Goal: Task Accomplishment & Management: Manage account settings

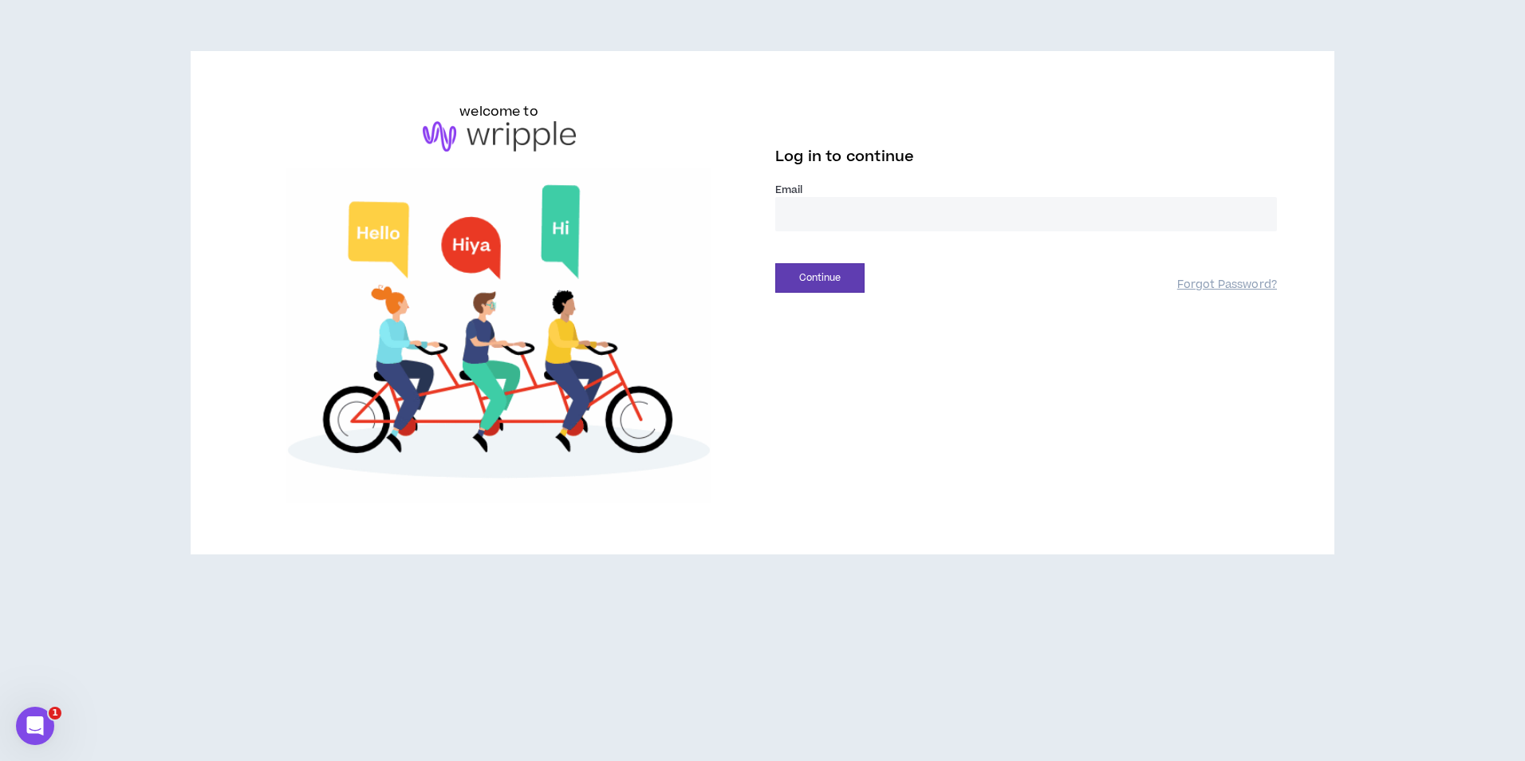
click at [859, 216] on input "email" at bounding box center [1026, 214] width 502 height 34
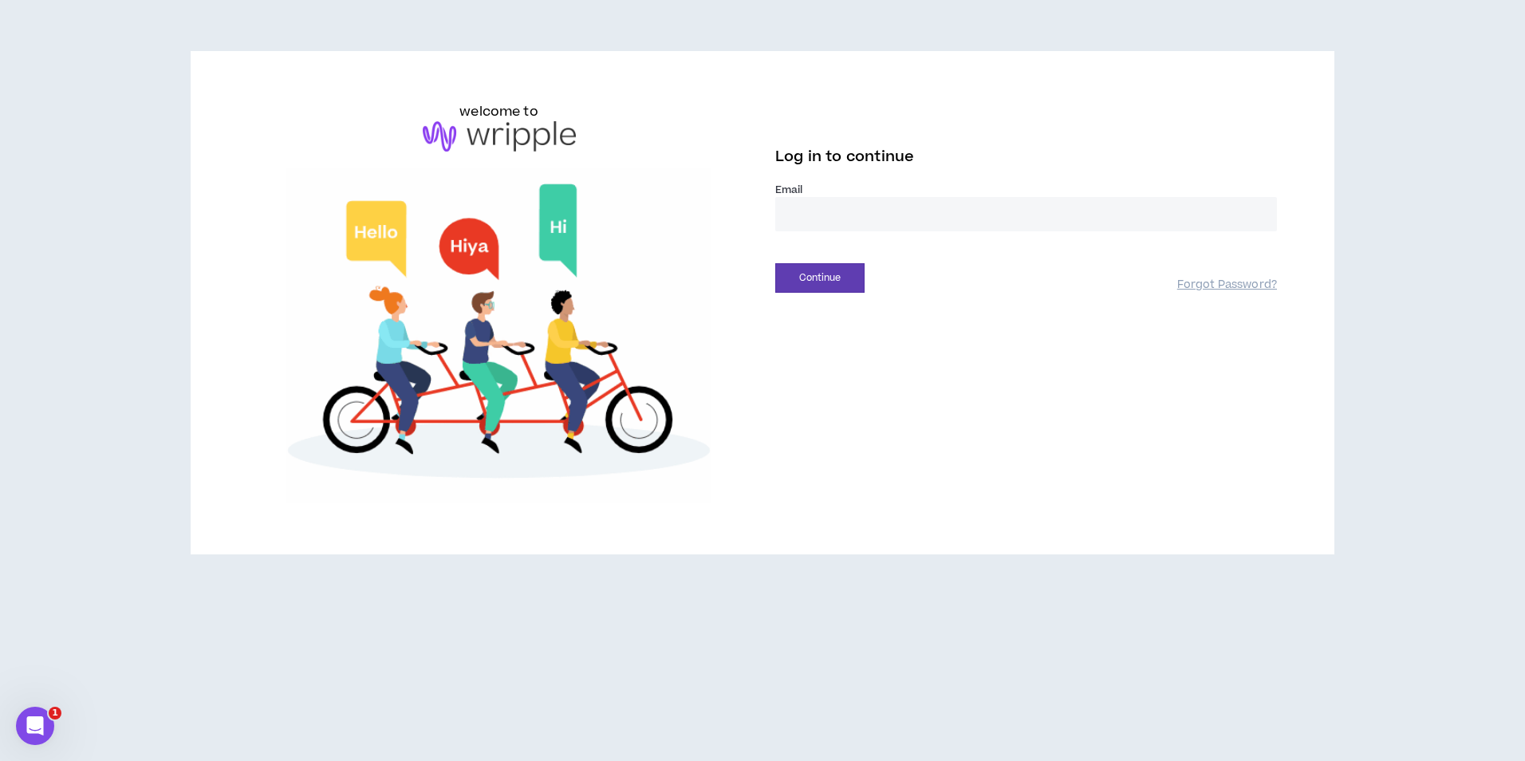
type input "**********"
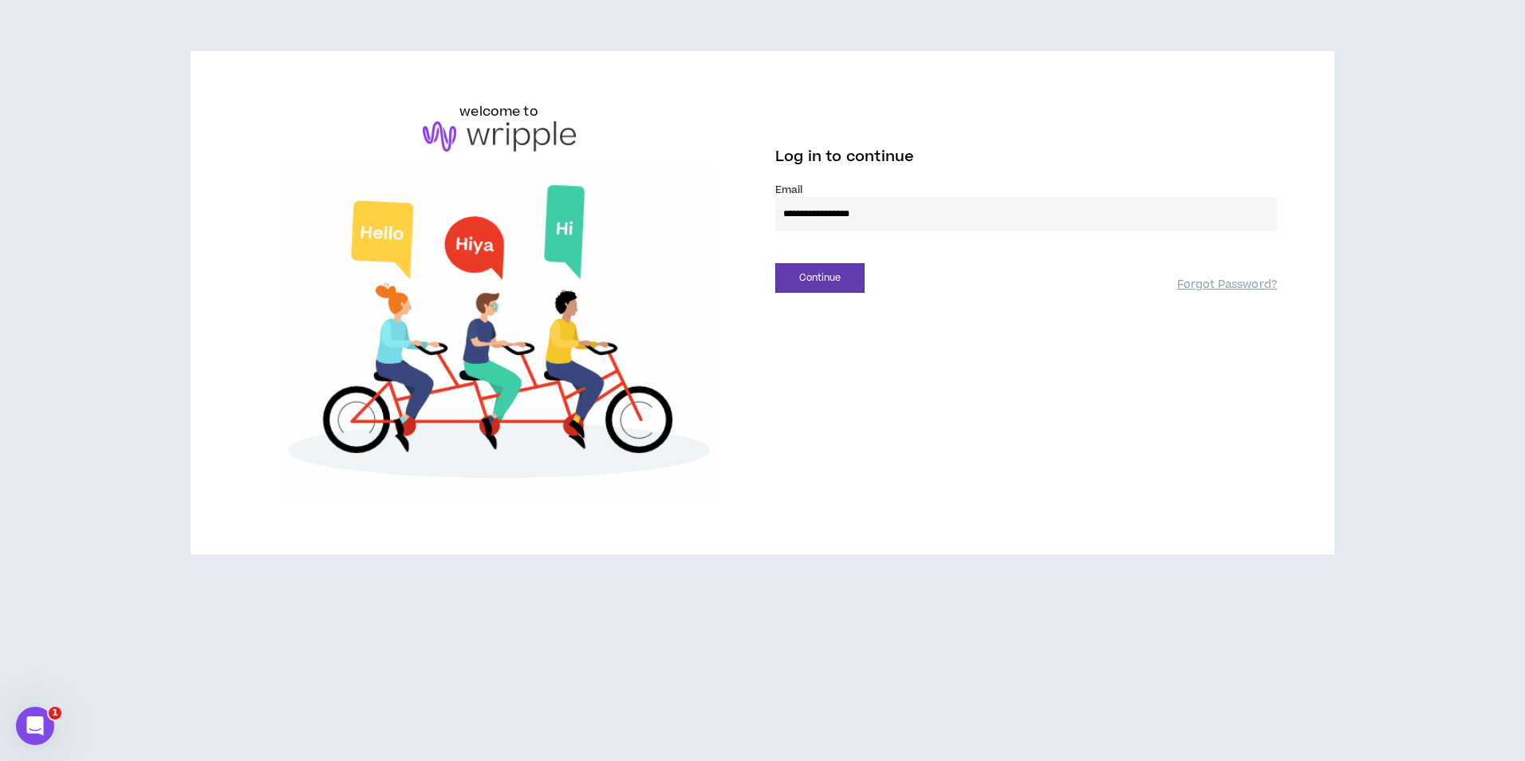
click at [870, 280] on div "Continue" at bounding box center [976, 278] width 402 height 30
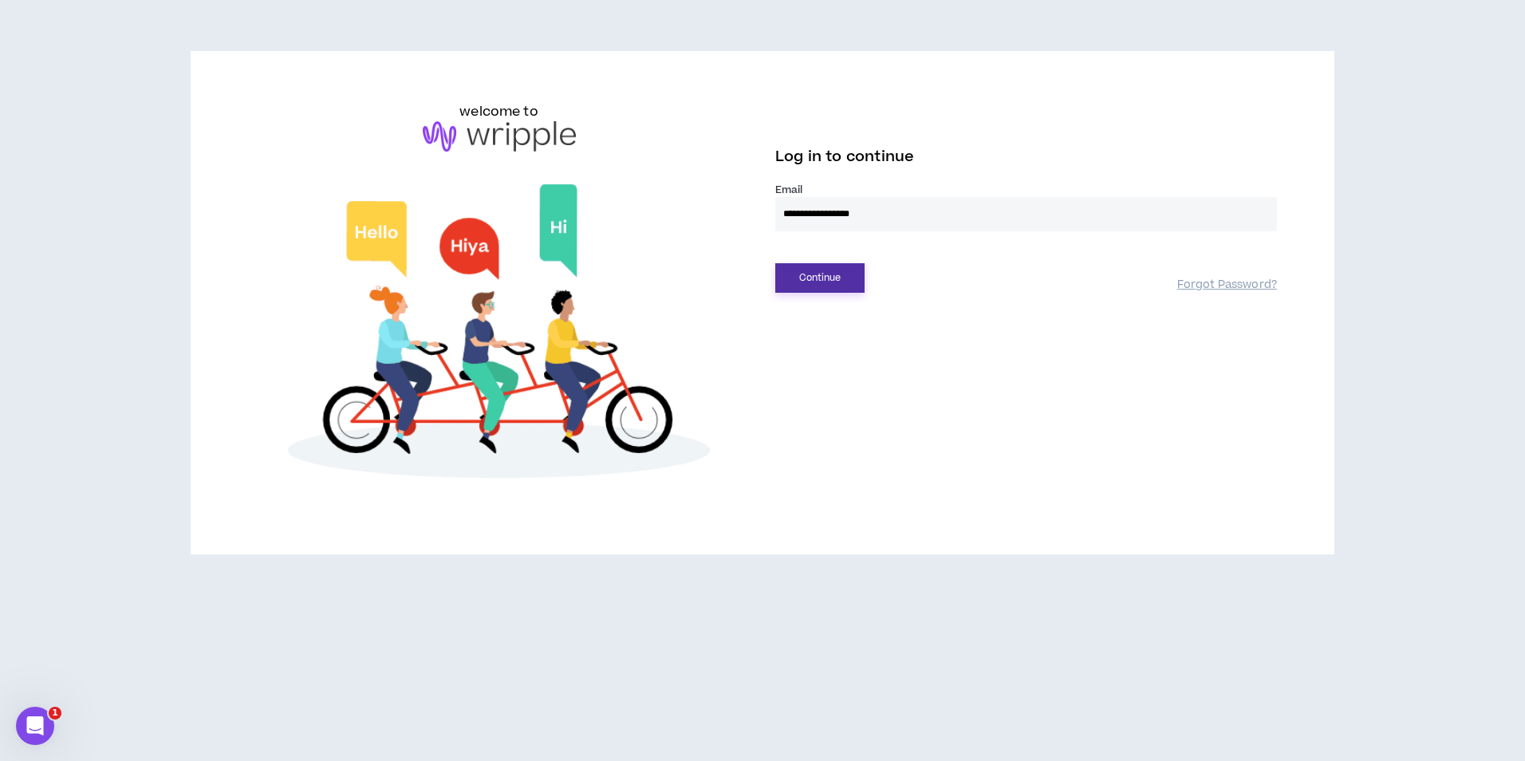
click at [851, 281] on button "Continue" at bounding box center [819, 278] width 89 height 30
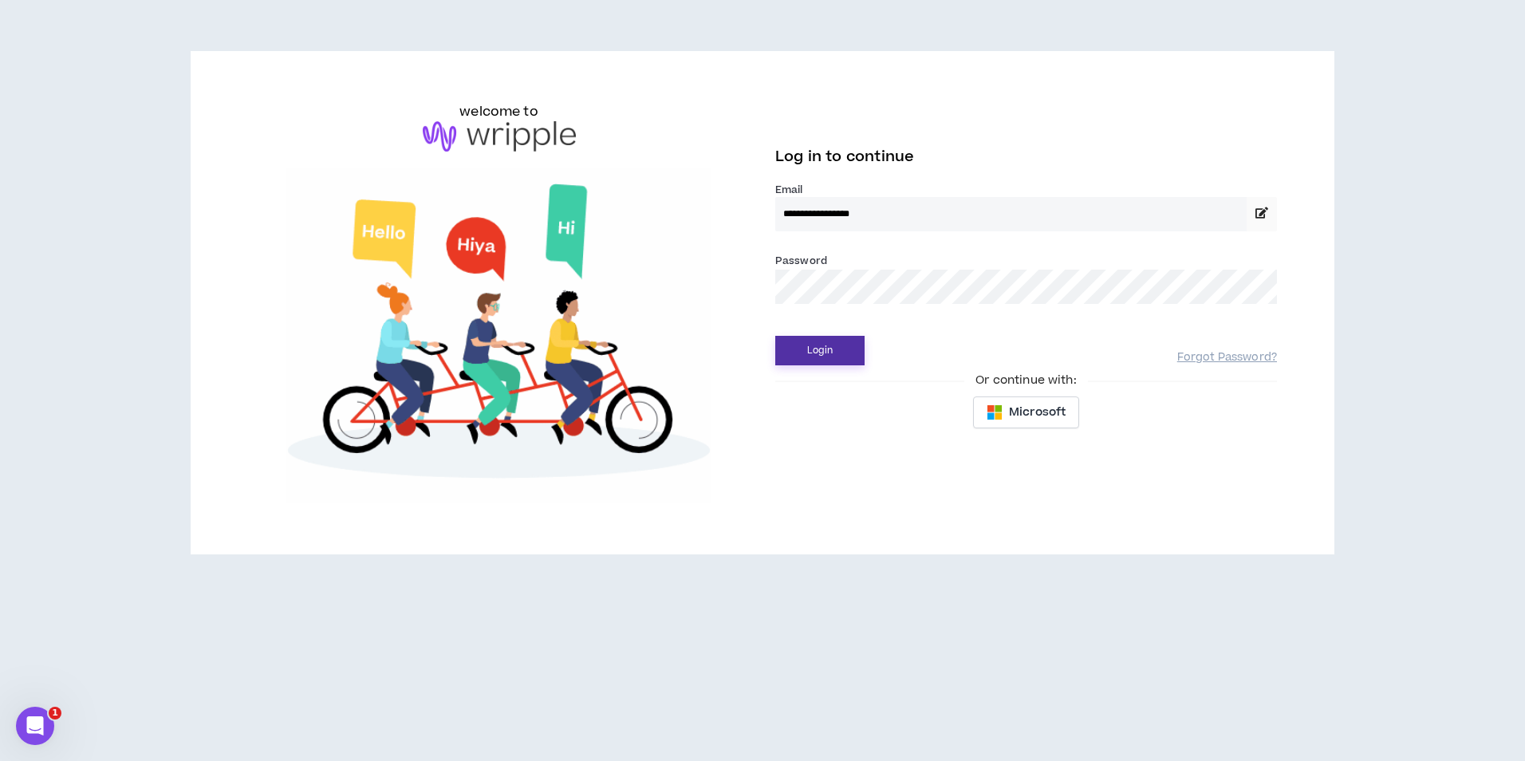
click at [846, 356] on button "Login" at bounding box center [819, 351] width 89 height 30
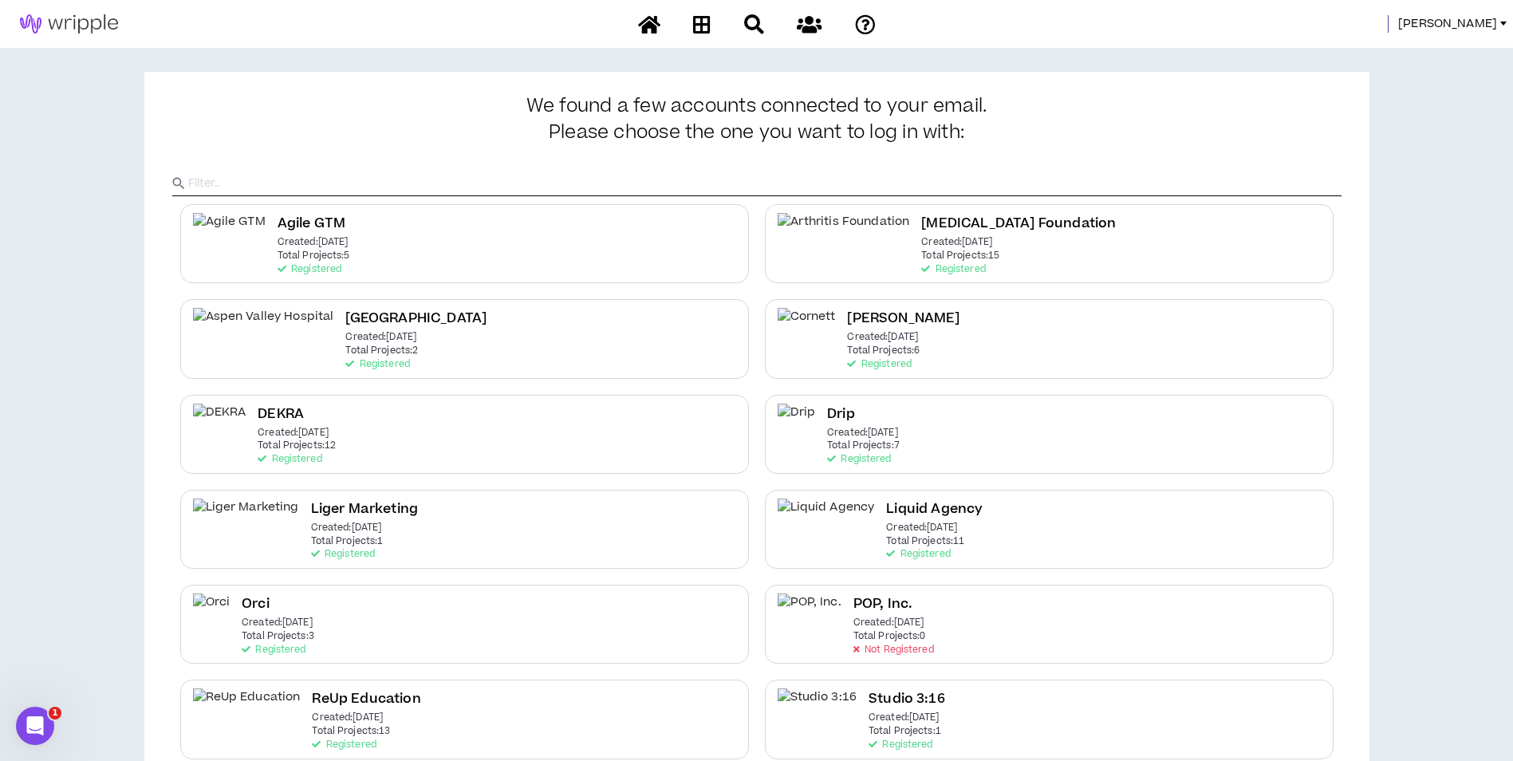
click at [1464, 30] on span "Mason" at bounding box center [1447, 24] width 99 height 18
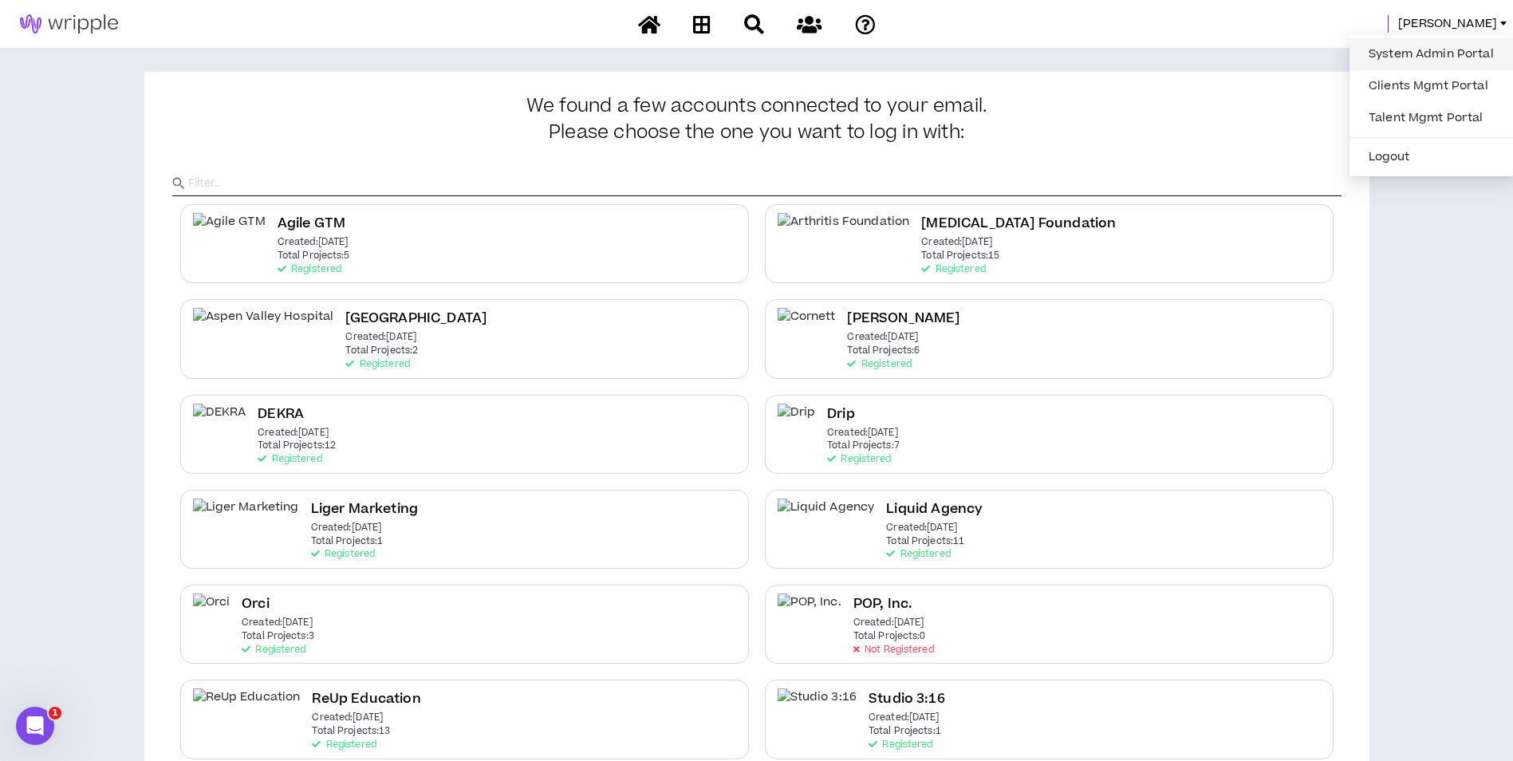
click at [1457, 52] on link "System Admin Portal" at bounding box center [1431, 54] width 144 height 24
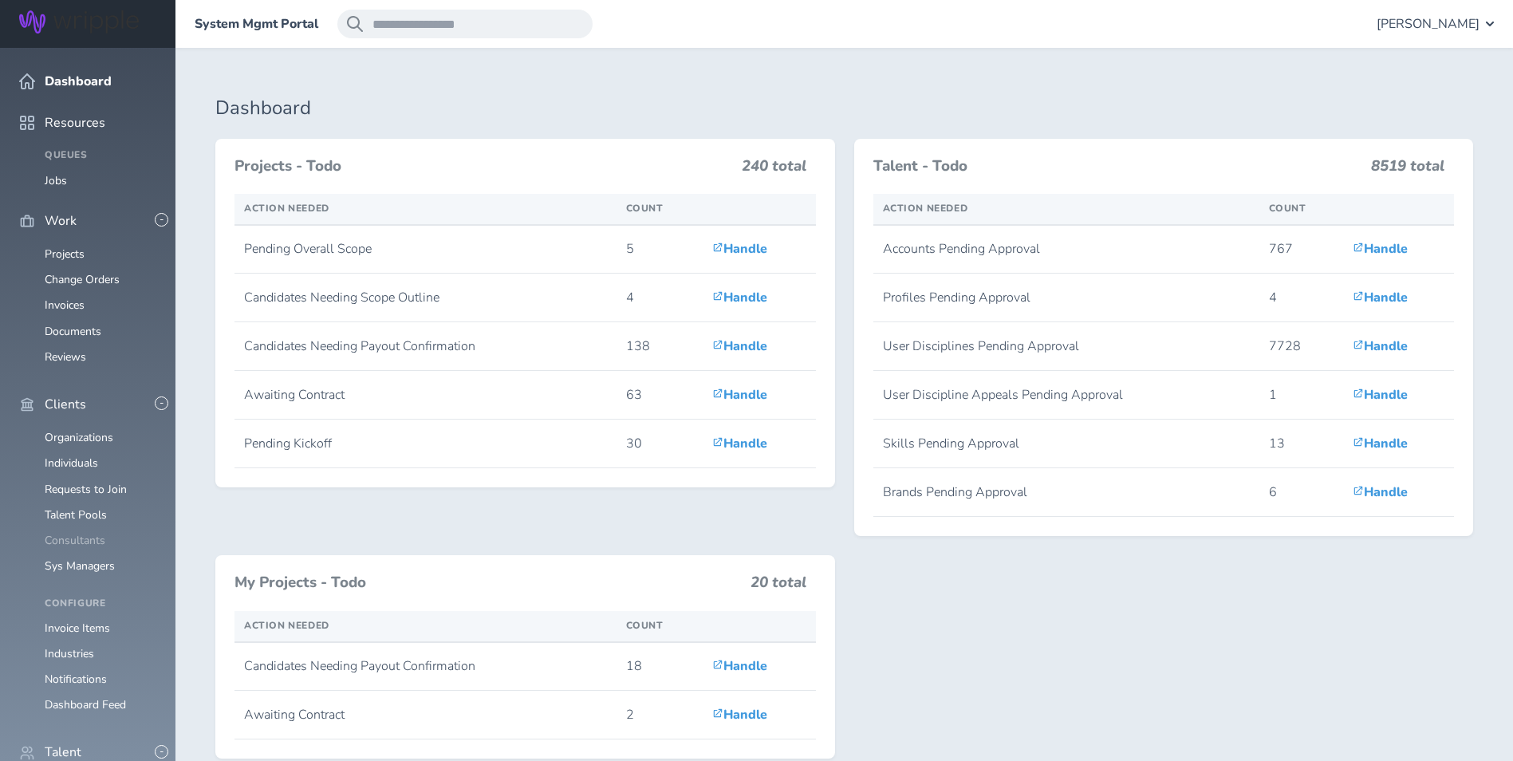
click at [59, 533] on link "Consultants" at bounding box center [75, 540] width 61 height 15
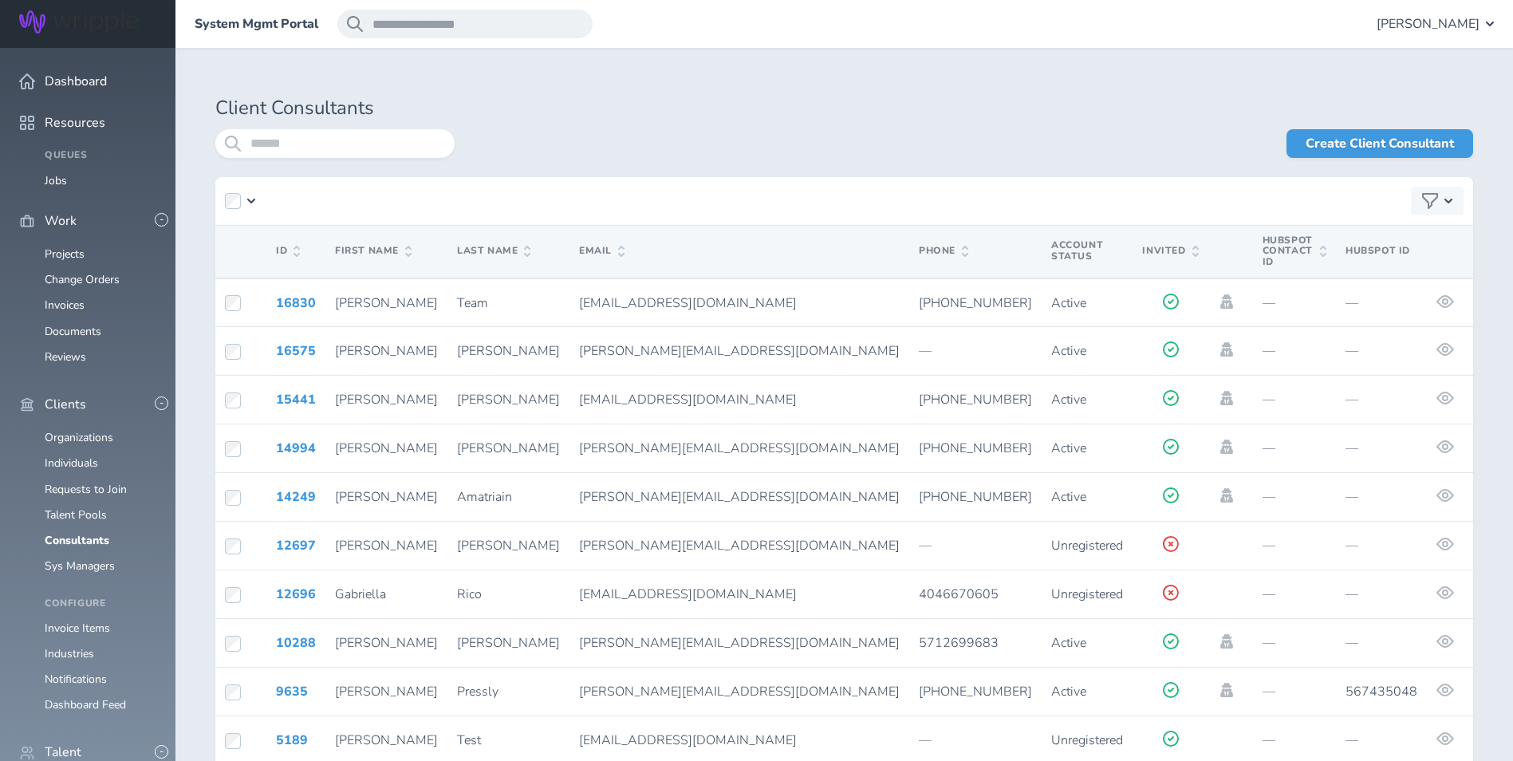
scroll to position [399, 0]
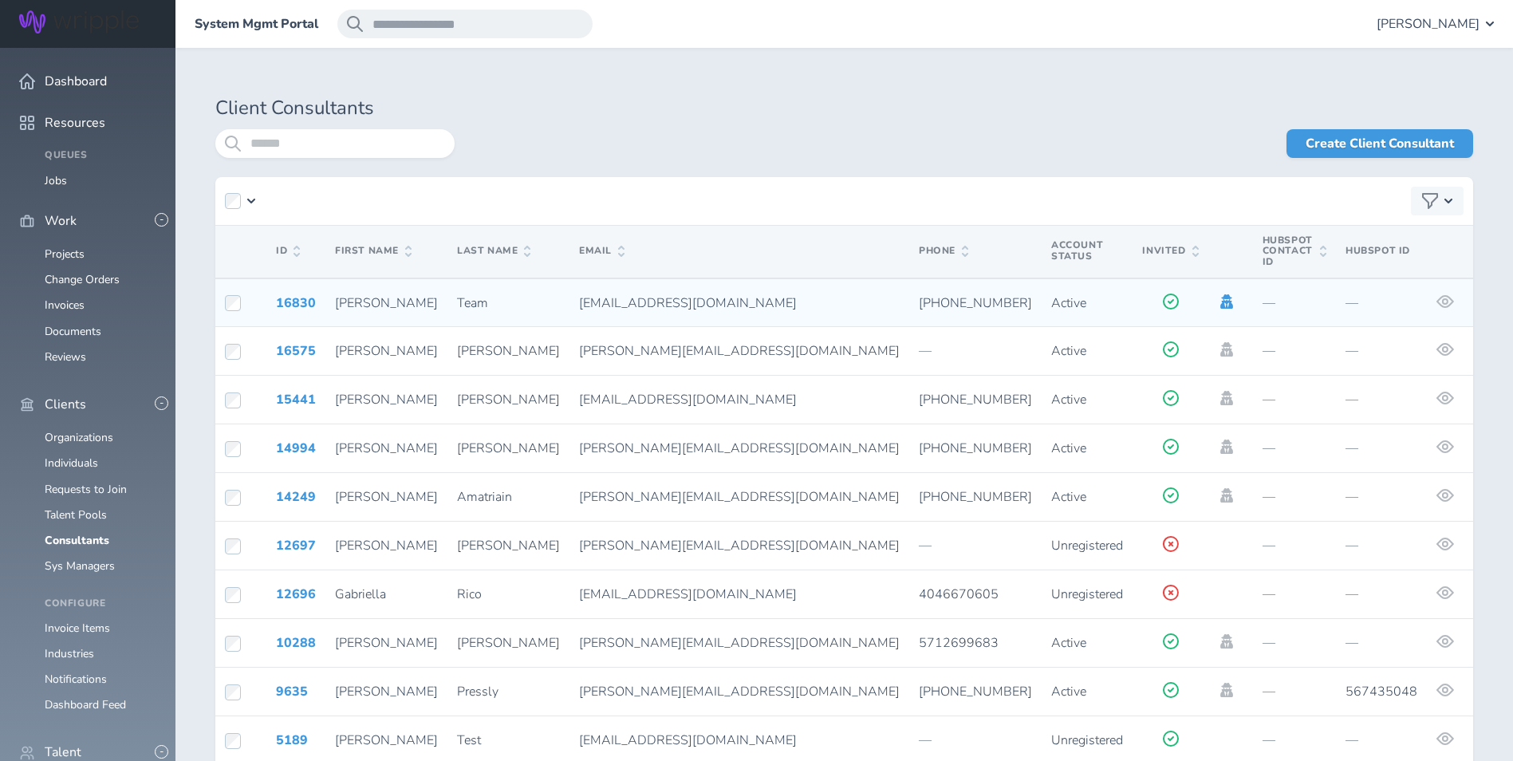
click at [1221, 294] on icon at bounding box center [1227, 301] width 13 height 14
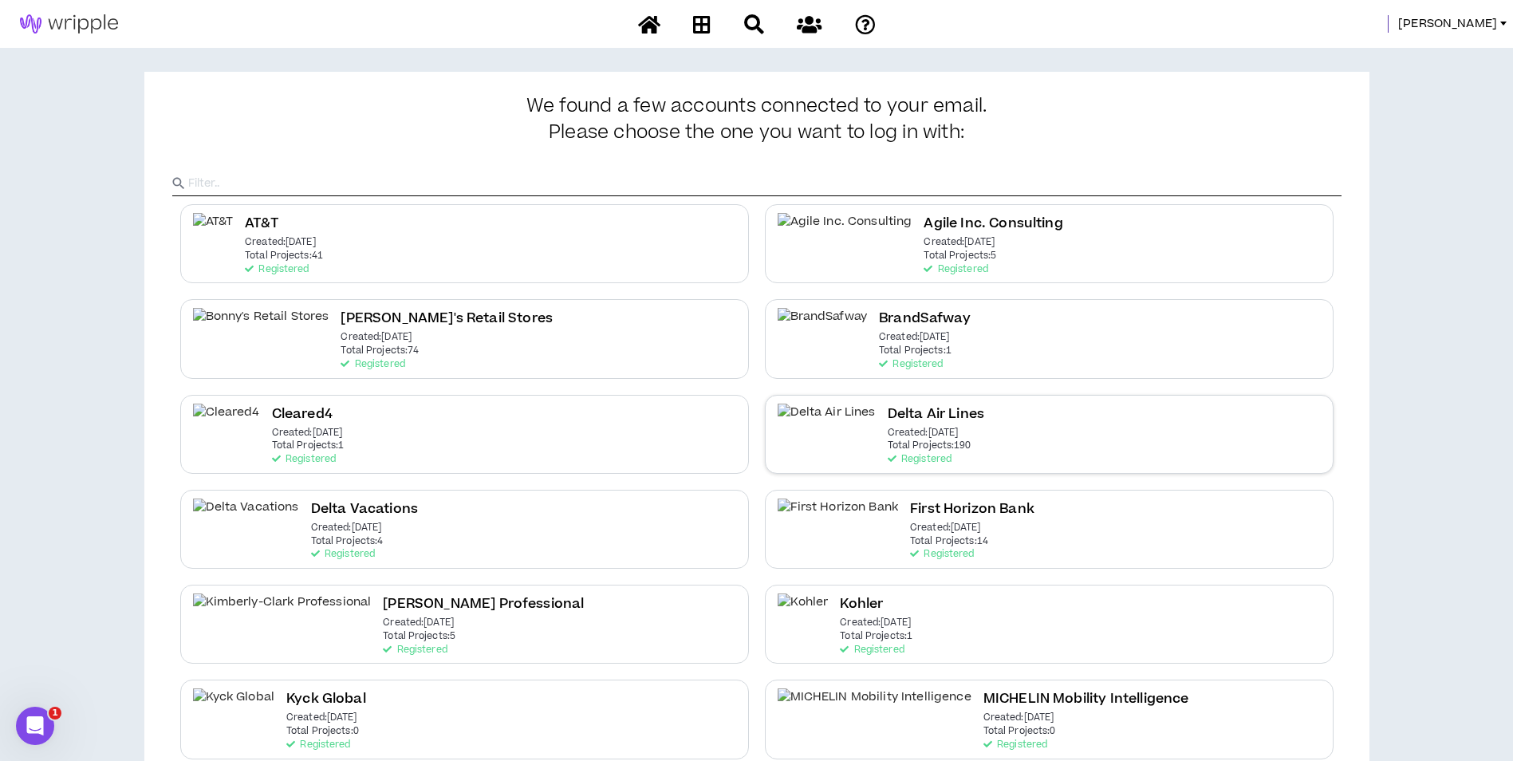
click at [945, 419] on div "Delta Air Lines Created: Dec 7 2020 Total Projects: 190 Registered" at bounding box center [1049, 434] width 569 height 79
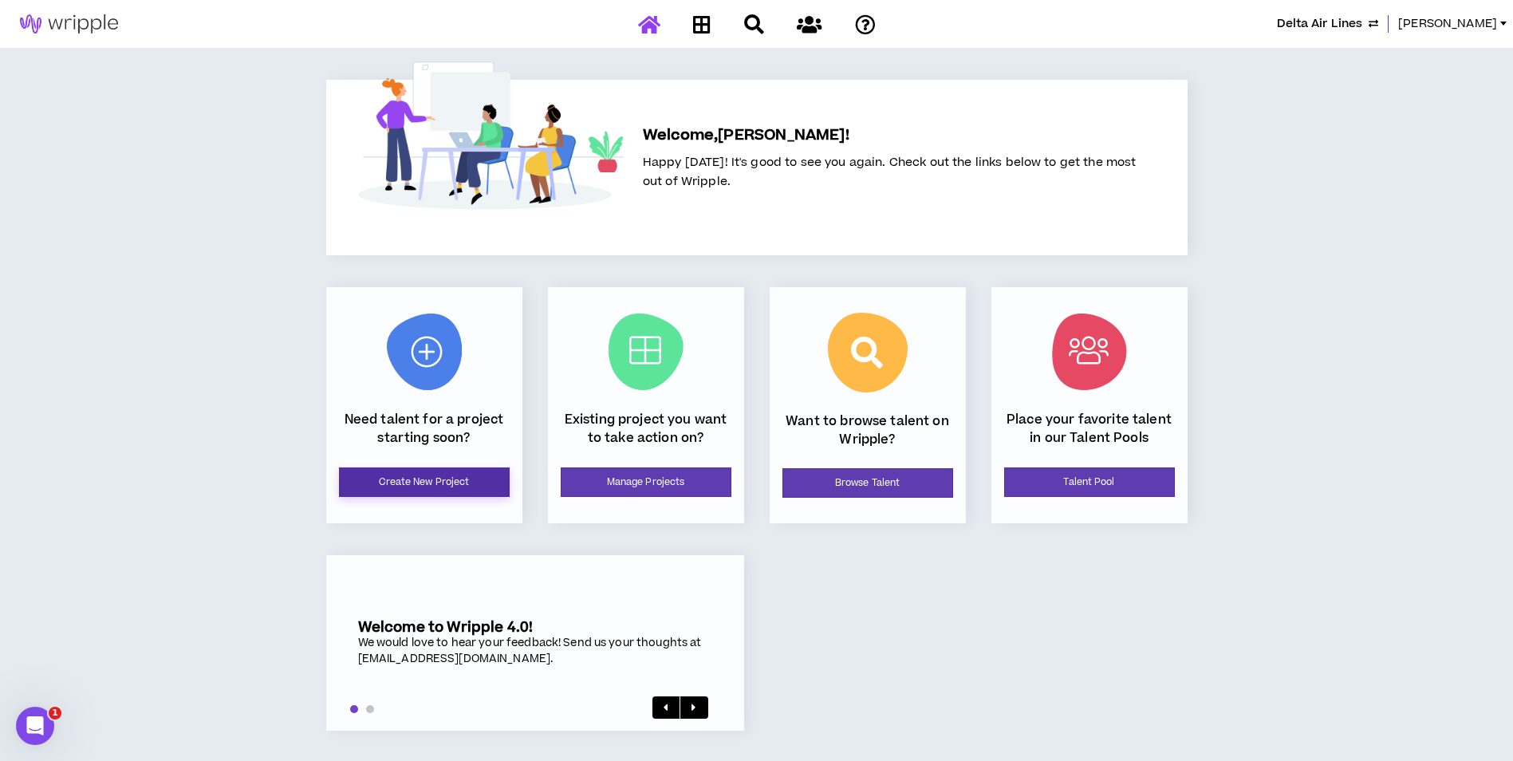
click at [480, 495] on link "Create New Project" at bounding box center [424, 482] width 171 height 30
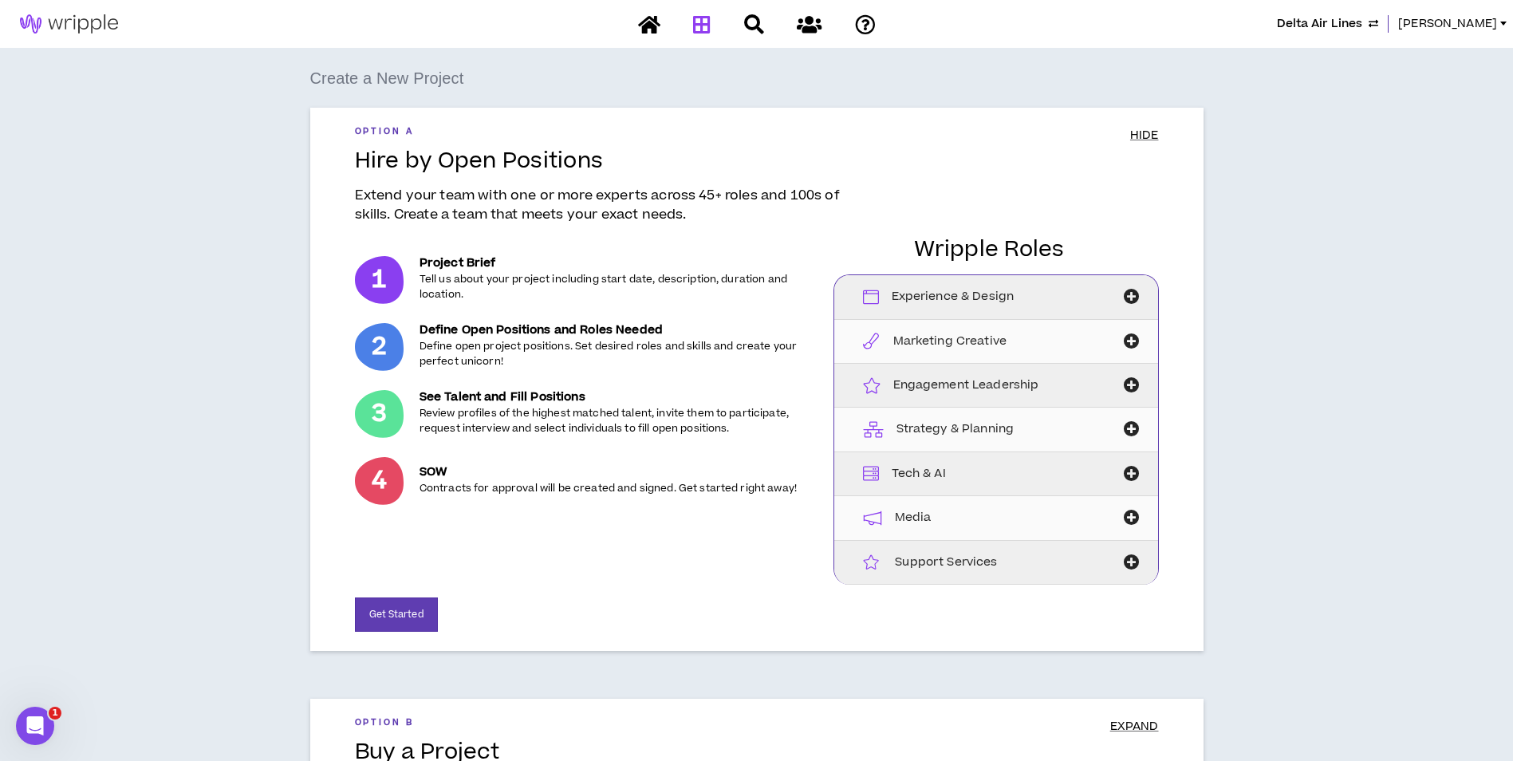
click at [707, 31] on icon at bounding box center [702, 24] width 18 height 20
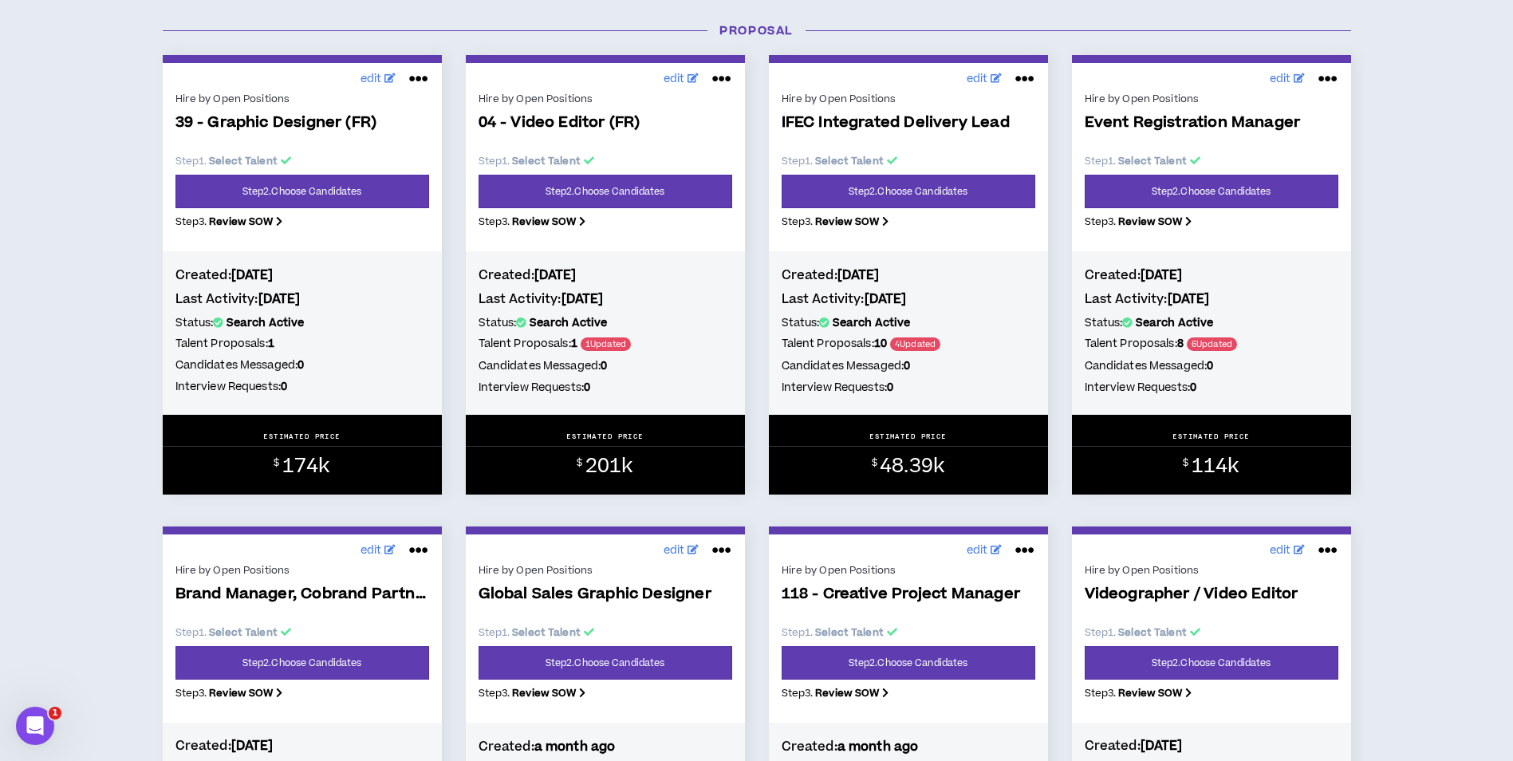
scroll to position [1276, 0]
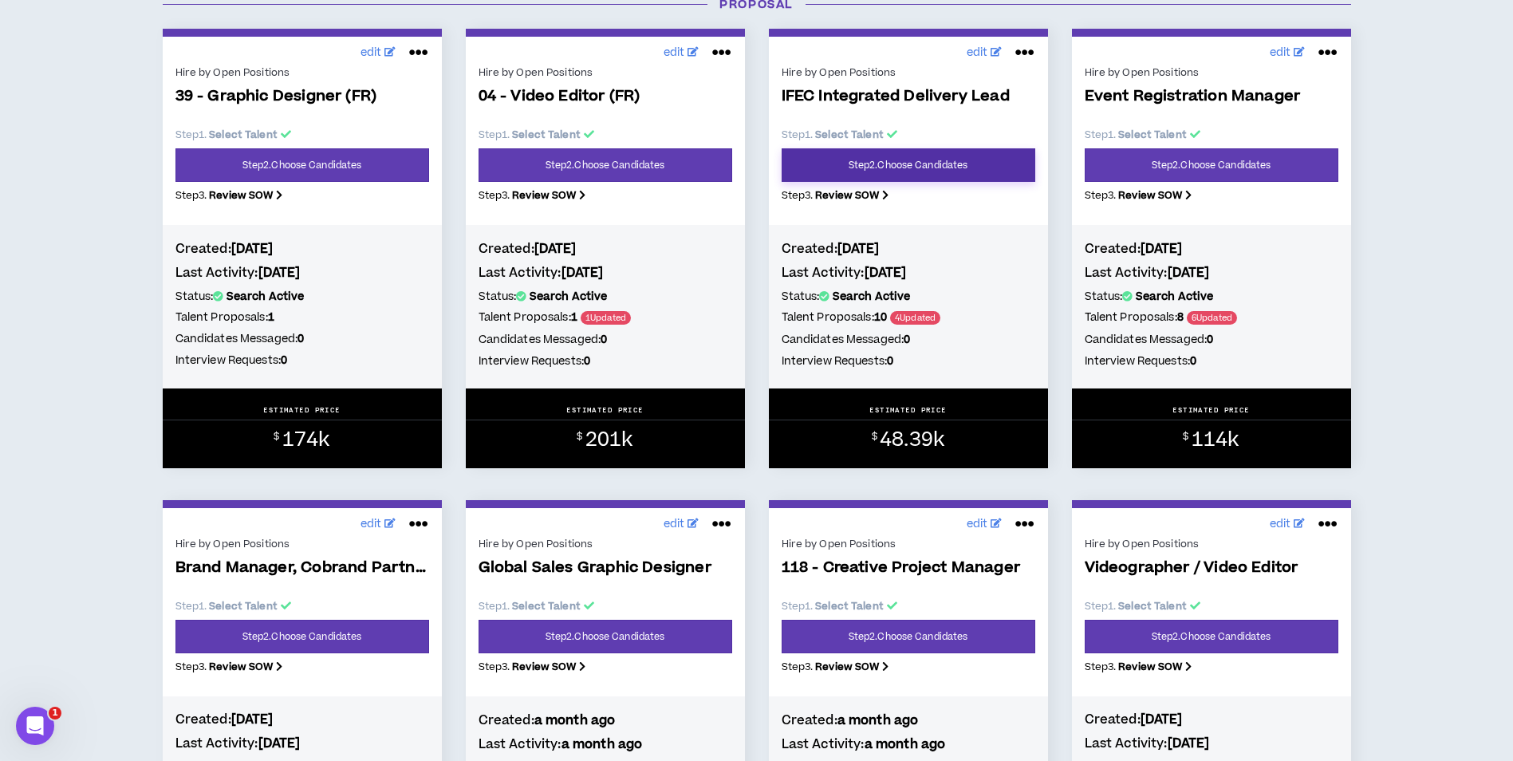
click at [962, 166] on link "Step 2 . Choose Candidates" at bounding box center [909, 165] width 254 height 34
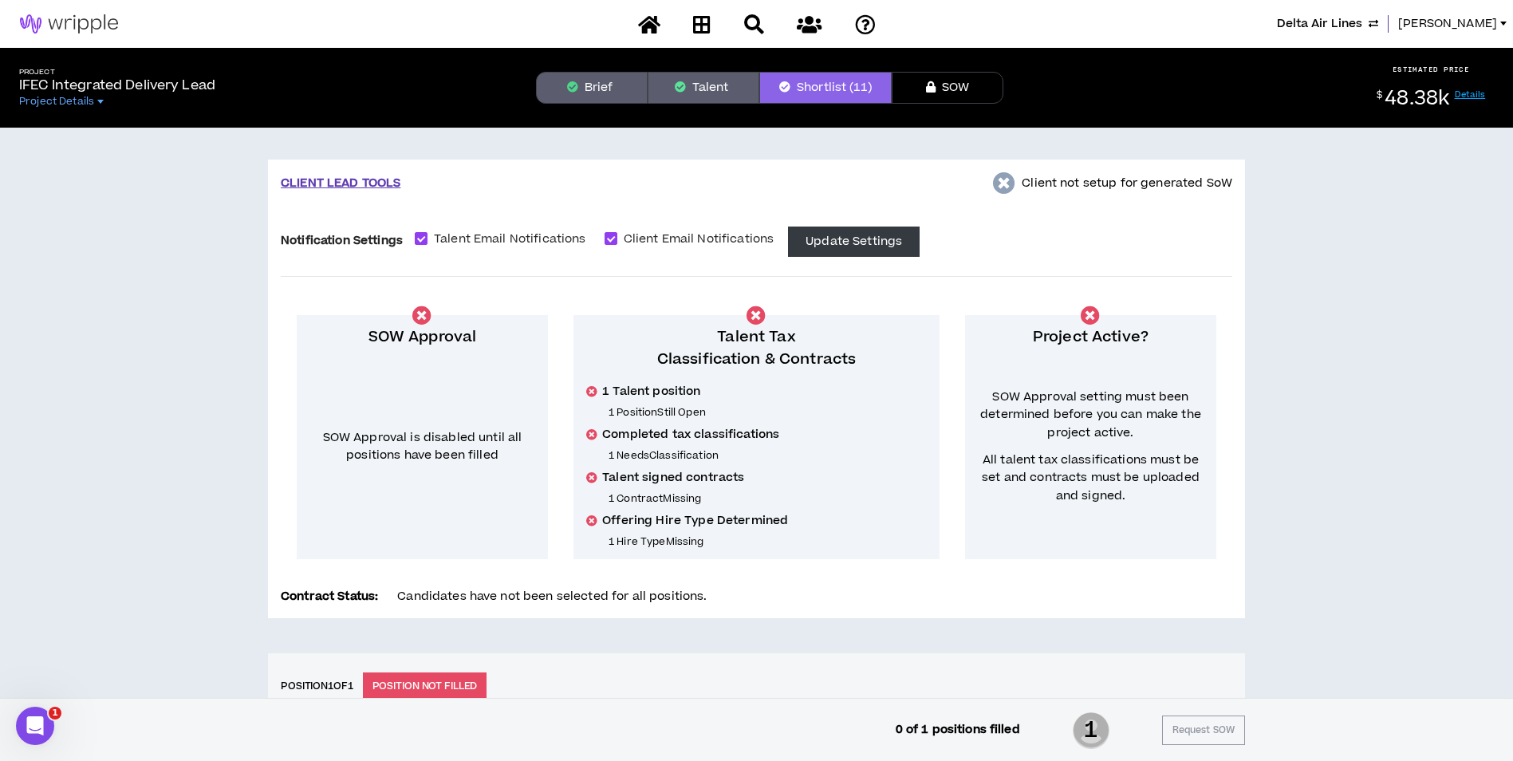
click at [577, 85] on icon "button" at bounding box center [572, 86] width 11 height 11
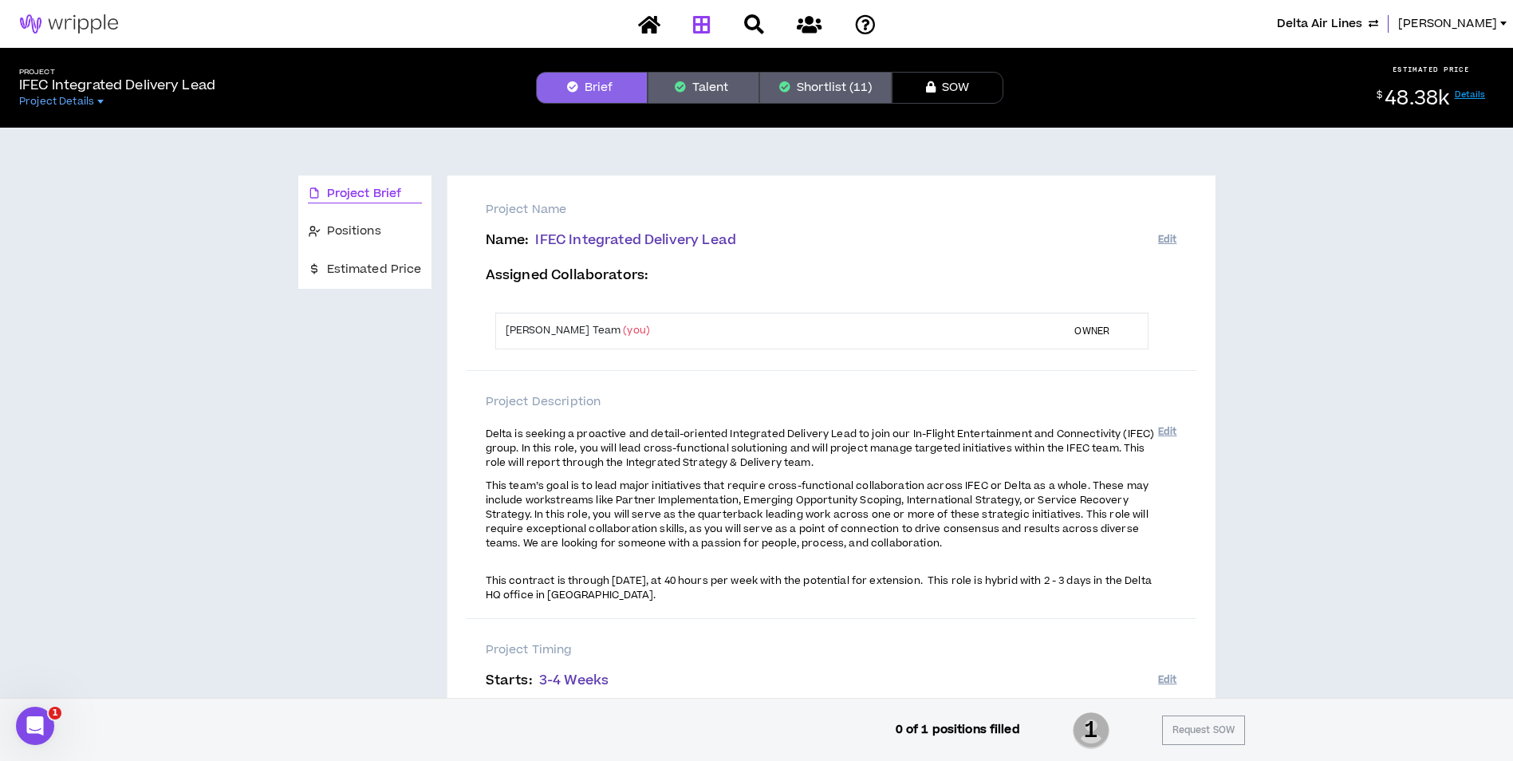
click at [694, 34] on icon at bounding box center [702, 24] width 18 height 20
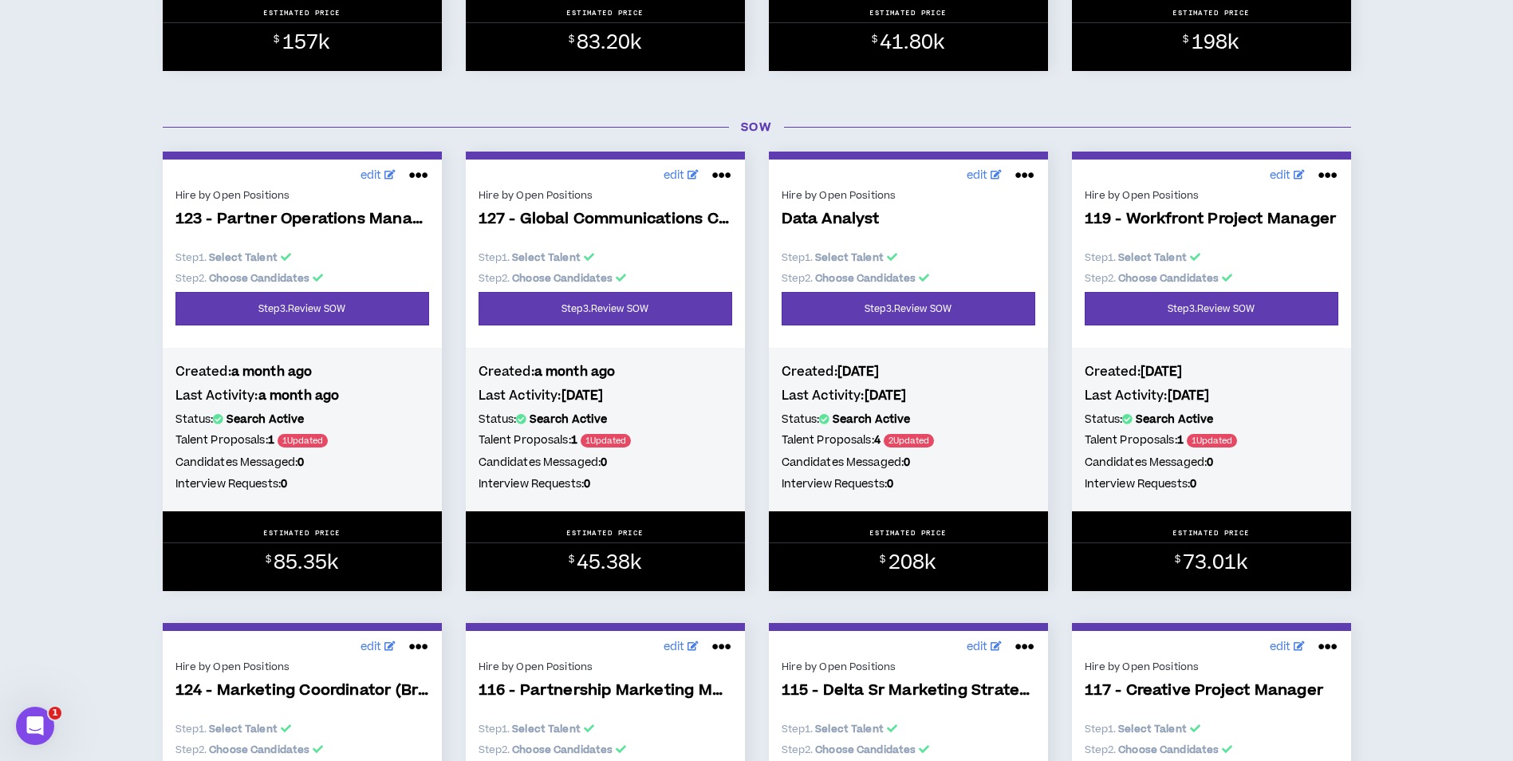
scroll to position [5265, 0]
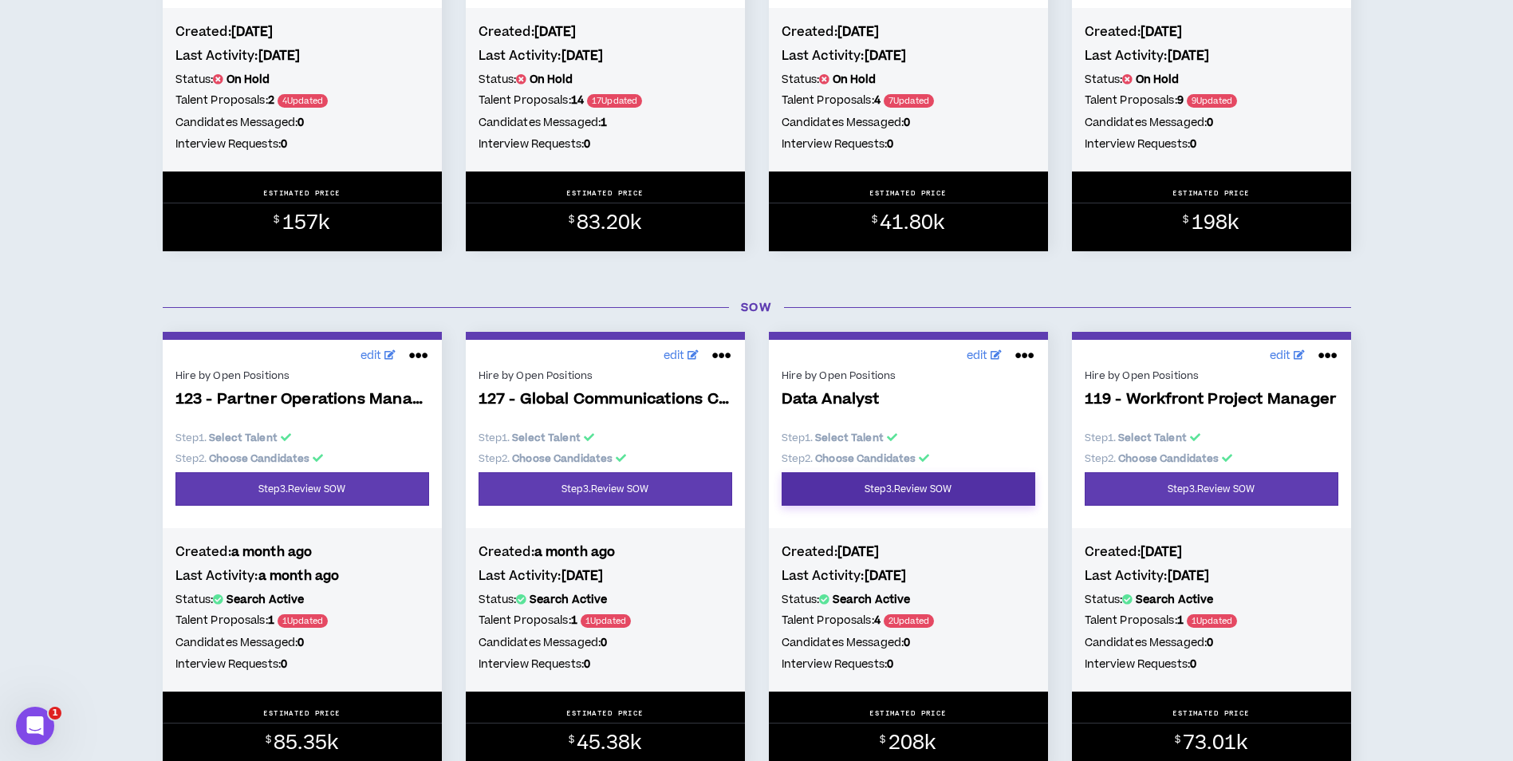
click at [925, 497] on link "Step 3 . Review SOW" at bounding box center [909, 489] width 254 height 34
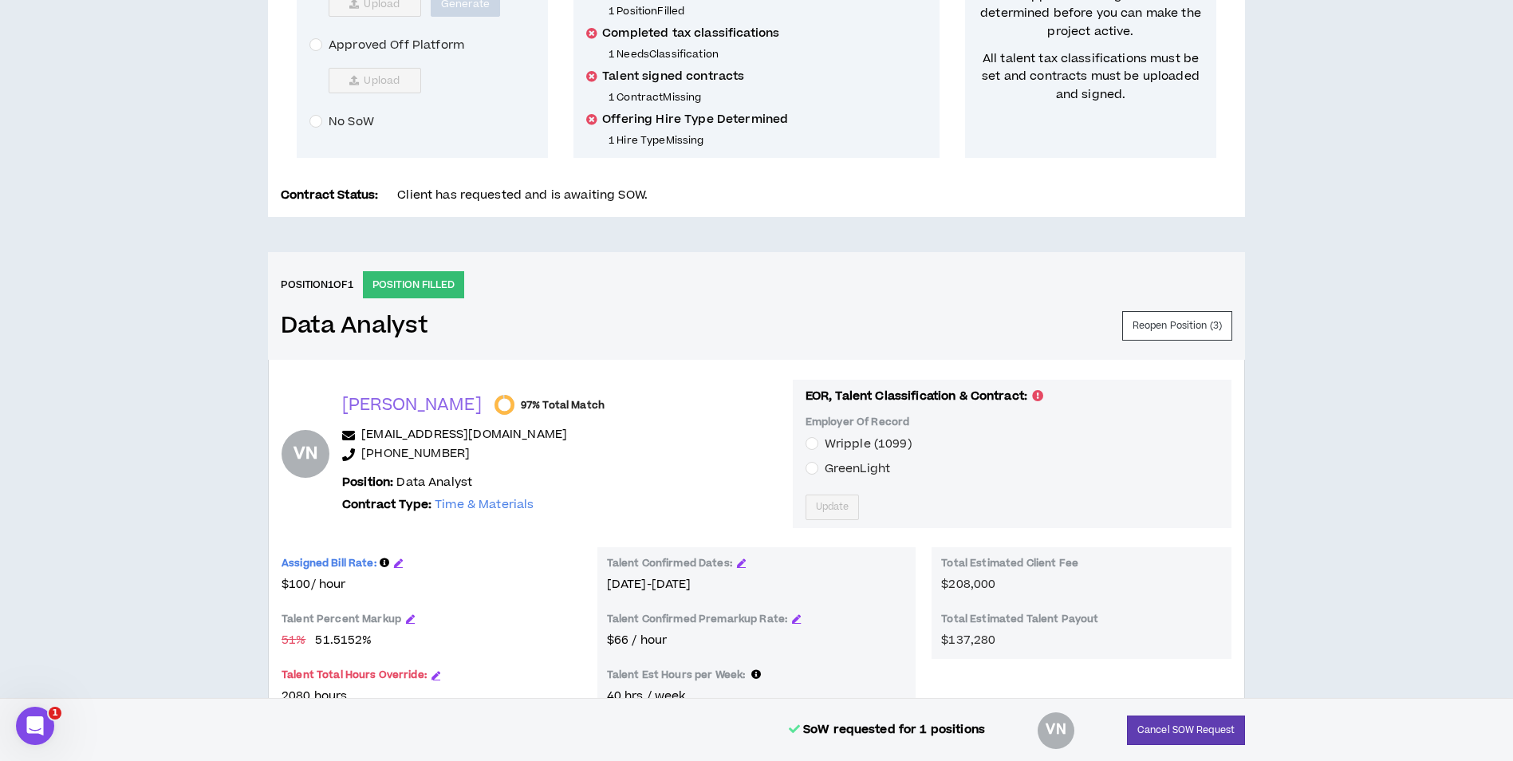
scroll to position [160, 0]
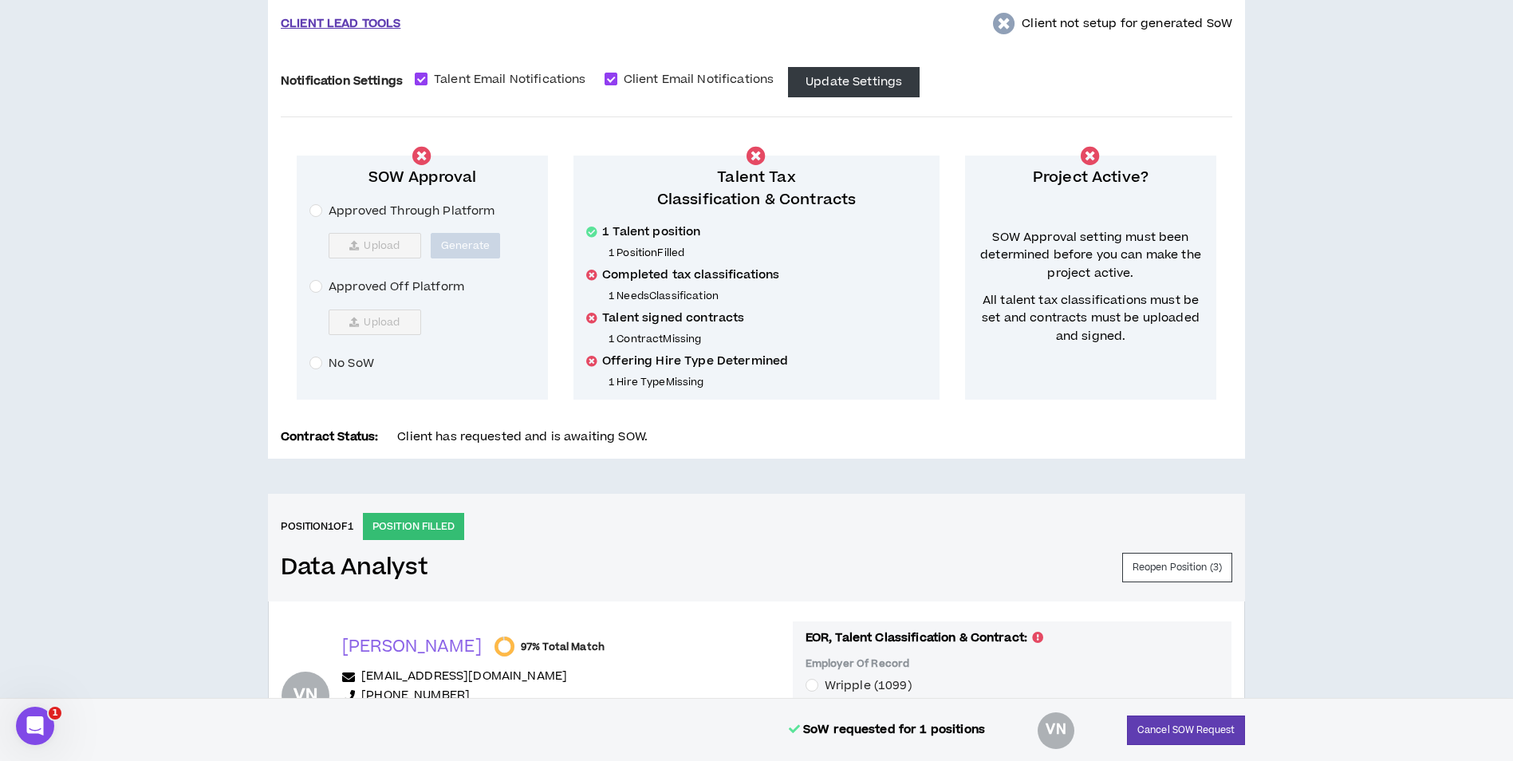
click at [386, 282] on span "Approved Off Platform" at bounding box center [396, 287] width 148 height 18
click at [376, 329] on span "Upload" at bounding box center [382, 322] width 36 height 13
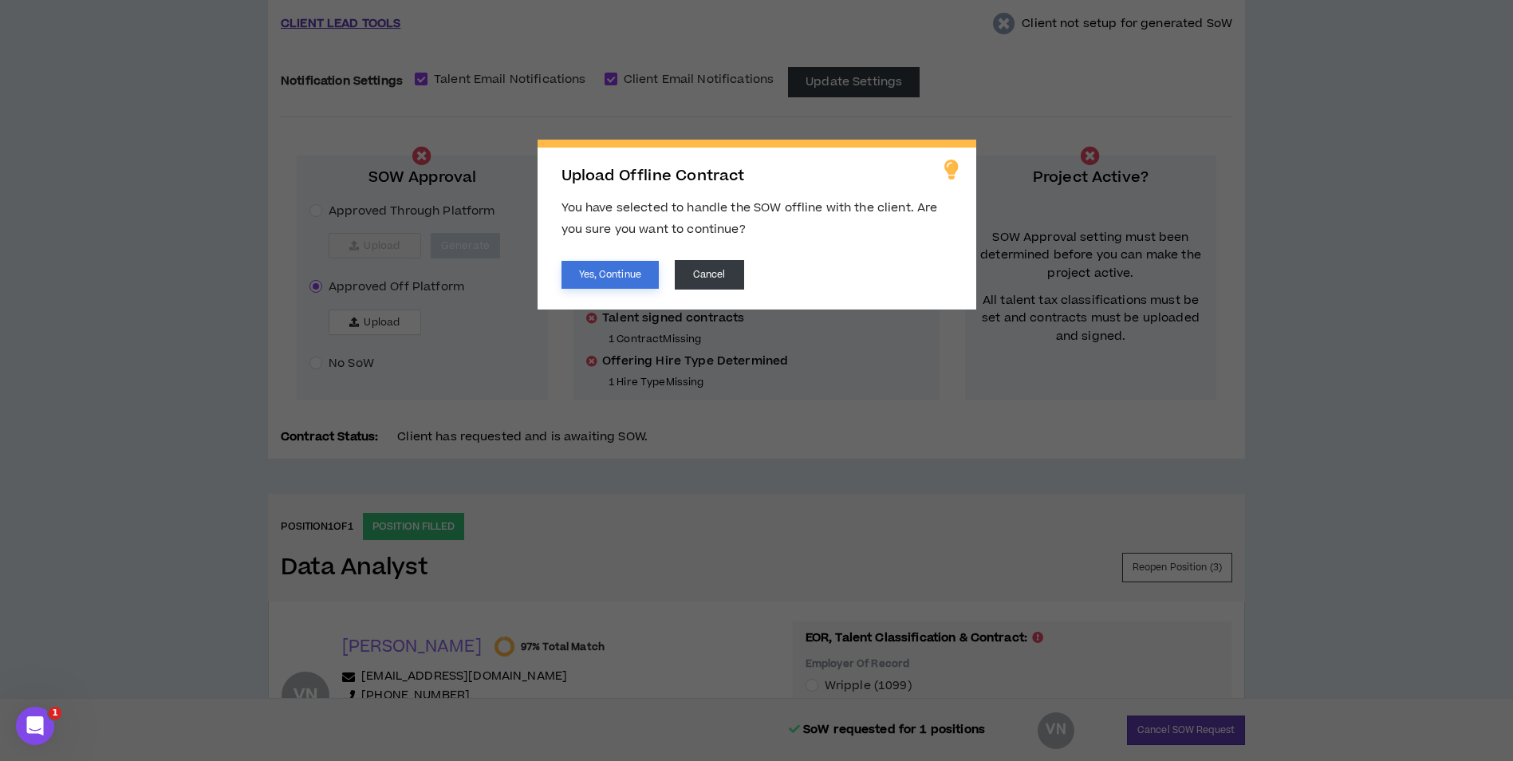
click at [604, 266] on button "Yes, Continue" at bounding box center [610, 275] width 97 height 28
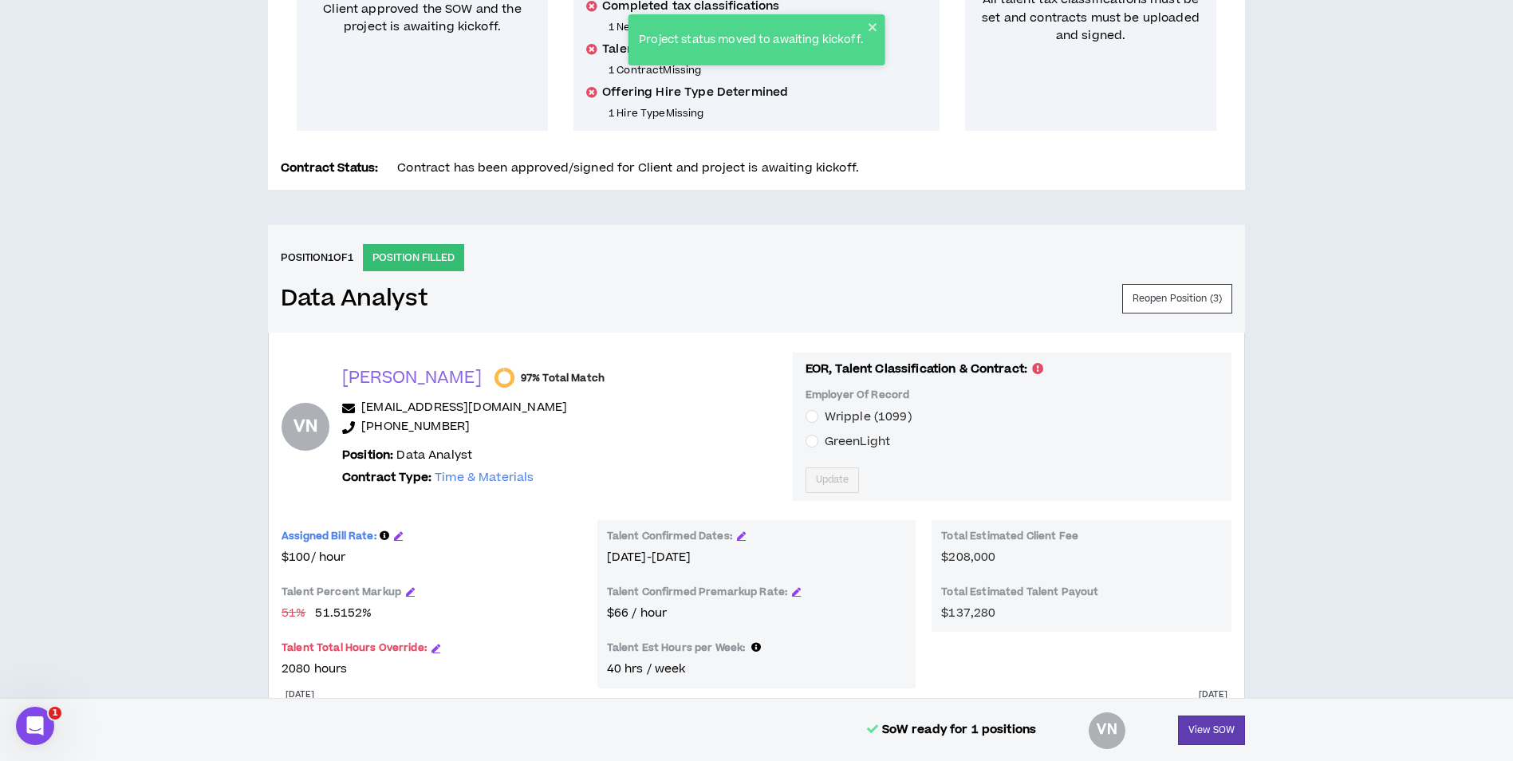
scroll to position [479, 0]
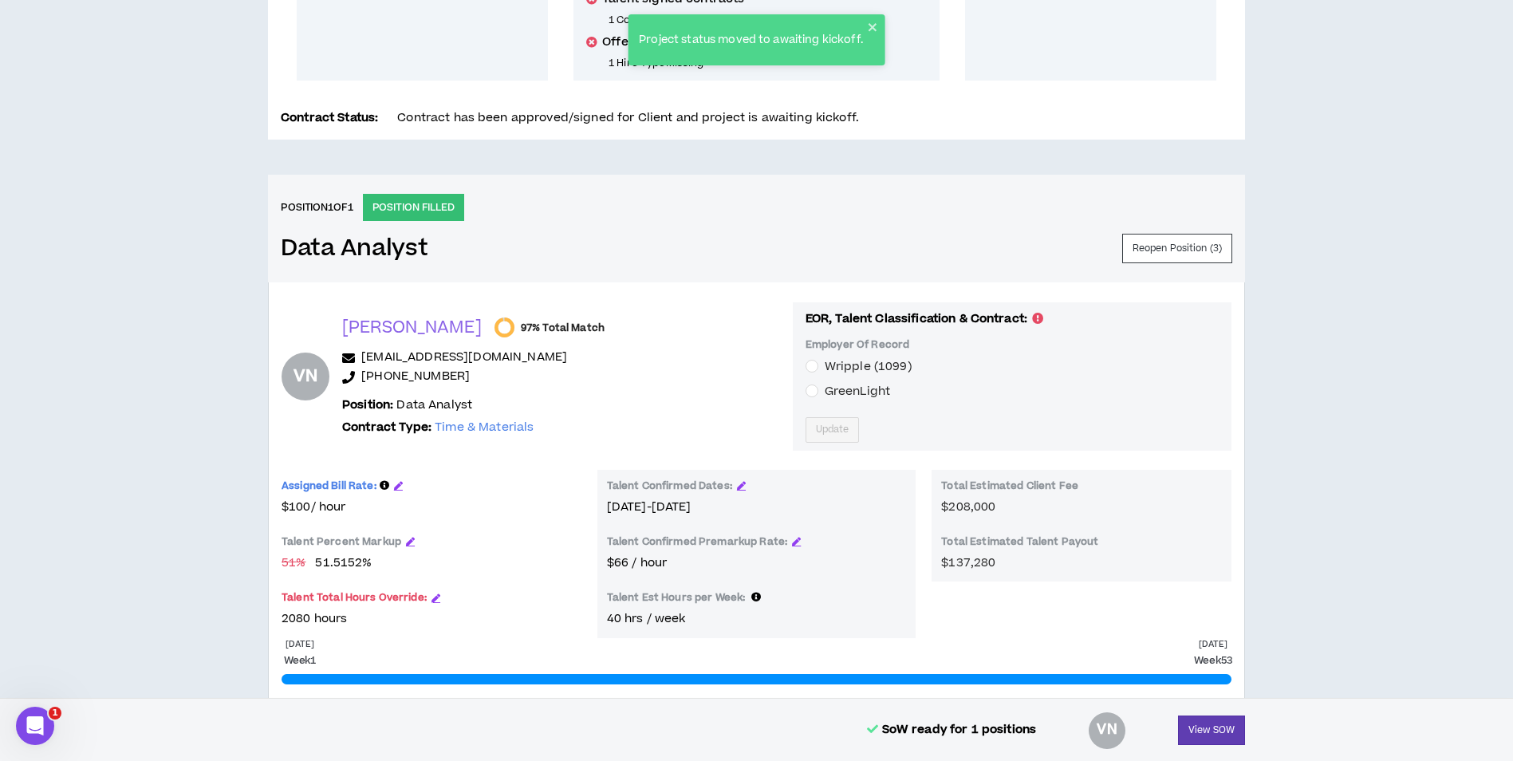
click at [837, 395] on span "GreenLight" at bounding box center [857, 391] width 65 height 17
click at [825, 429] on button "Update" at bounding box center [833, 430] width 54 height 26
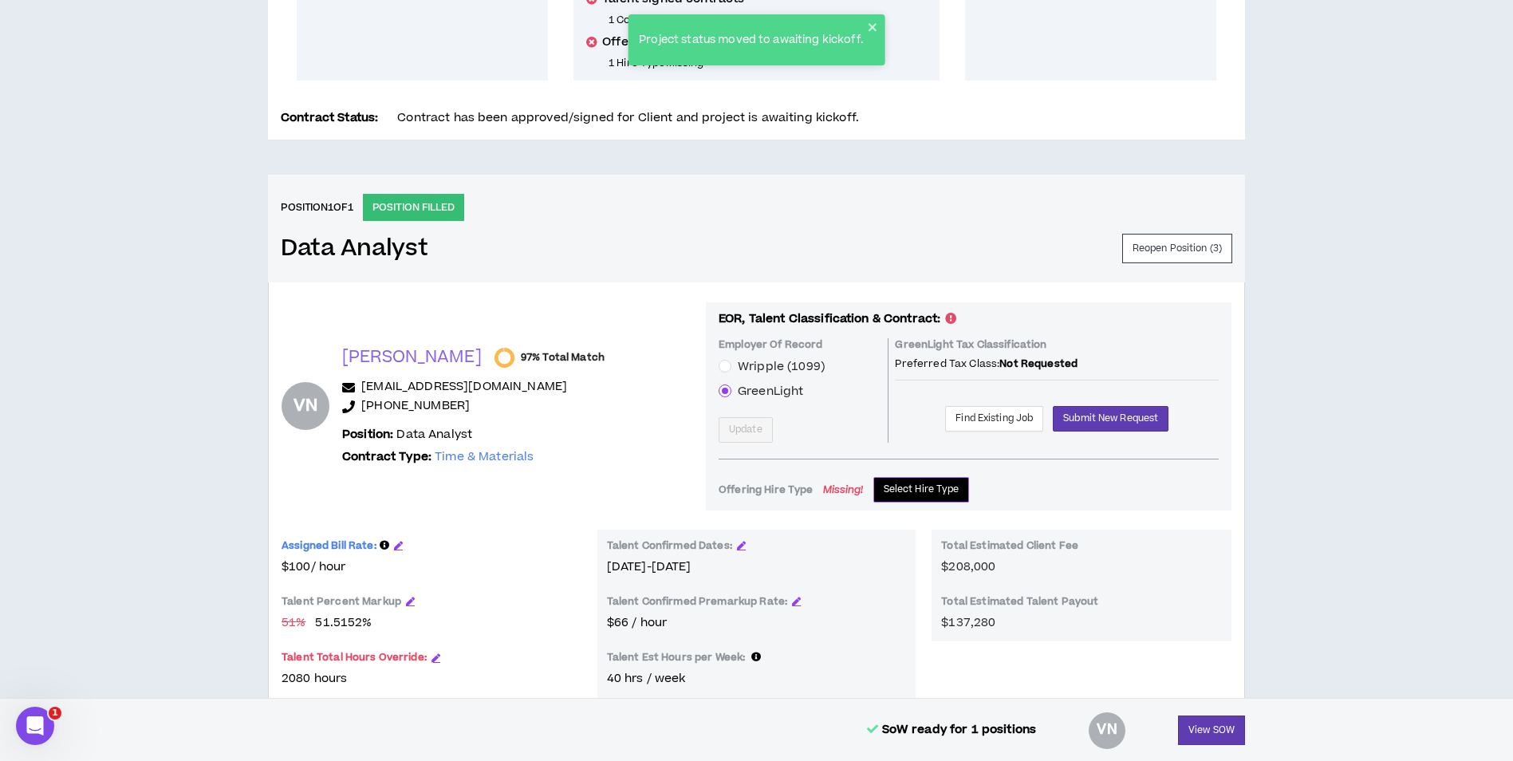
click at [912, 495] on span "Select Hire Type" at bounding box center [922, 489] width 76 height 15
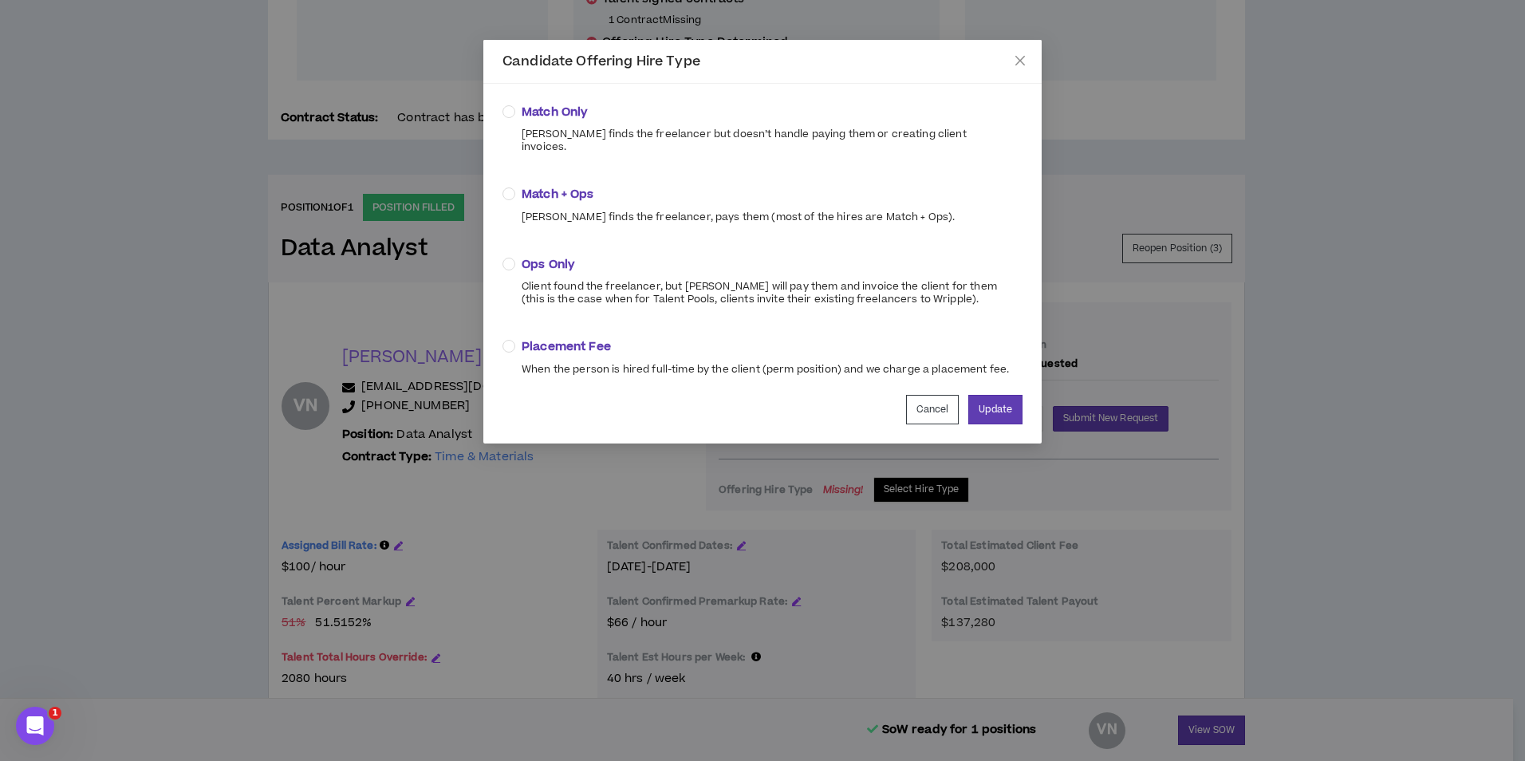
click at [570, 186] on span "Match + Ops" at bounding box center [738, 195] width 433 height 18
click at [1000, 400] on button "Update" at bounding box center [995, 410] width 54 height 30
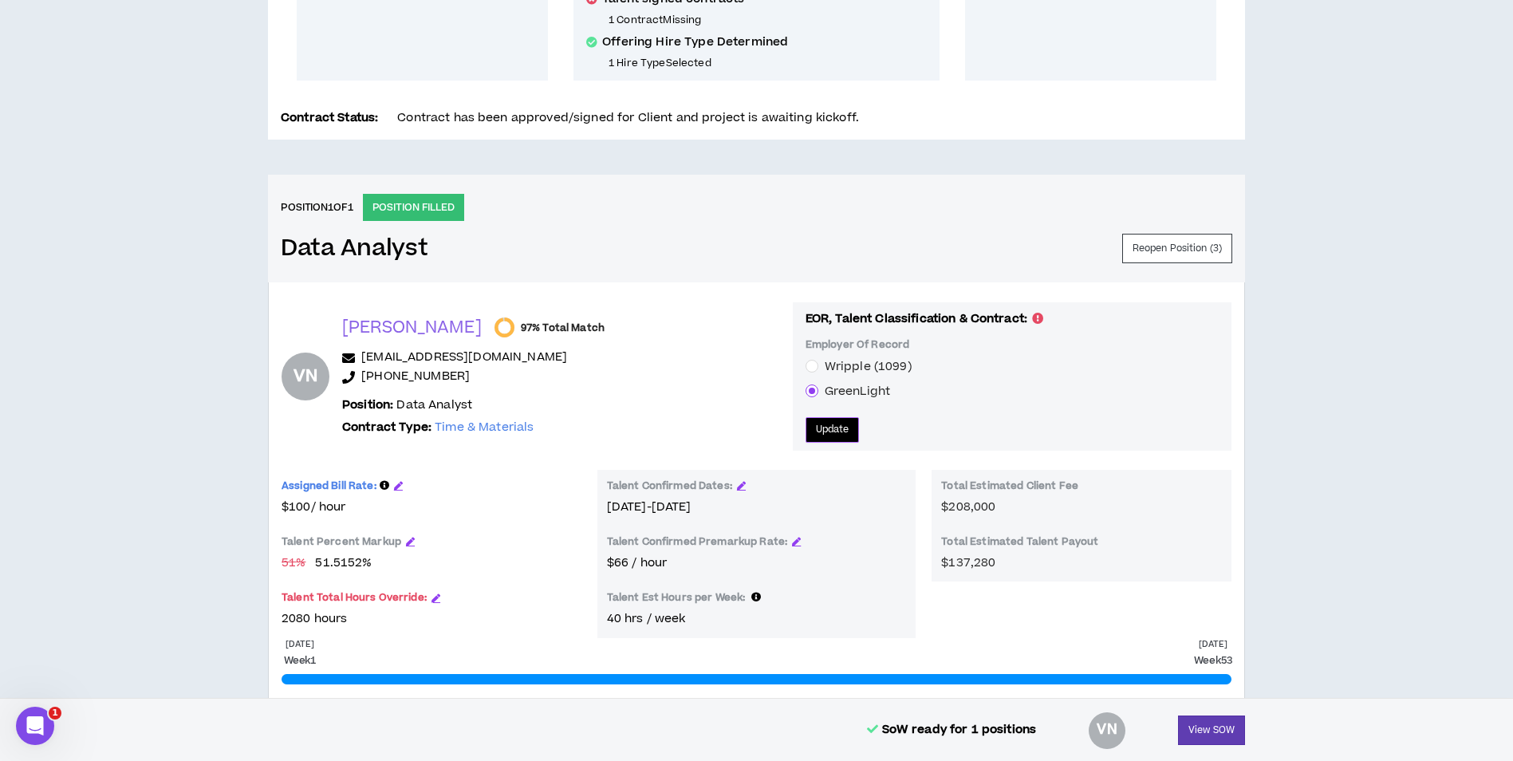
click at [816, 426] on span "Update" at bounding box center [833, 429] width 34 height 15
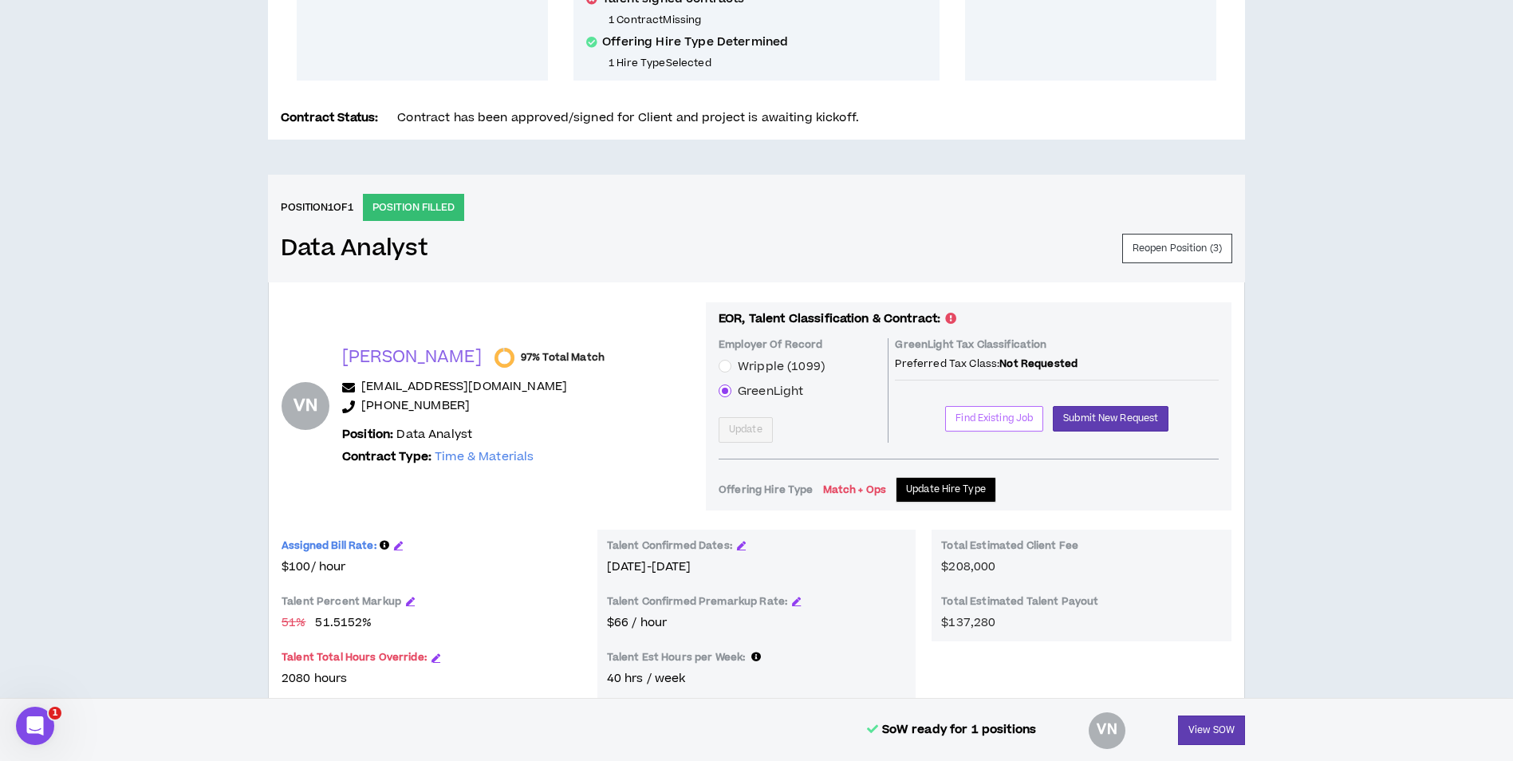
click at [985, 416] on span "Find Existing Job" at bounding box center [994, 418] width 77 height 15
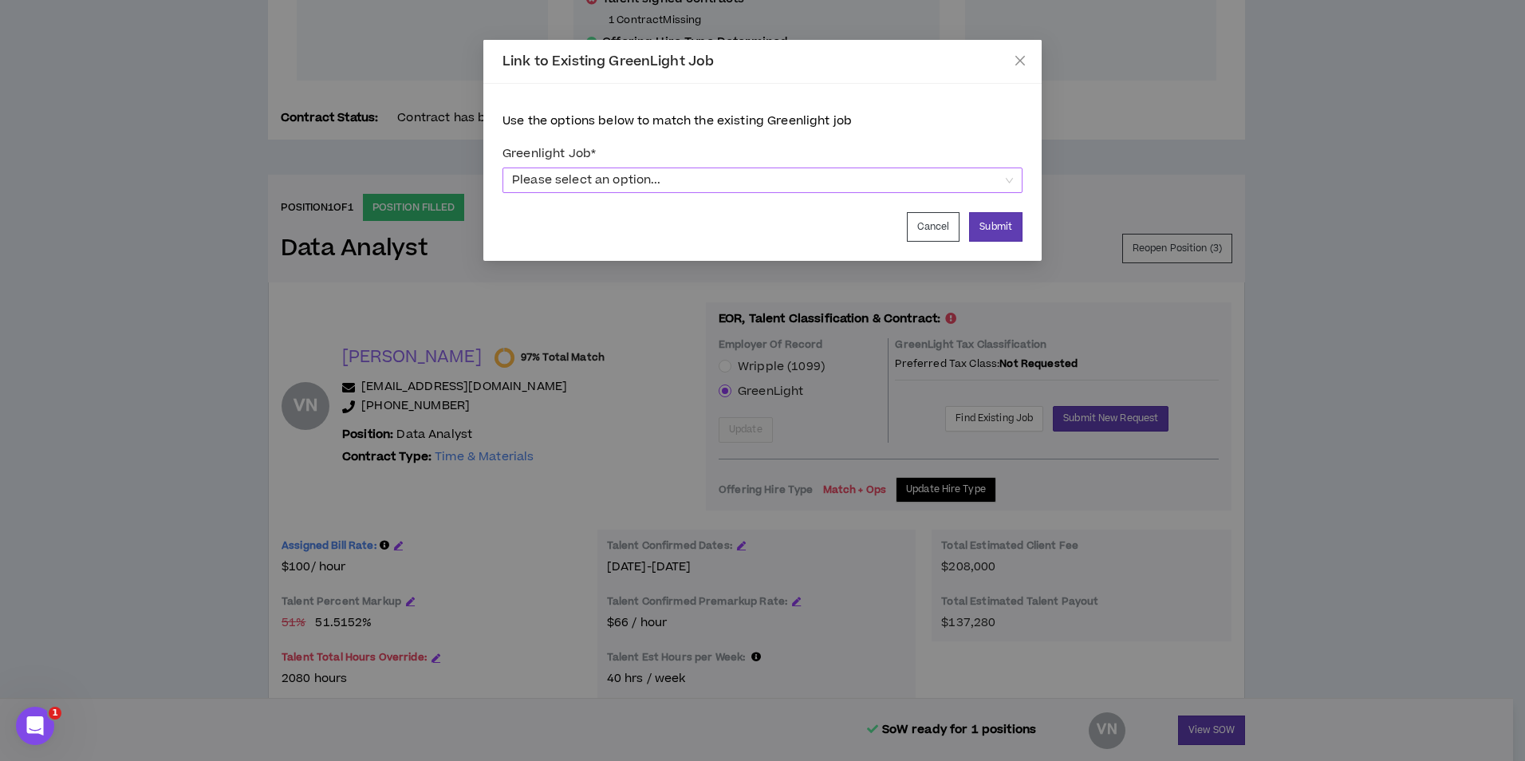
click at [658, 183] on span "Please select an option..." at bounding box center [762, 180] width 501 height 24
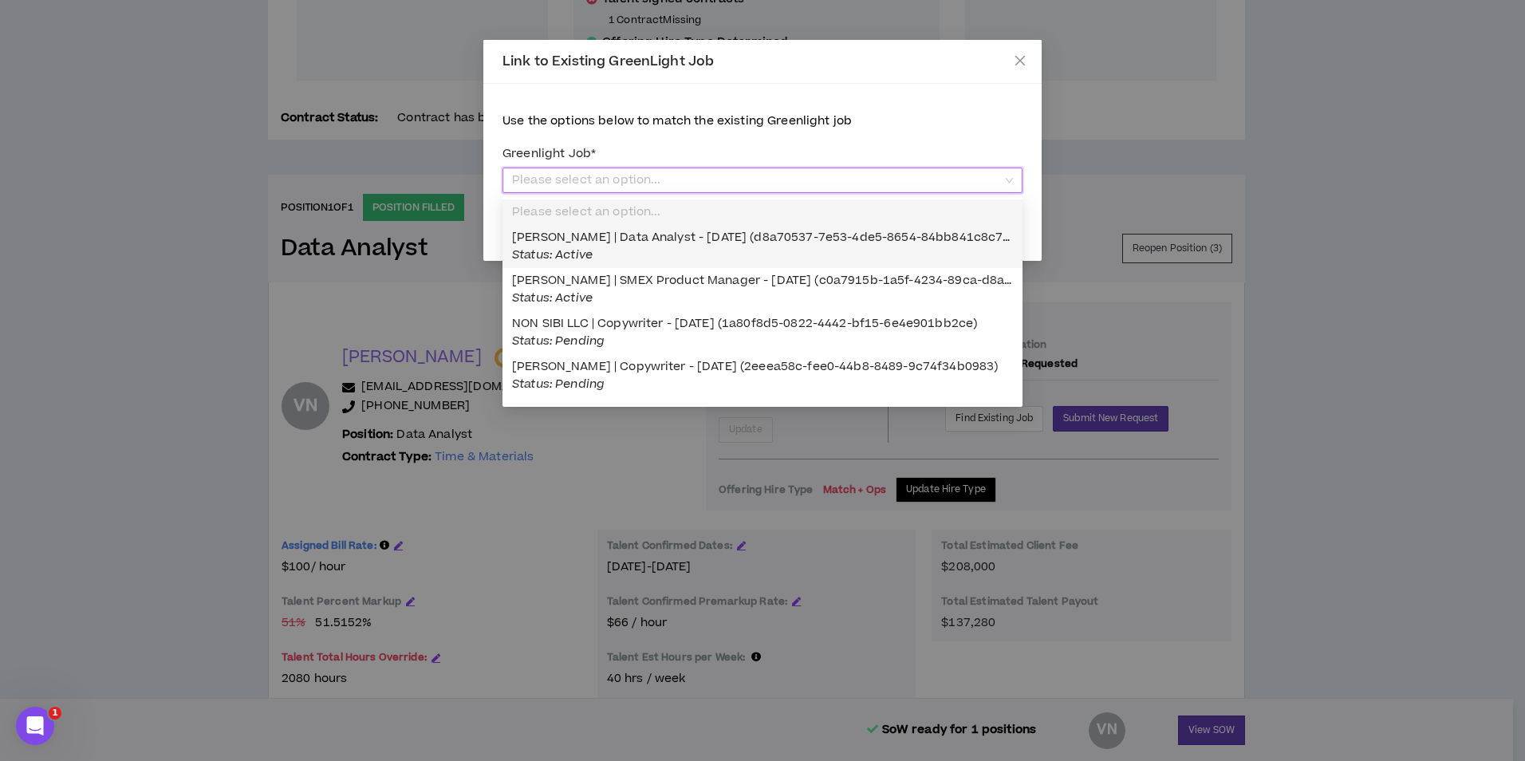
click at [677, 239] on span "Vitalina Nesvetailov | Data Analyst - 09/08/2025 (d8a70537-7e53-4de5-8654-84bb8…" at bounding box center [763, 246] width 503 height 34
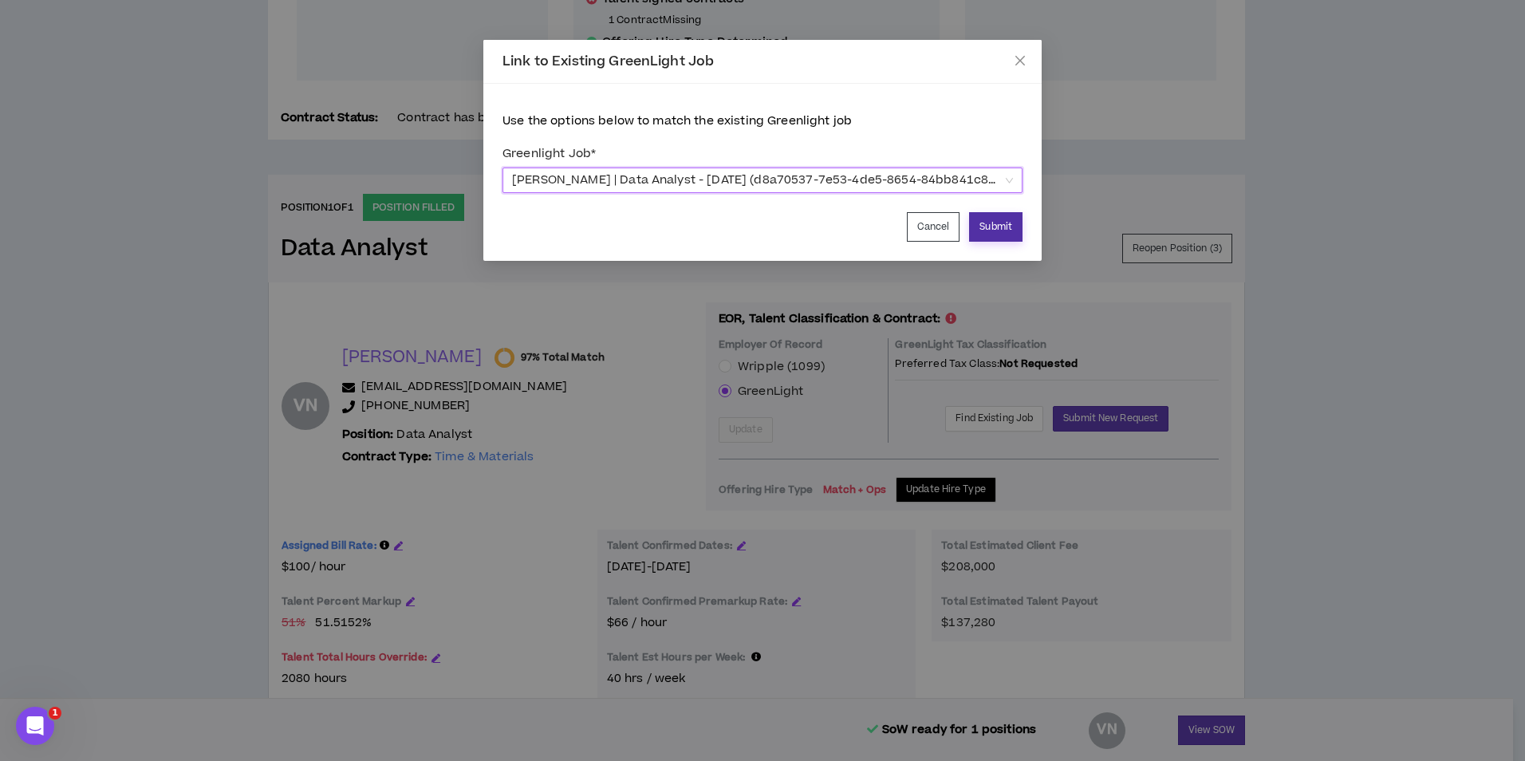
click at [1013, 227] on button "Submit" at bounding box center [995, 227] width 53 height 30
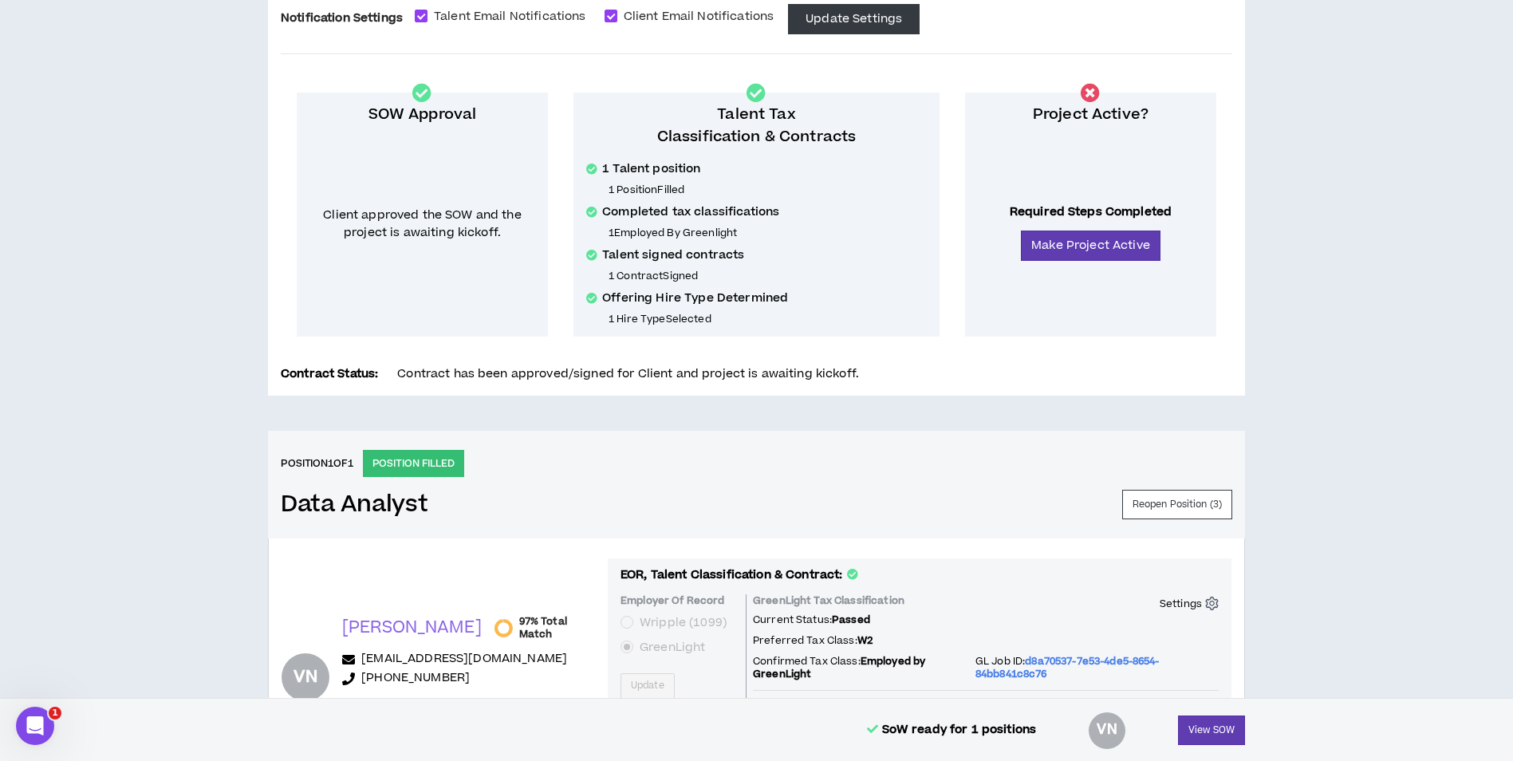
scroll to position [87, 0]
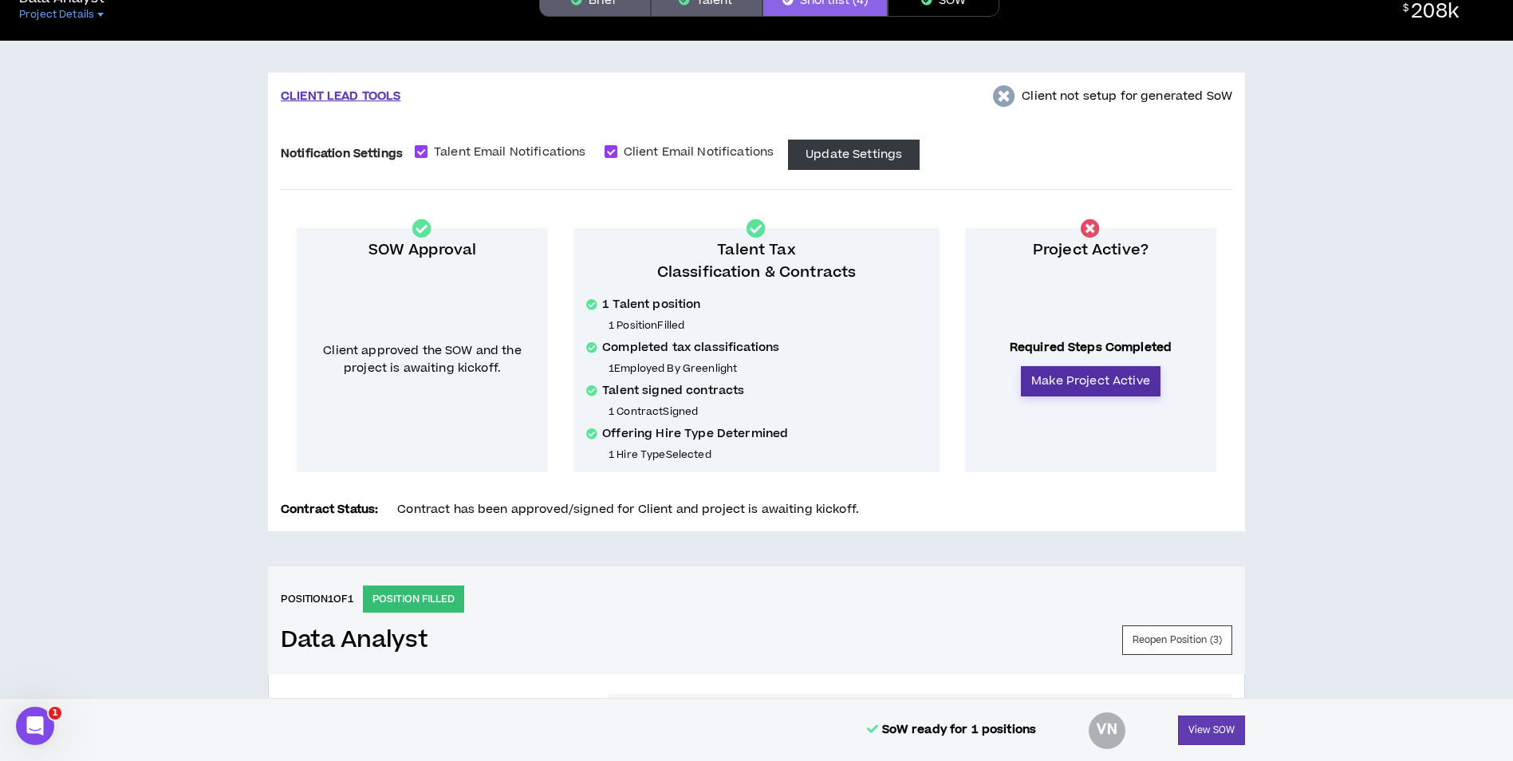
click at [1096, 381] on button "Make Project Active" at bounding box center [1091, 381] width 140 height 30
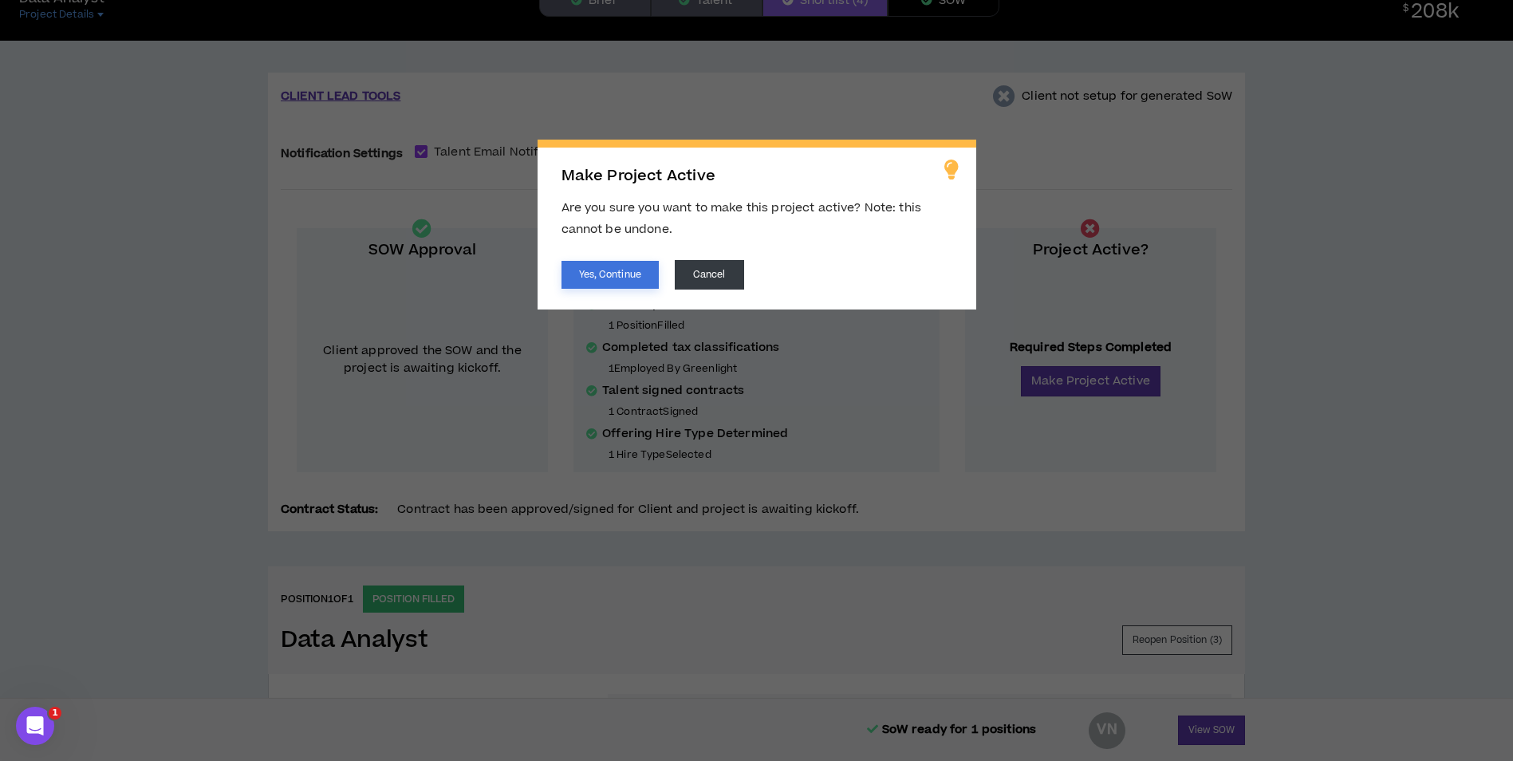
click at [622, 282] on button "Yes, Continue" at bounding box center [610, 275] width 97 height 28
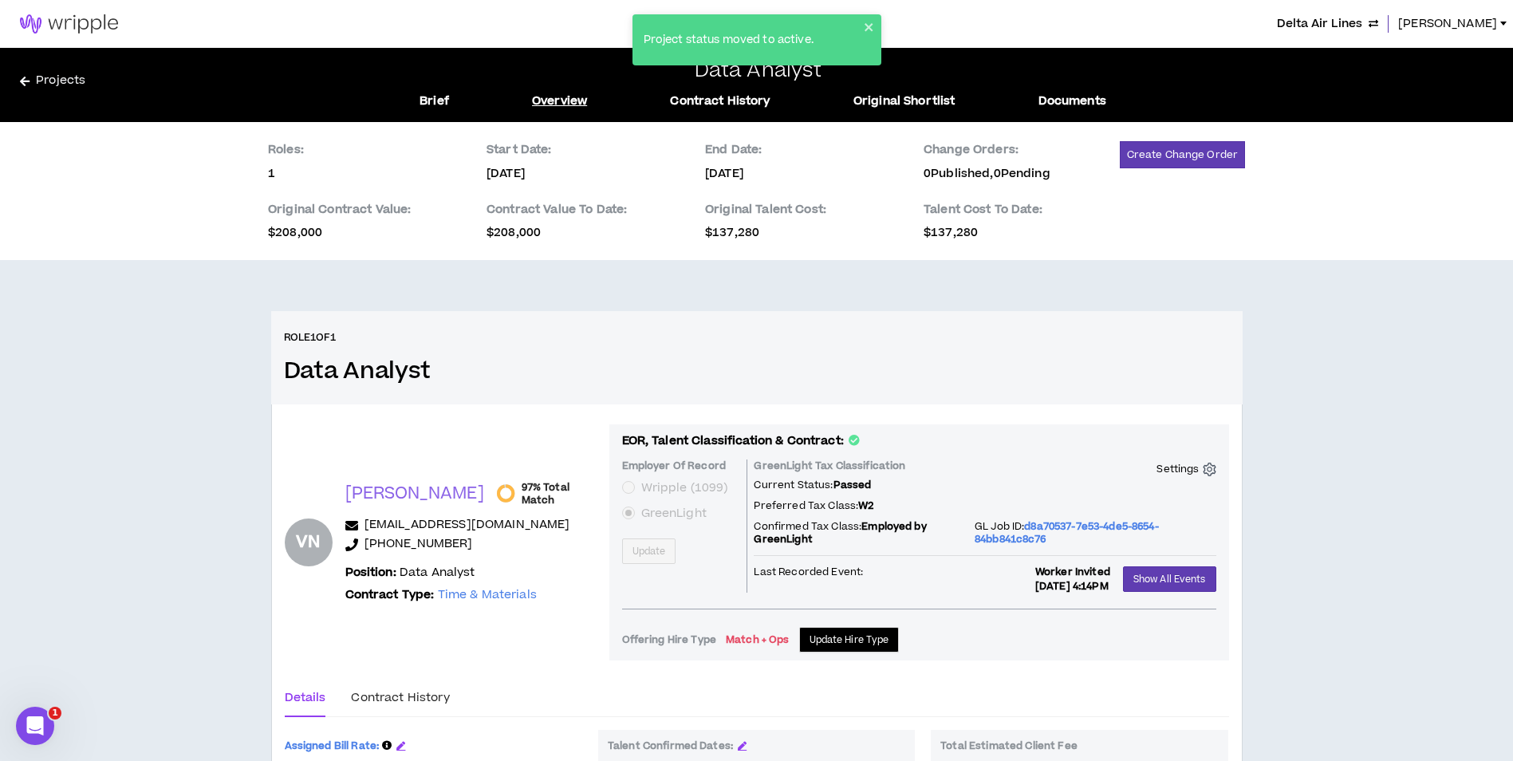
click at [1330, 14] on div "Delta Air Lines Lauren-Bridget" at bounding box center [756, 24] width 1513 height 48
click at [1332, 31] on span "Delta Air Lines" at bounding box center [1319, 24] width 85 height 18
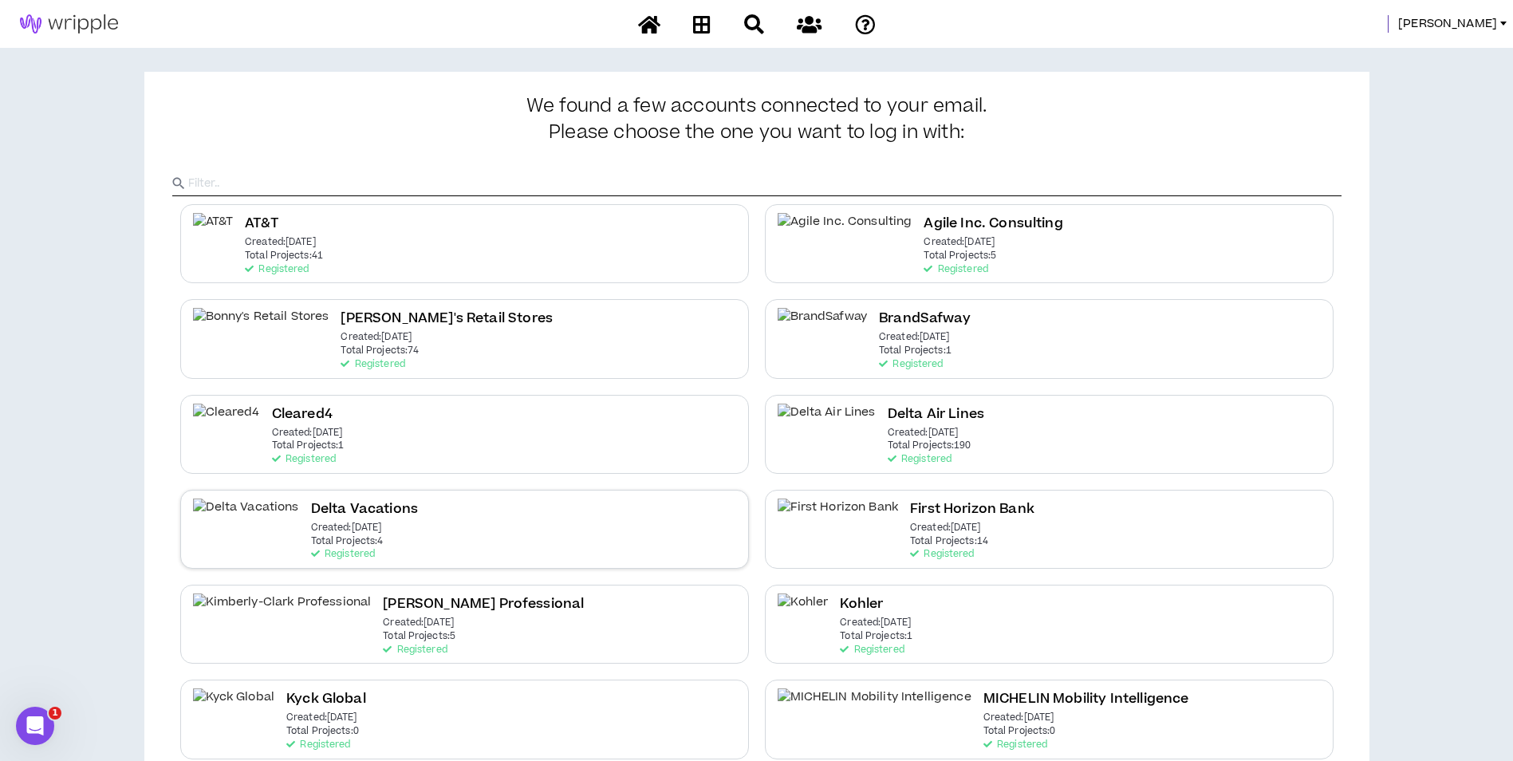
click at [487, 546] on div "Delta Vacations Created: Dec 7 2020 Total Projects: 4 Registered" at bounding box center [464, 529] width 569 height 79
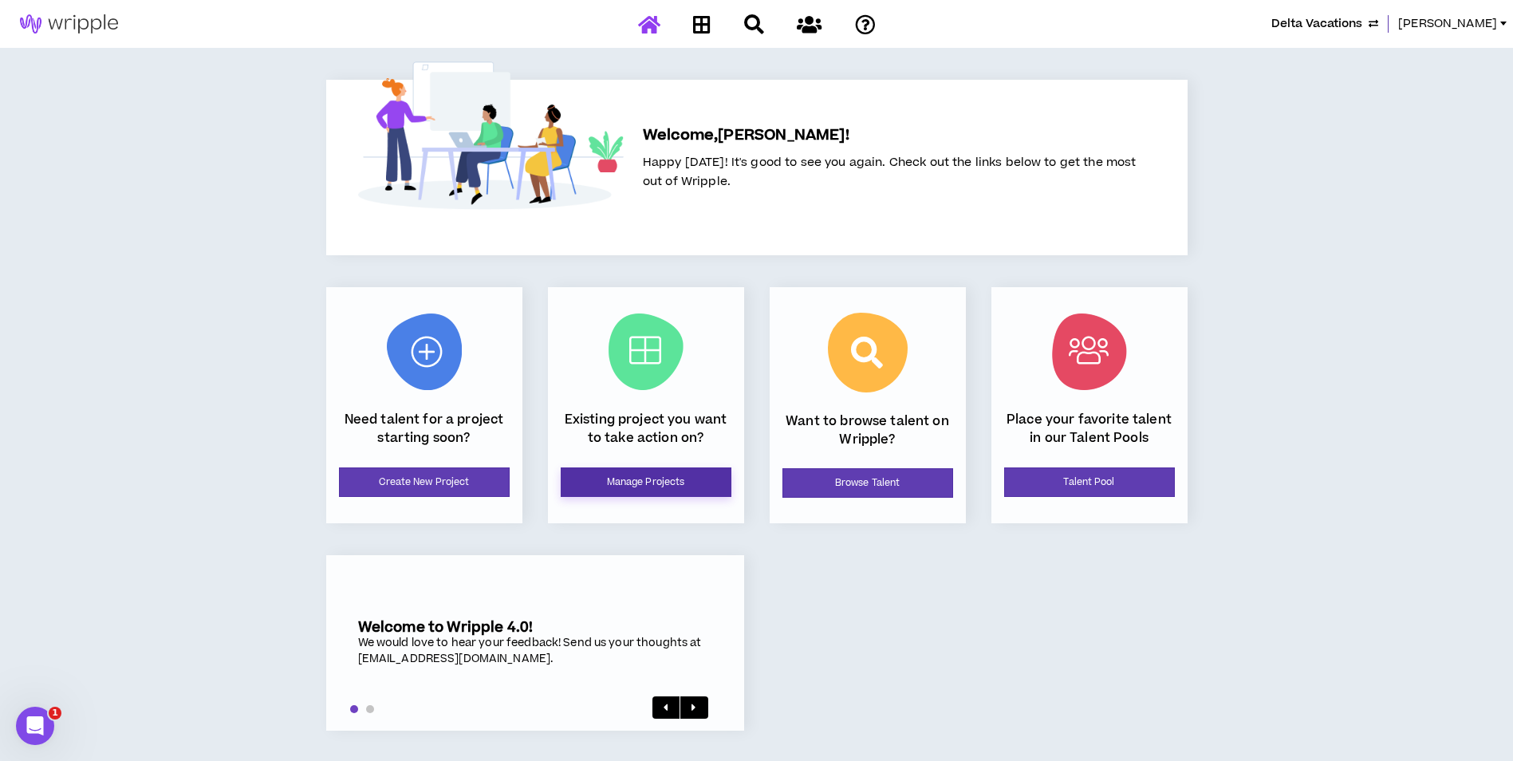
click at [661, 477] on link "Manage Projects" at bounding box center [646, 482] width 171 height 30
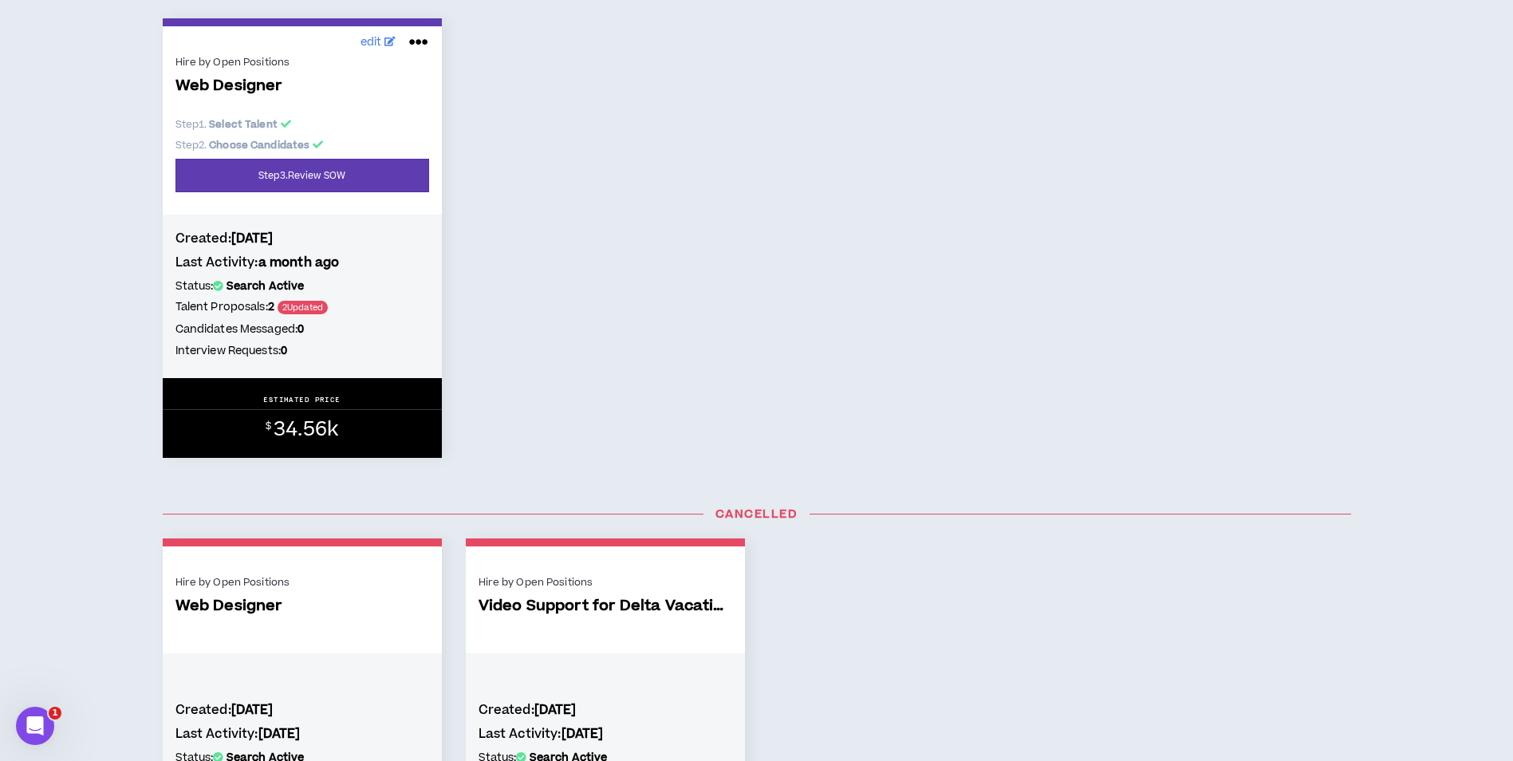
scroll to position [798, 0]
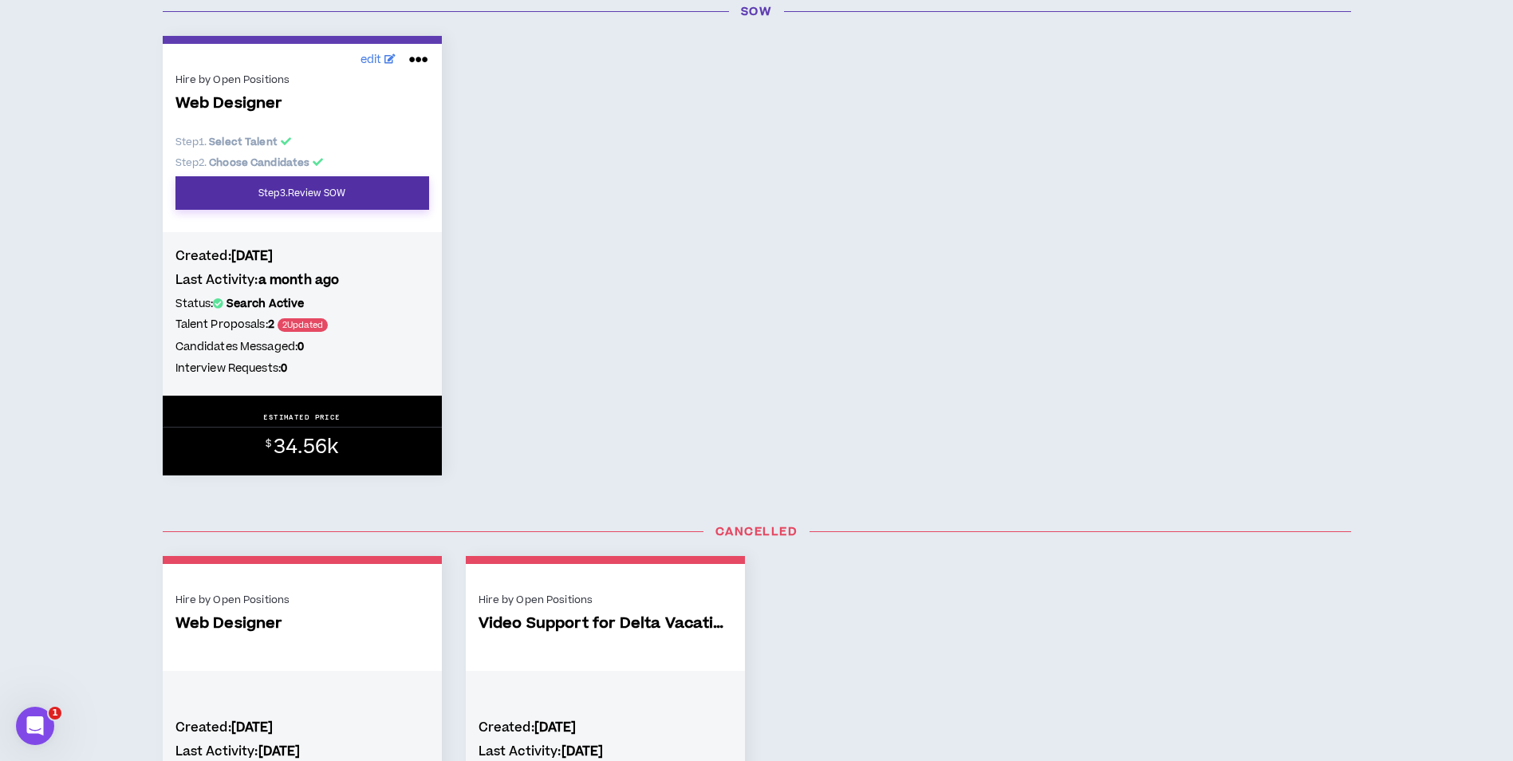
click at [376, 201] on link "Step 3 . Review SOW" at bounding box center [303, 193] width 254 height 34
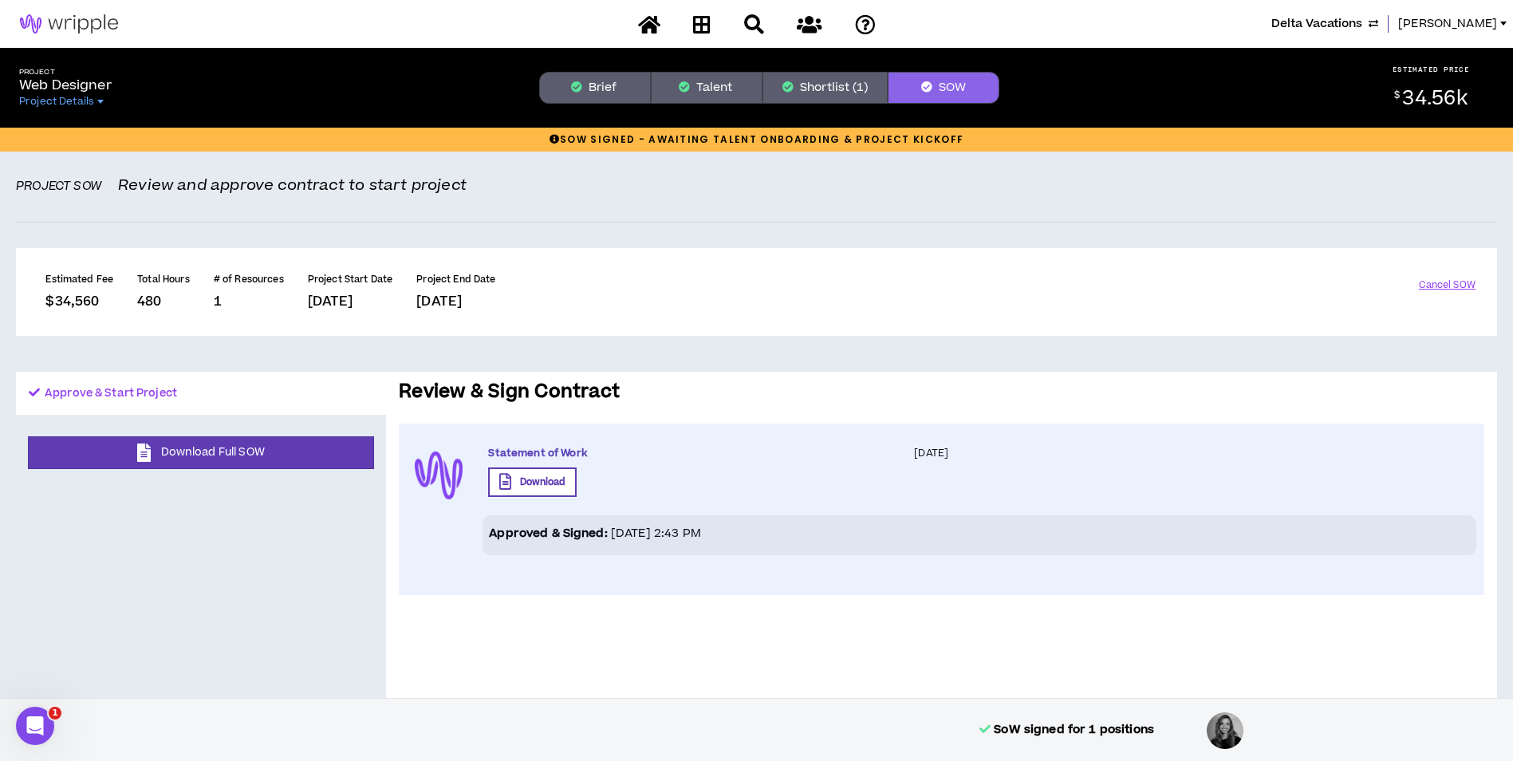
click at [815, 89] on button "Shortlist (1)" at bounding box center [825, 88] width 125 height 32
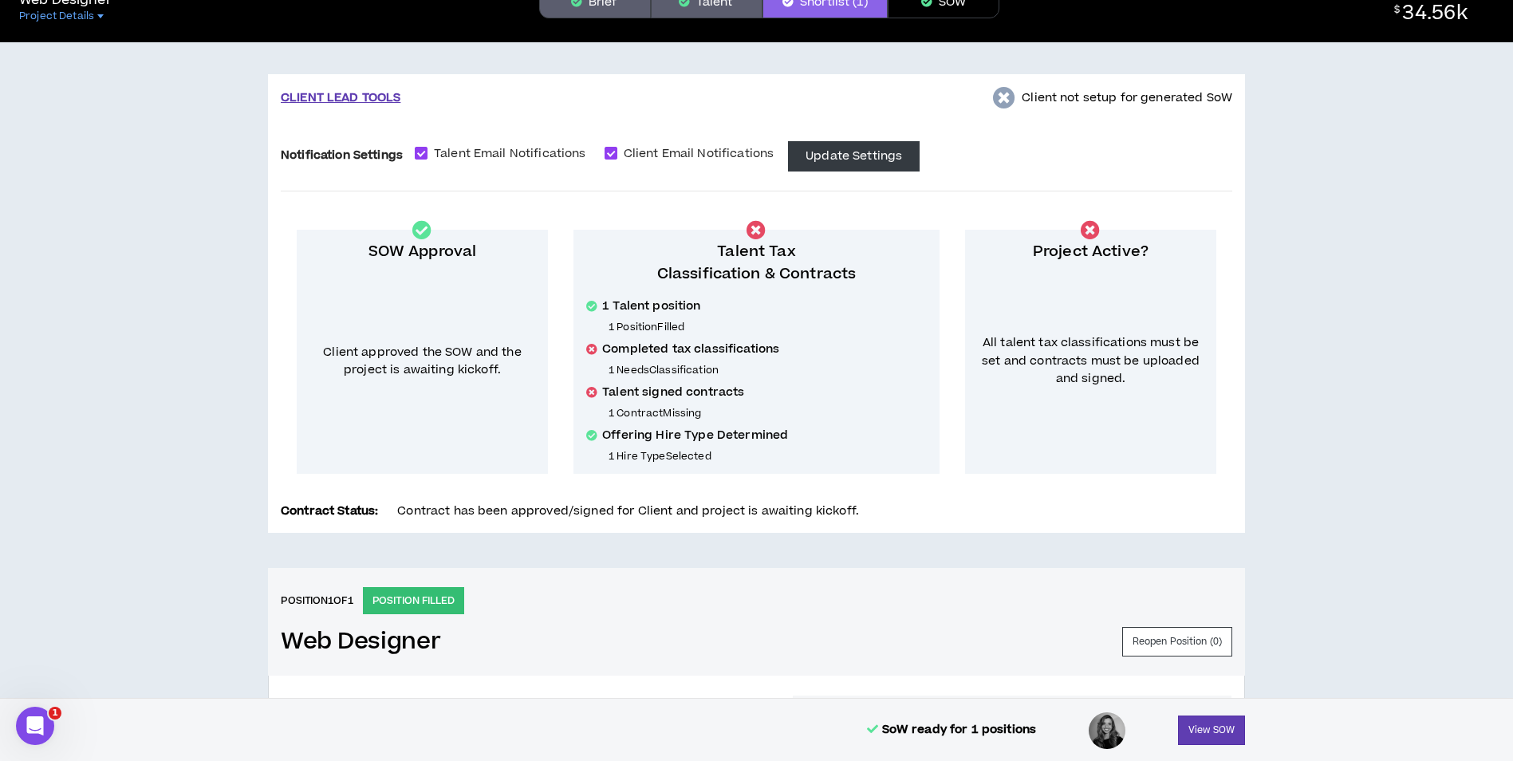
scroll to position [479, 0]
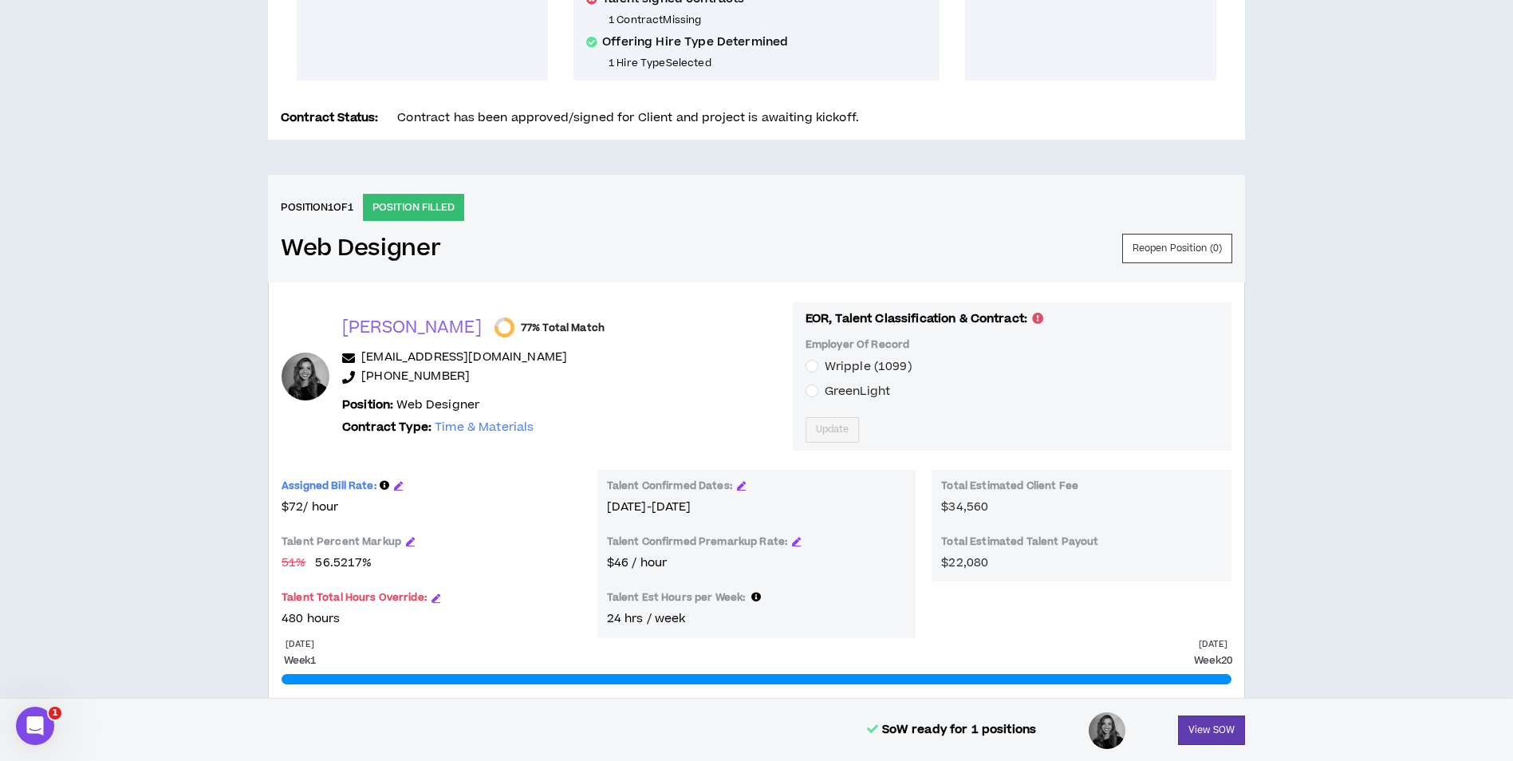
click at [836, 394] on span "GreenLight" at bounding box center [857, 391] width 65 height 17
click at [813, 431] on button "Update" at bounding box center [833, 430] width 54 height 26
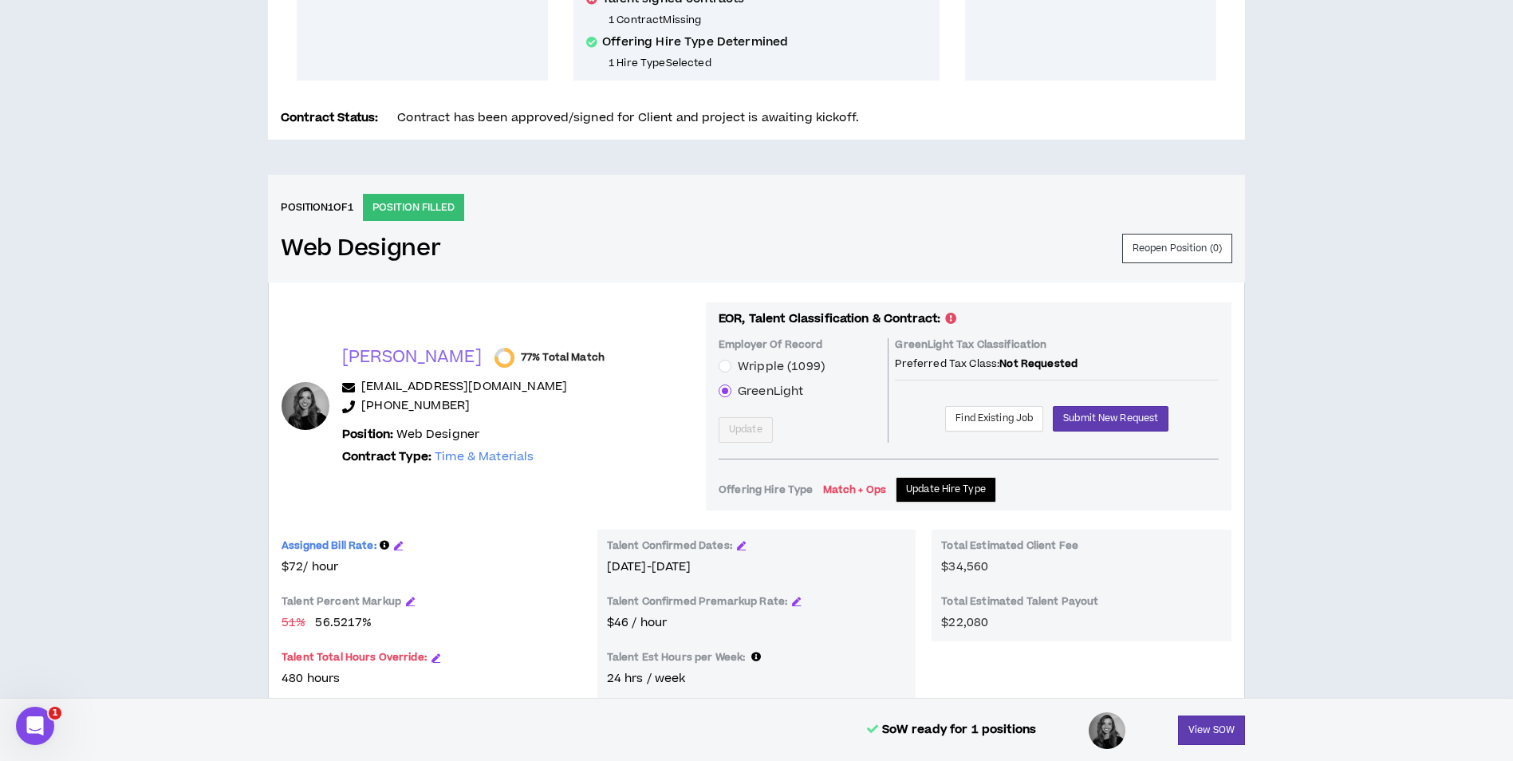
click at [925, 475] on div "EOR, Talent Classification & Contract: Employer Of Record Wripple (1099) GreenL…" at bounding box center [969, 405] width 500 height 191
click at [913, 482] on span "Update Hire Type" at bounding box center [946, 489] width 80 height 15
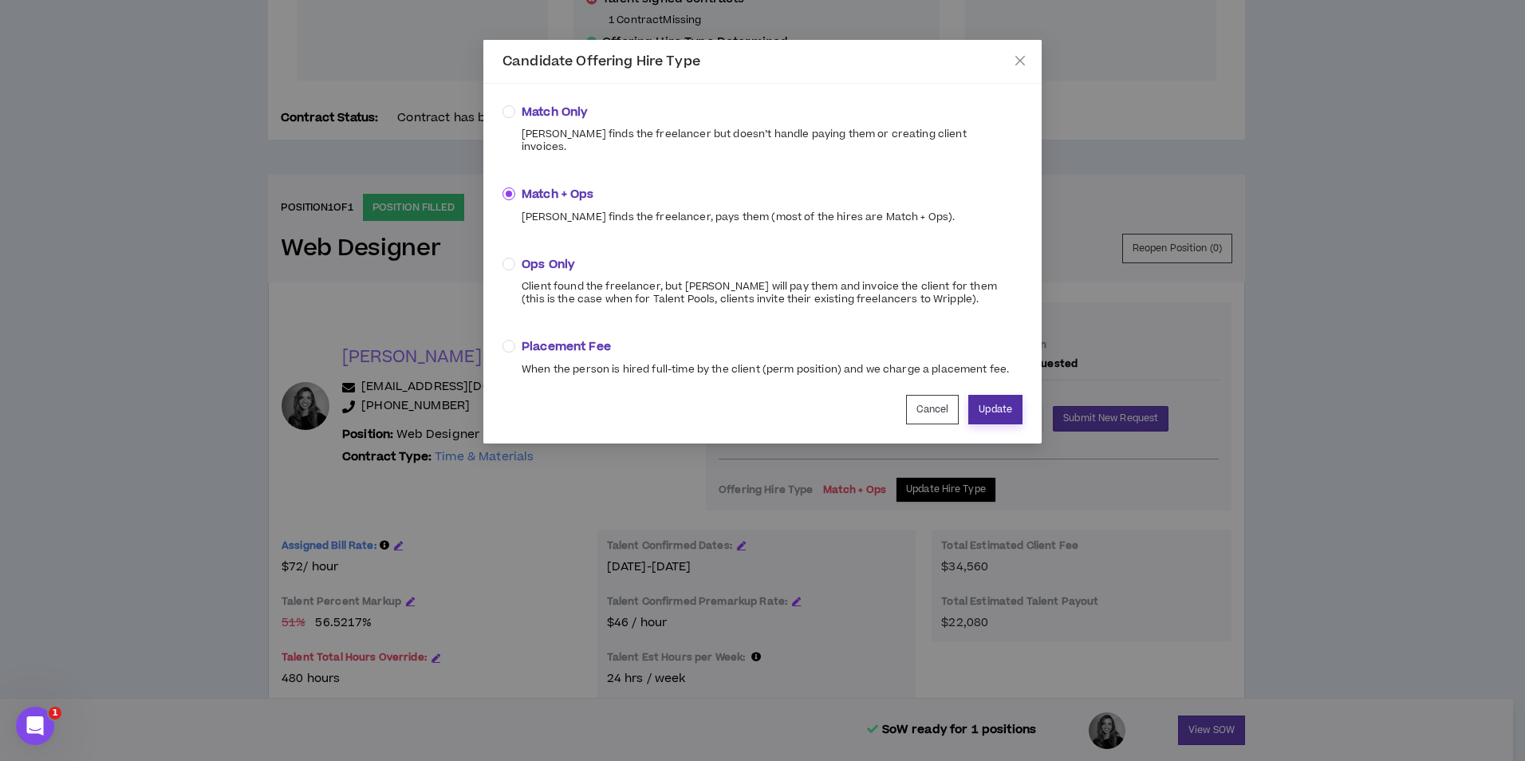
click at [1004, 396] on button "Update" at bounding box center [995, 410] width 54 height 30
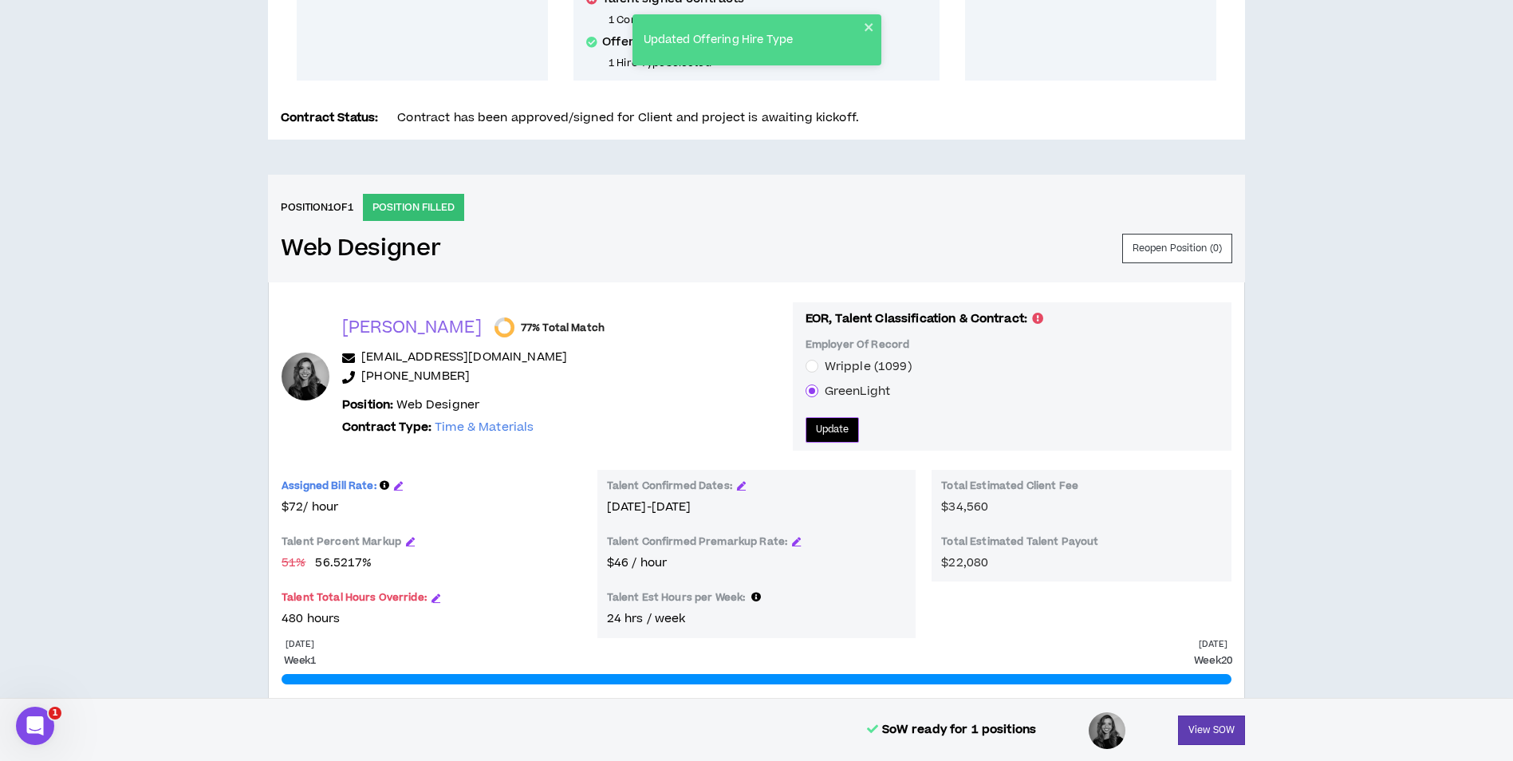
click at [816, 433] on span "Update" at bounding box center [833, 429] width 34 height 15
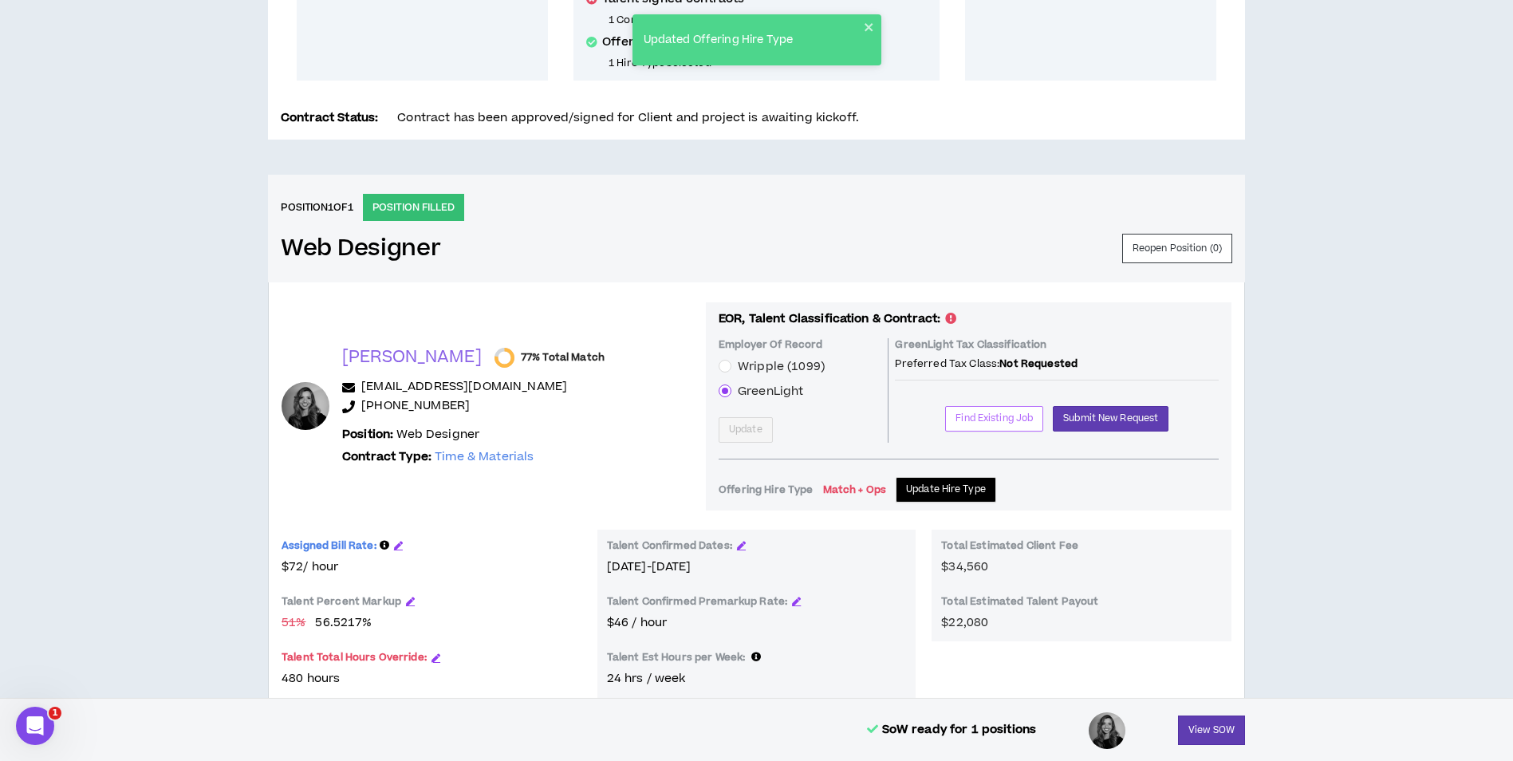
click at [967, 415] on span "Find Existing Job" at bounding box center [994, 418] width 77 height 15
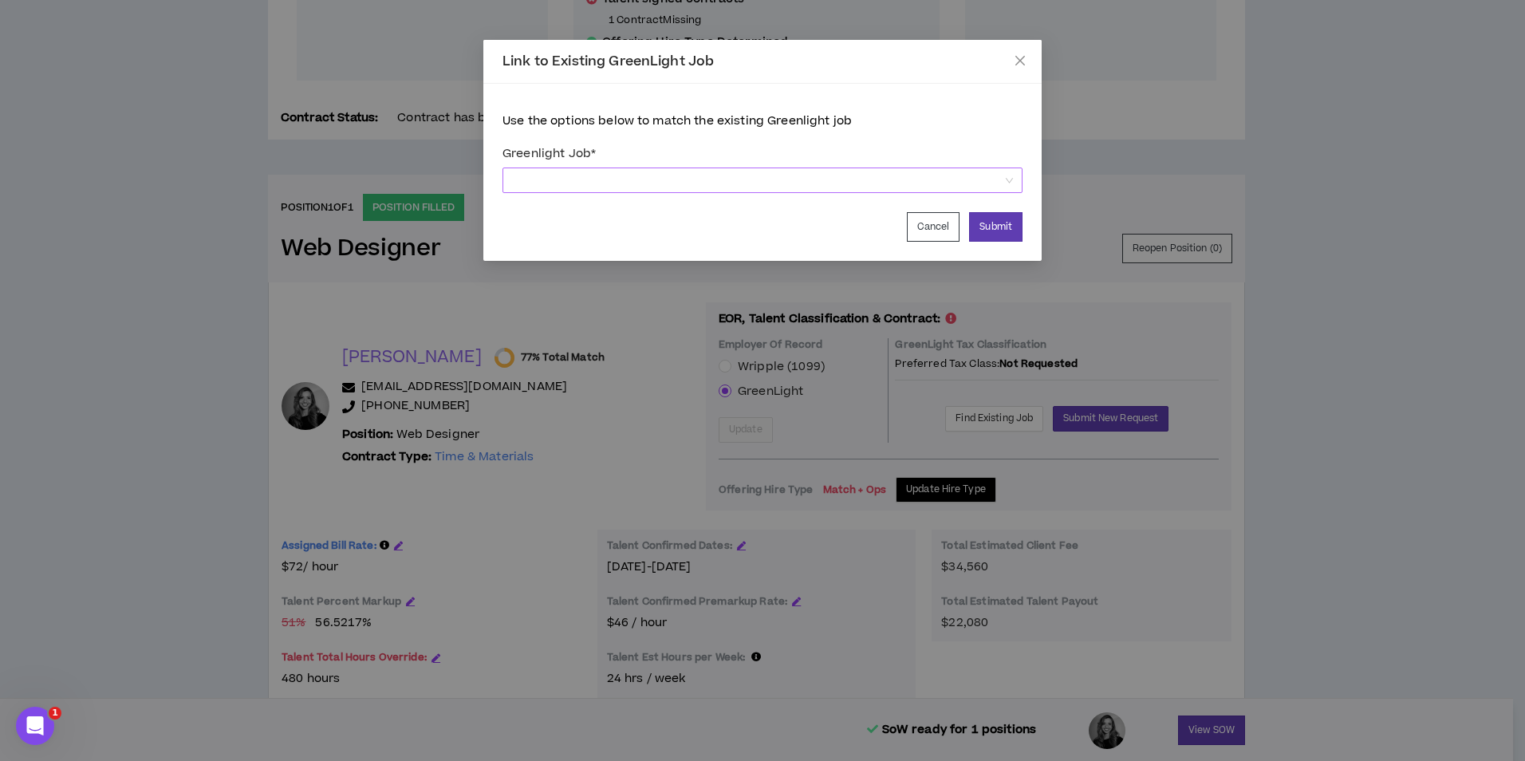
click at [787, 191] on span at bounding box center [762, 180] width 501 height 24
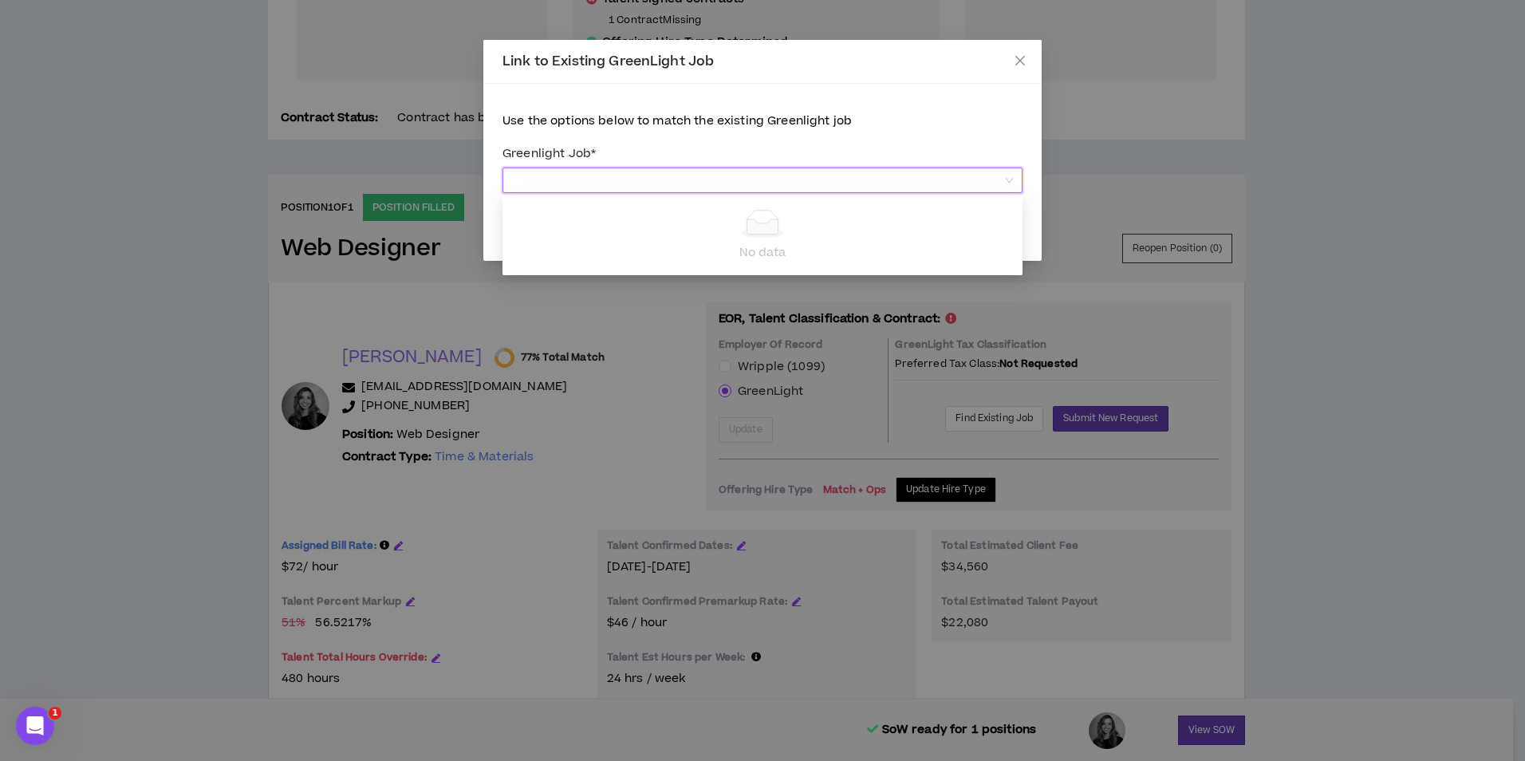
click at [787, 191] on span at bounding box center [762, 180] width 501 height 24
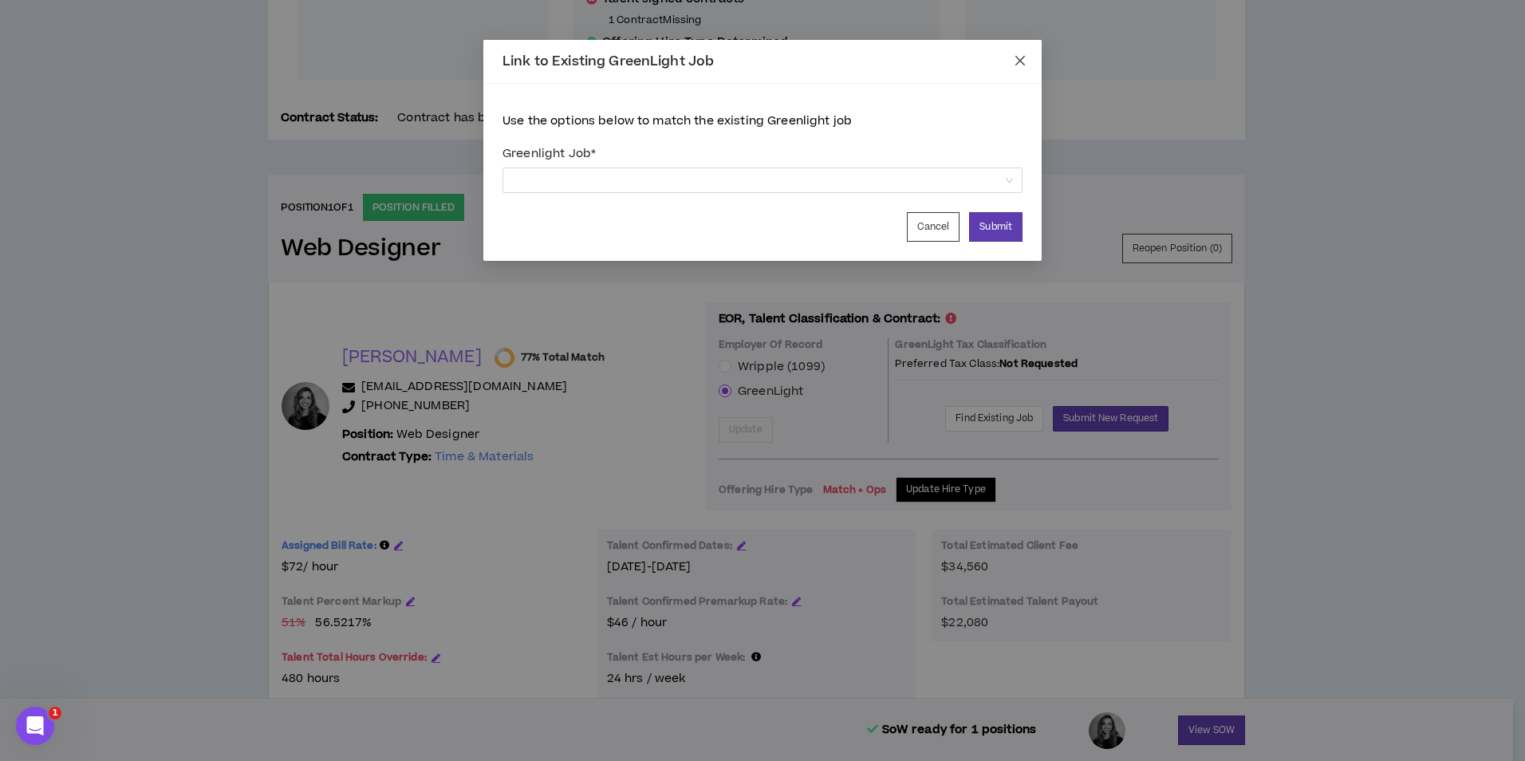
click at [1025, 53] on span "Close" at bounding box center [1020, 61] width 43 height 43
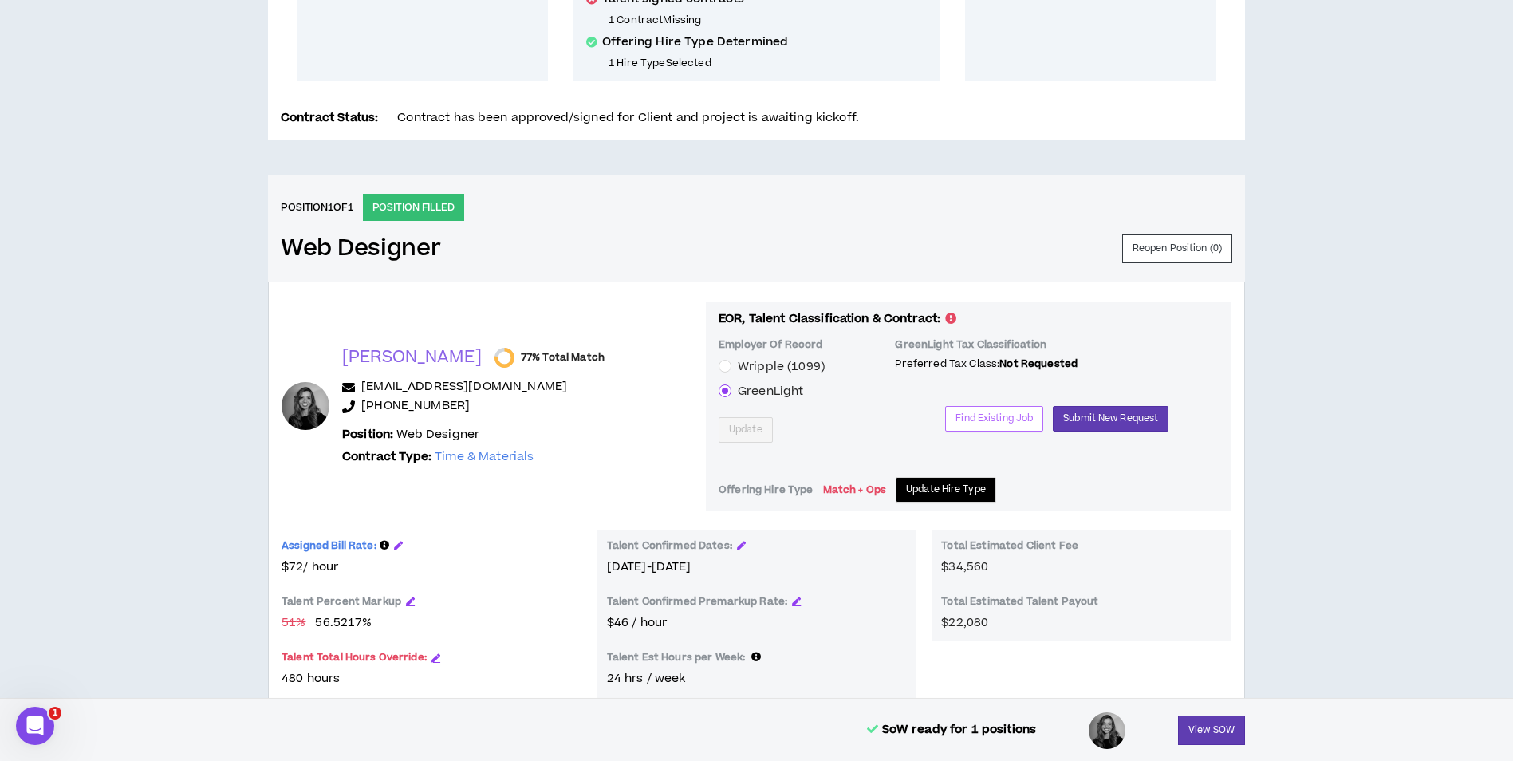
click at [1001, 416] on span "Find Existing Job" at bounding box center [994, 418] width 77 height 15
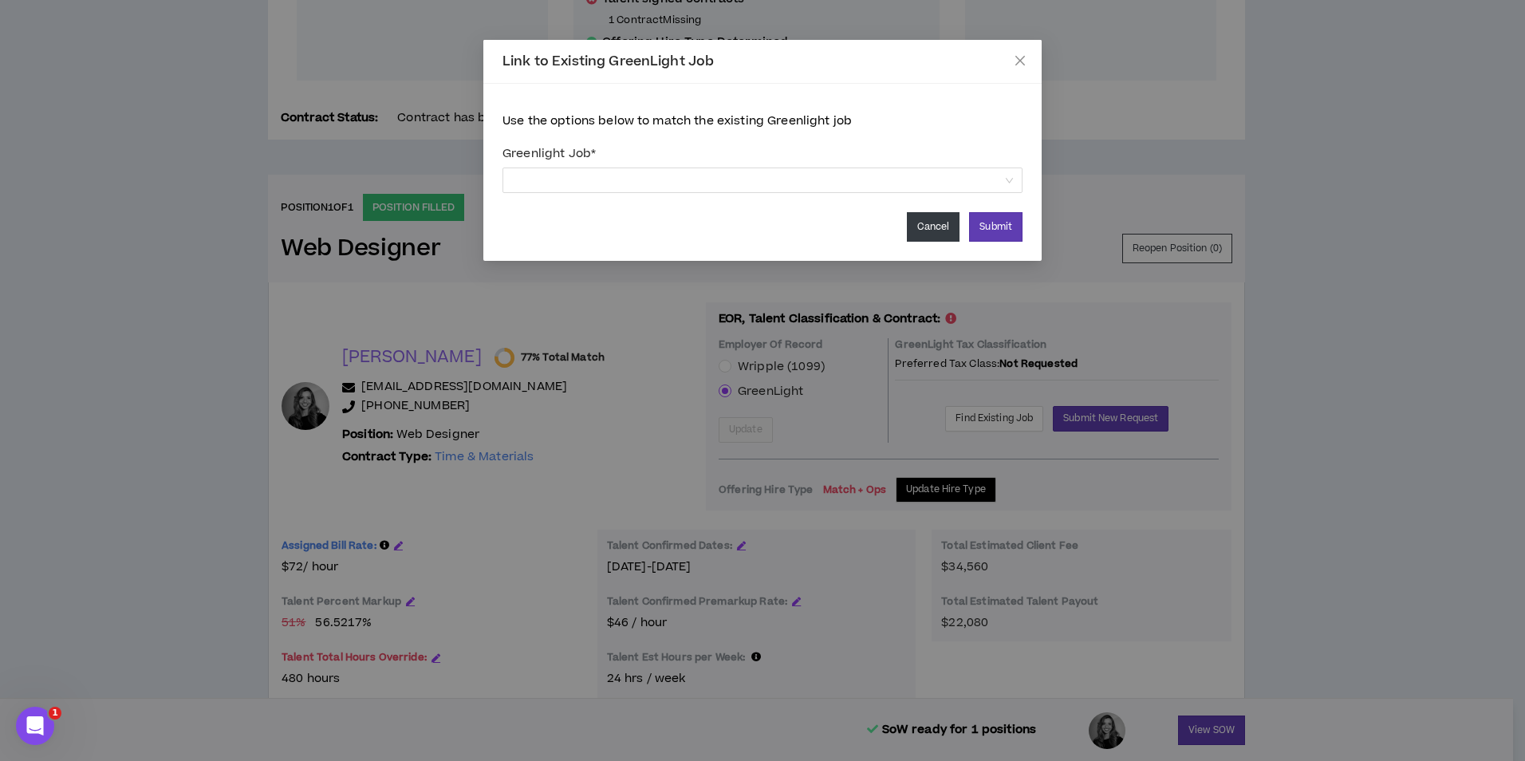
click at [953, 227] on button "Cancel" at bounding box center [933, 227] width 53 height 30
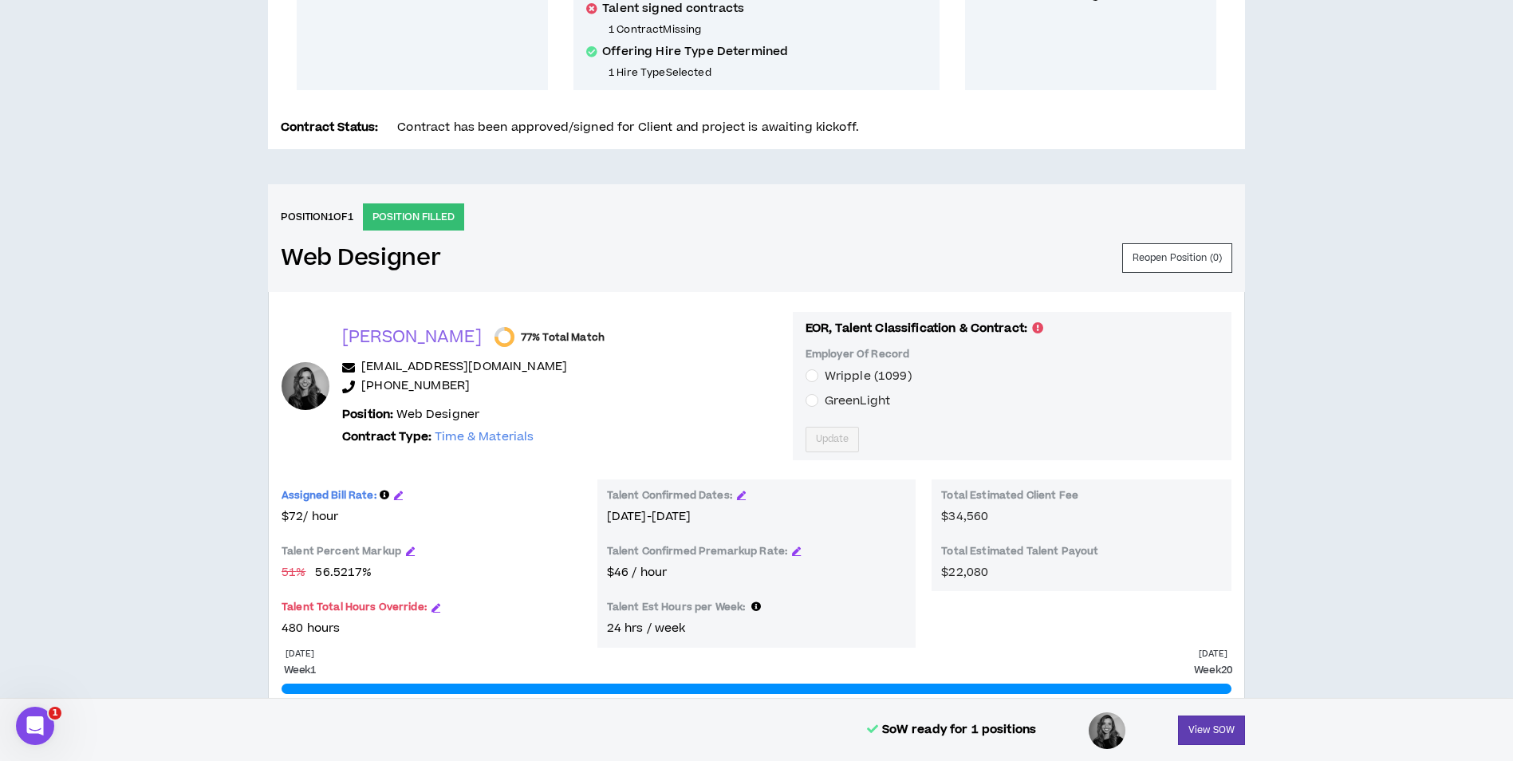
scroll to position [479, 0]
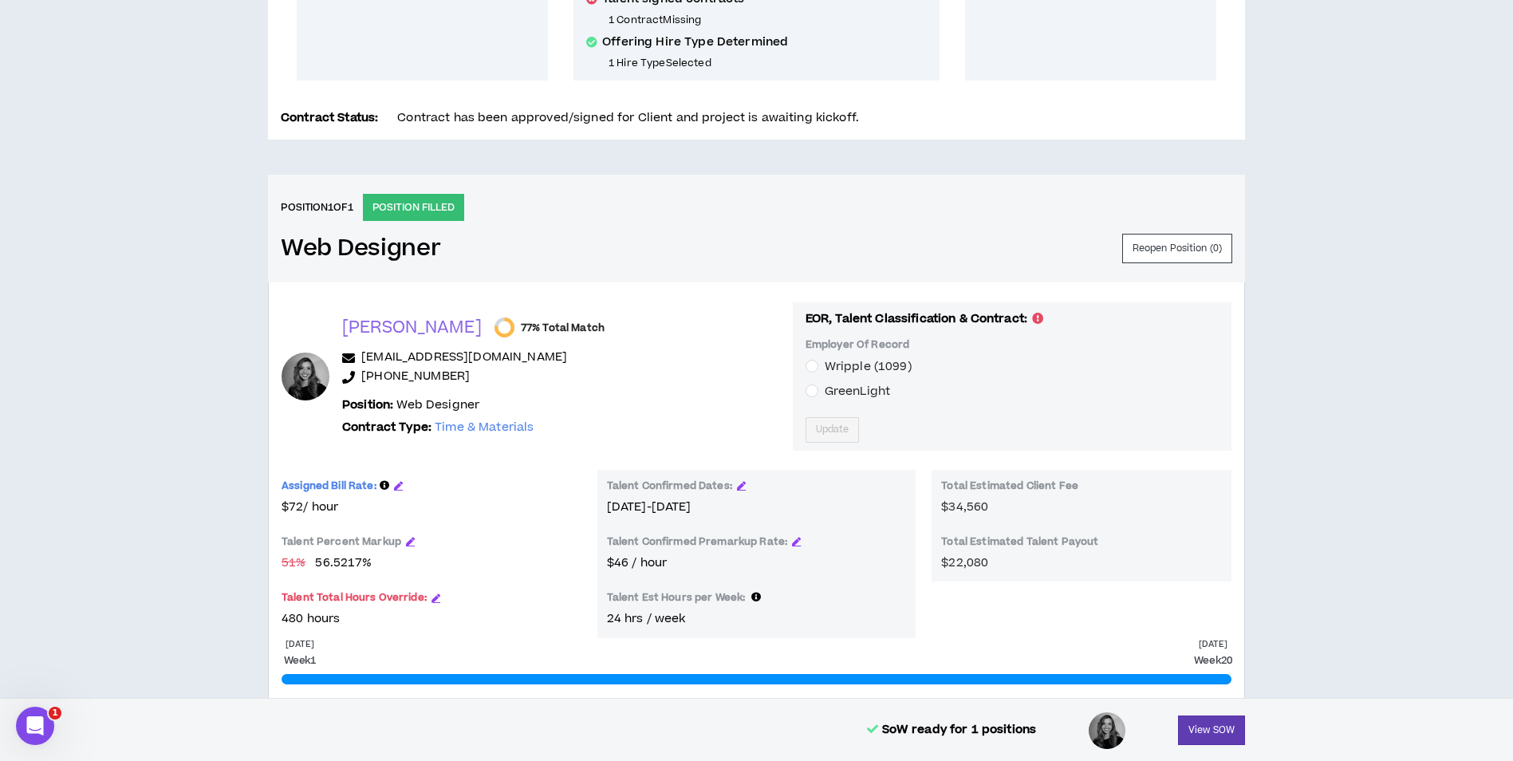
click at [818, 397] on span "GreenLight" at bounding box center [857, 392] width 78 height 18
click at [816, 426] on span "Update" at bounding box center [833, 429] width 34 height 15
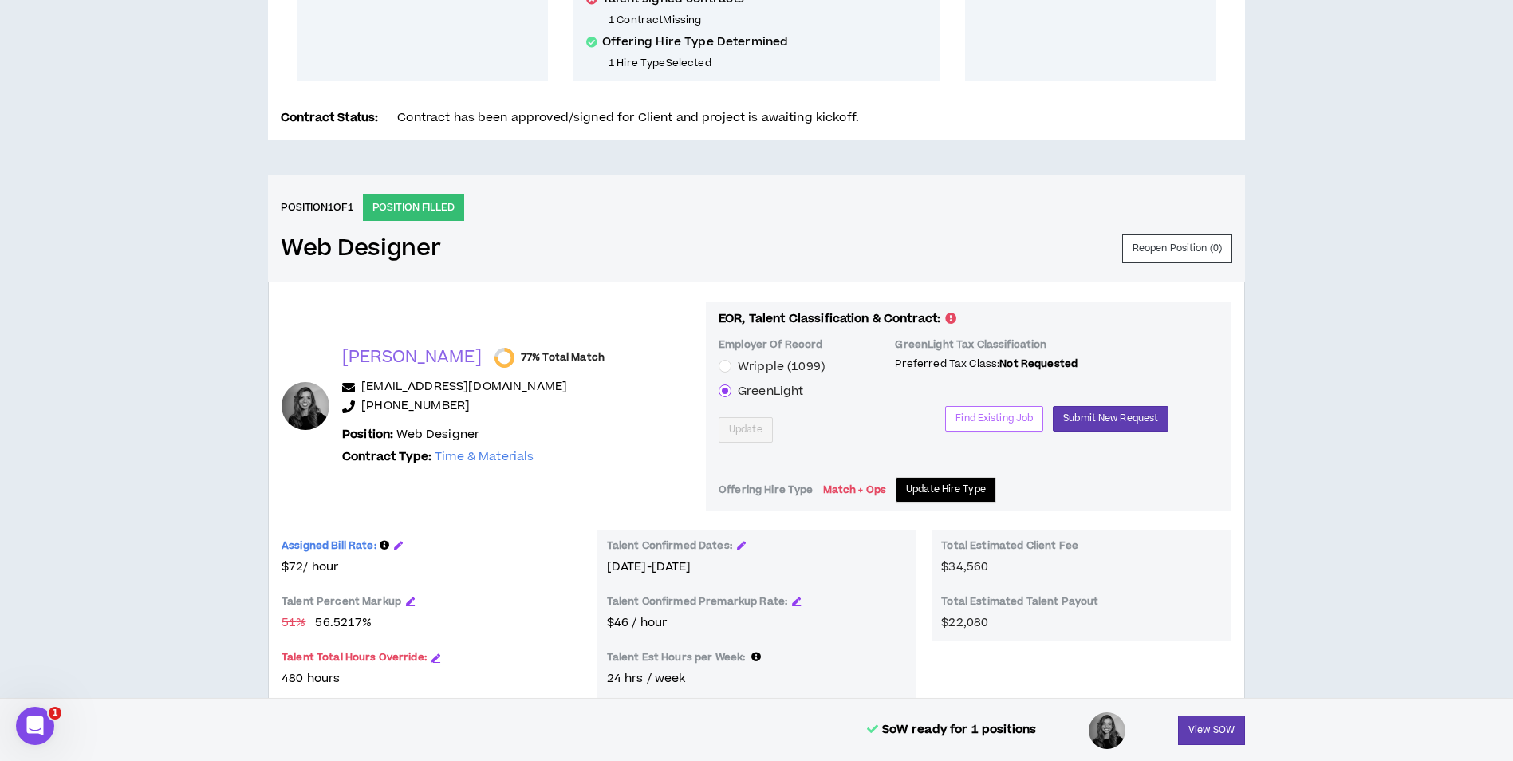
click at [963, 415] on span "Find Existing Job" at bounding box center [994, 418] width 77 height 15
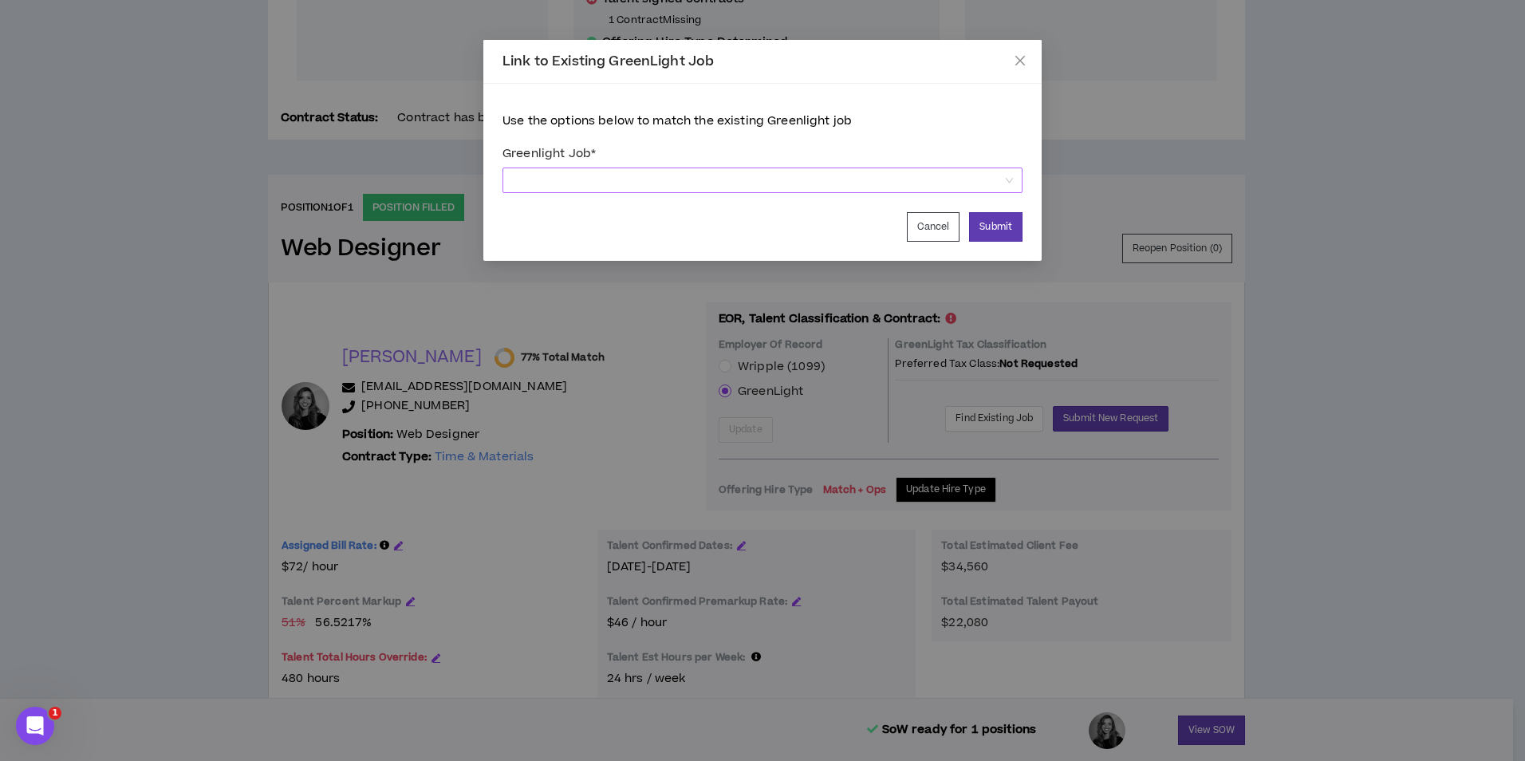
click at [834, 176] on span at bounding box center [762, 180] width 501 height 24
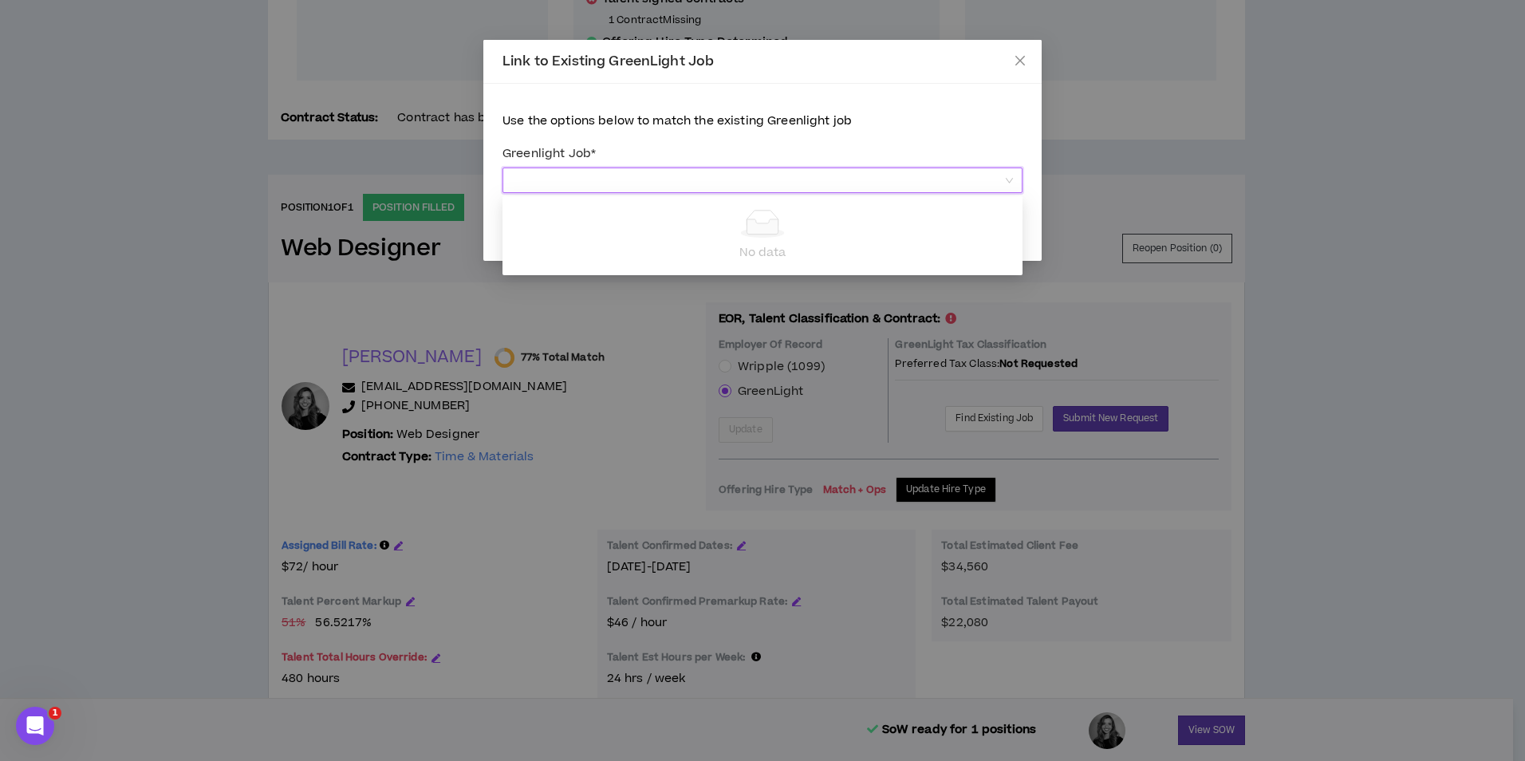
click at [834, 176] on span at bounding box center [762, 180] width 501 height 24
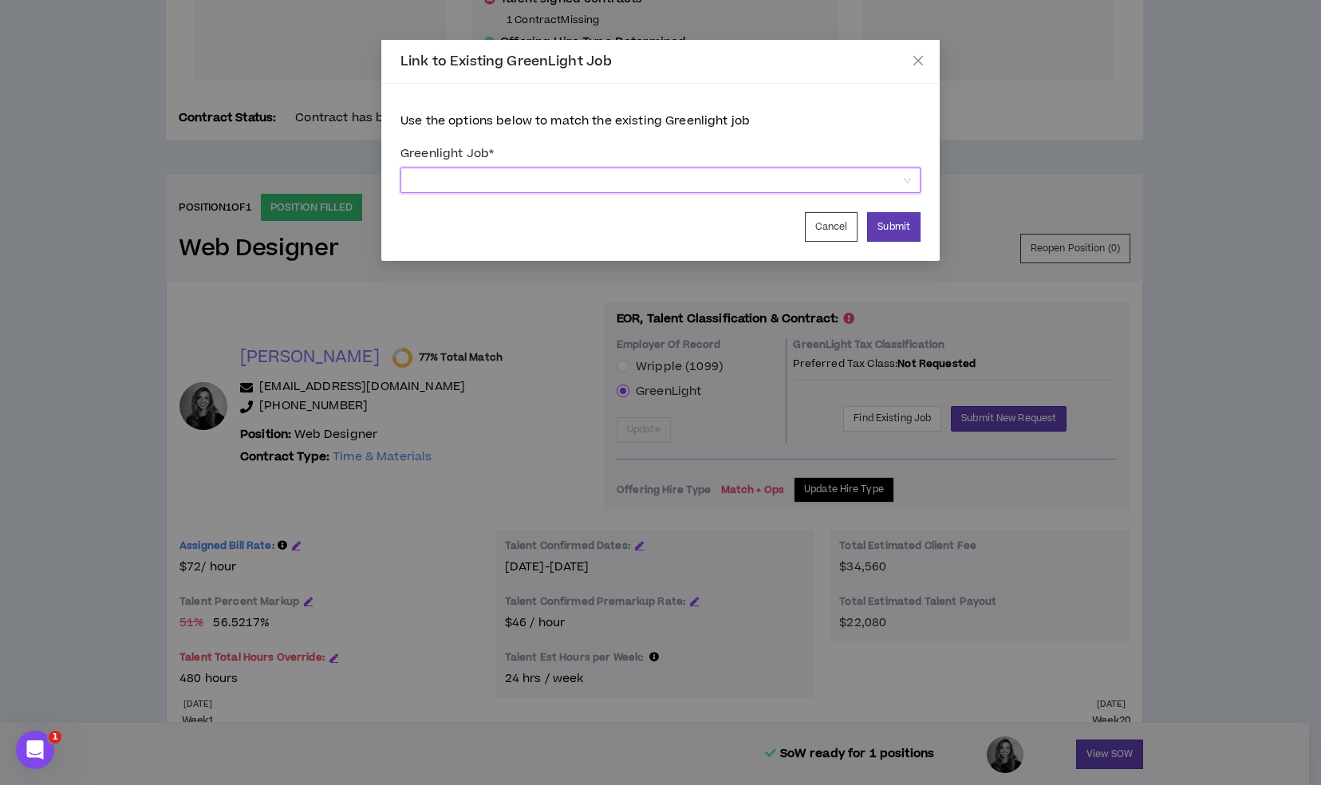
click at [567, 456] on div "Link to Existing GreenLight Job Use the options below to match the existing Gre…" at bounding box center [660, 392] width 1321 height 785
click at [826, 232] on button "Cancel" at bounding box center [831, 227] width 53 height 30
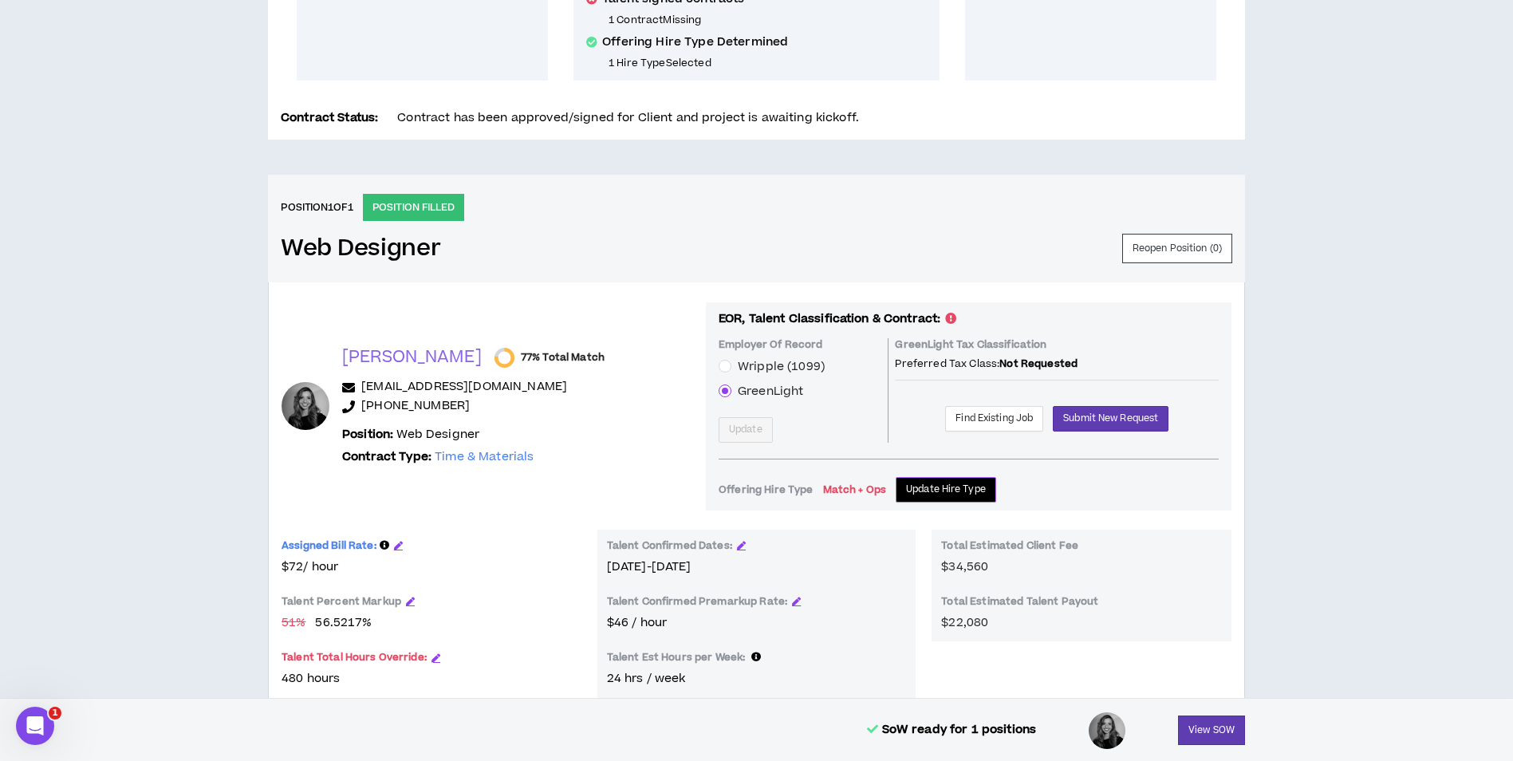
click at [906, 486] on span "Update Hire Type" at bounding box center [946, 489] width 80 height 15
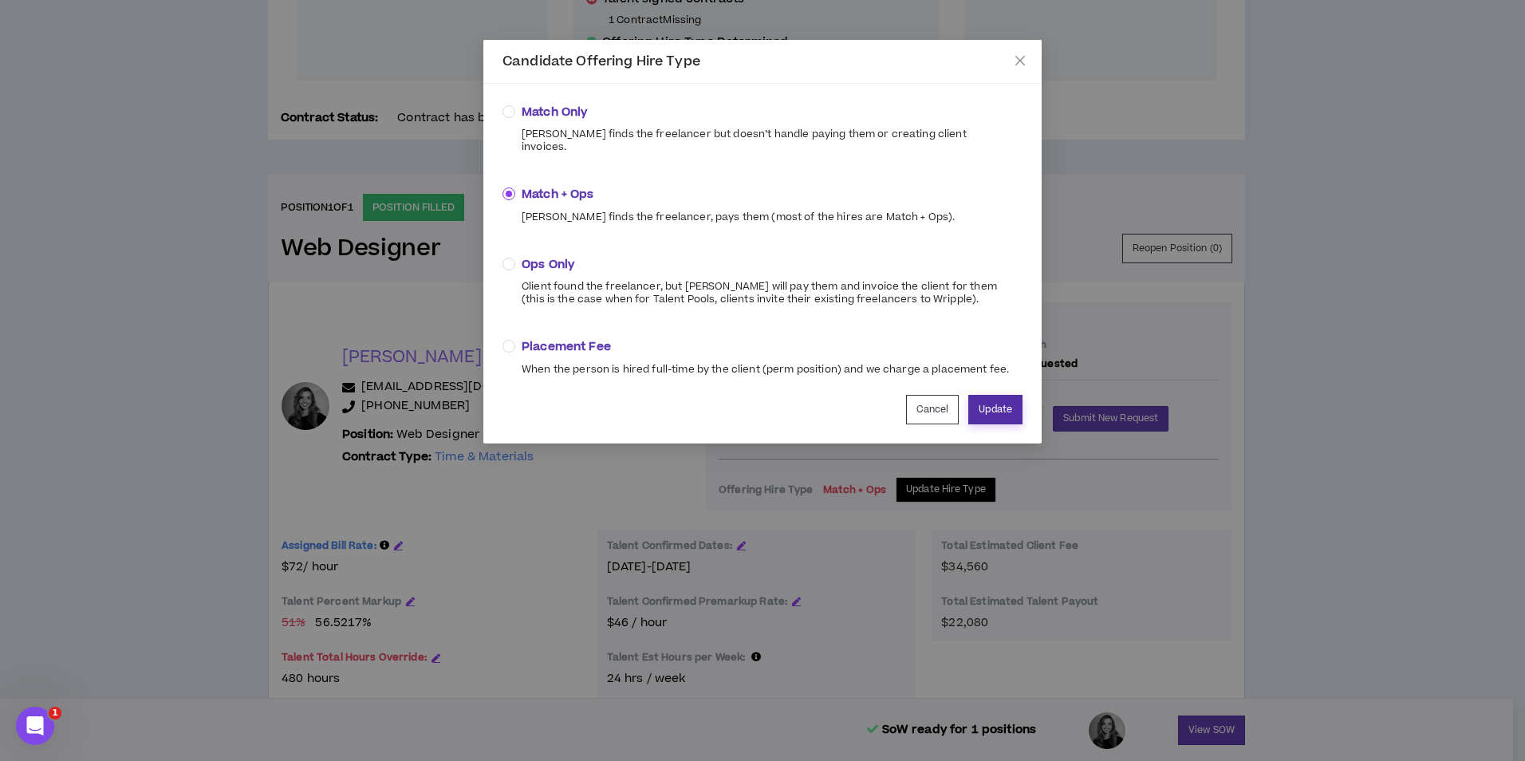
click at [978, 395] on button "Update" at bounding box center [995, 410] width 54 height 30
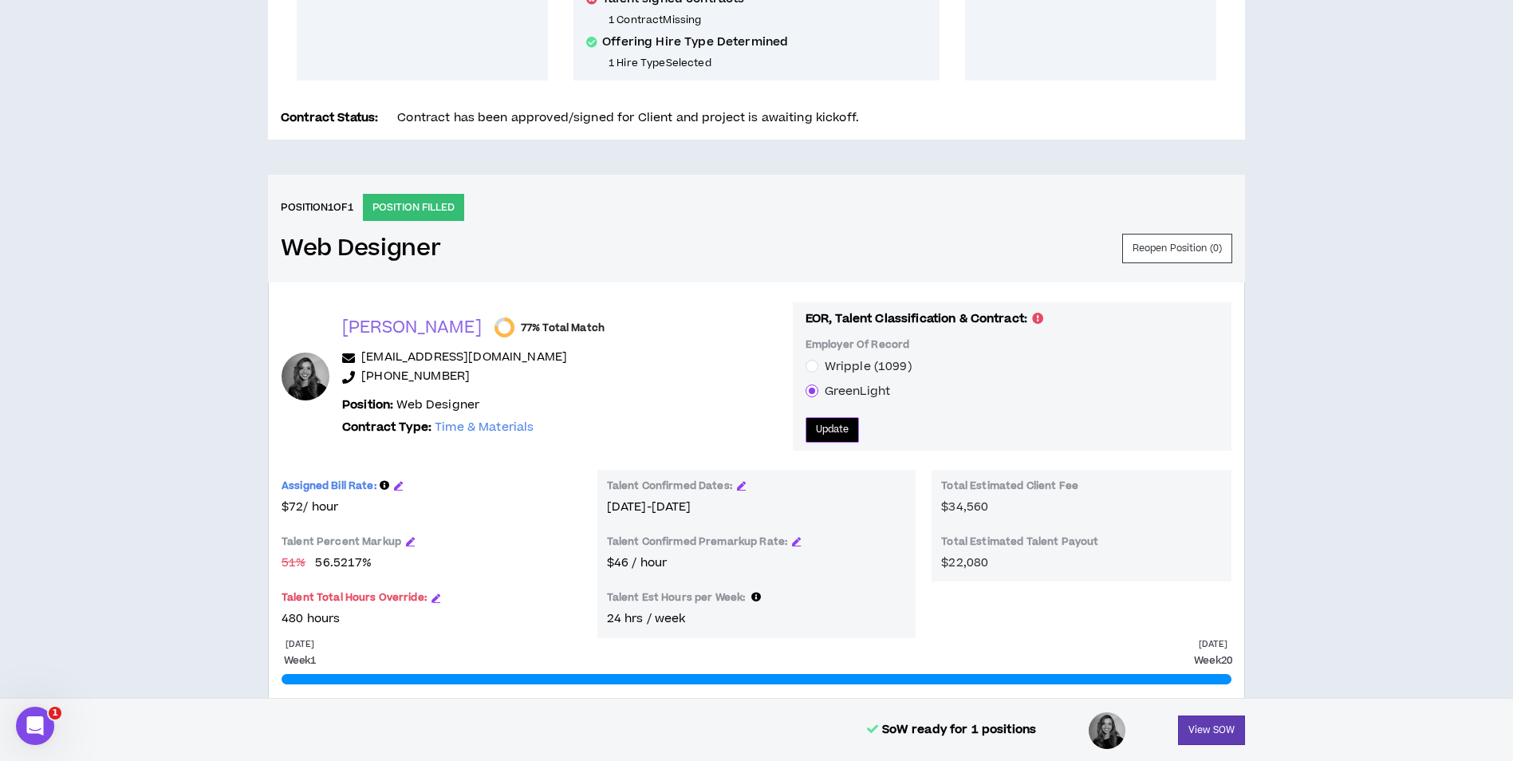
click at [816, 437] on span "Update" at bounding box center [833, 429] width 34 height 15
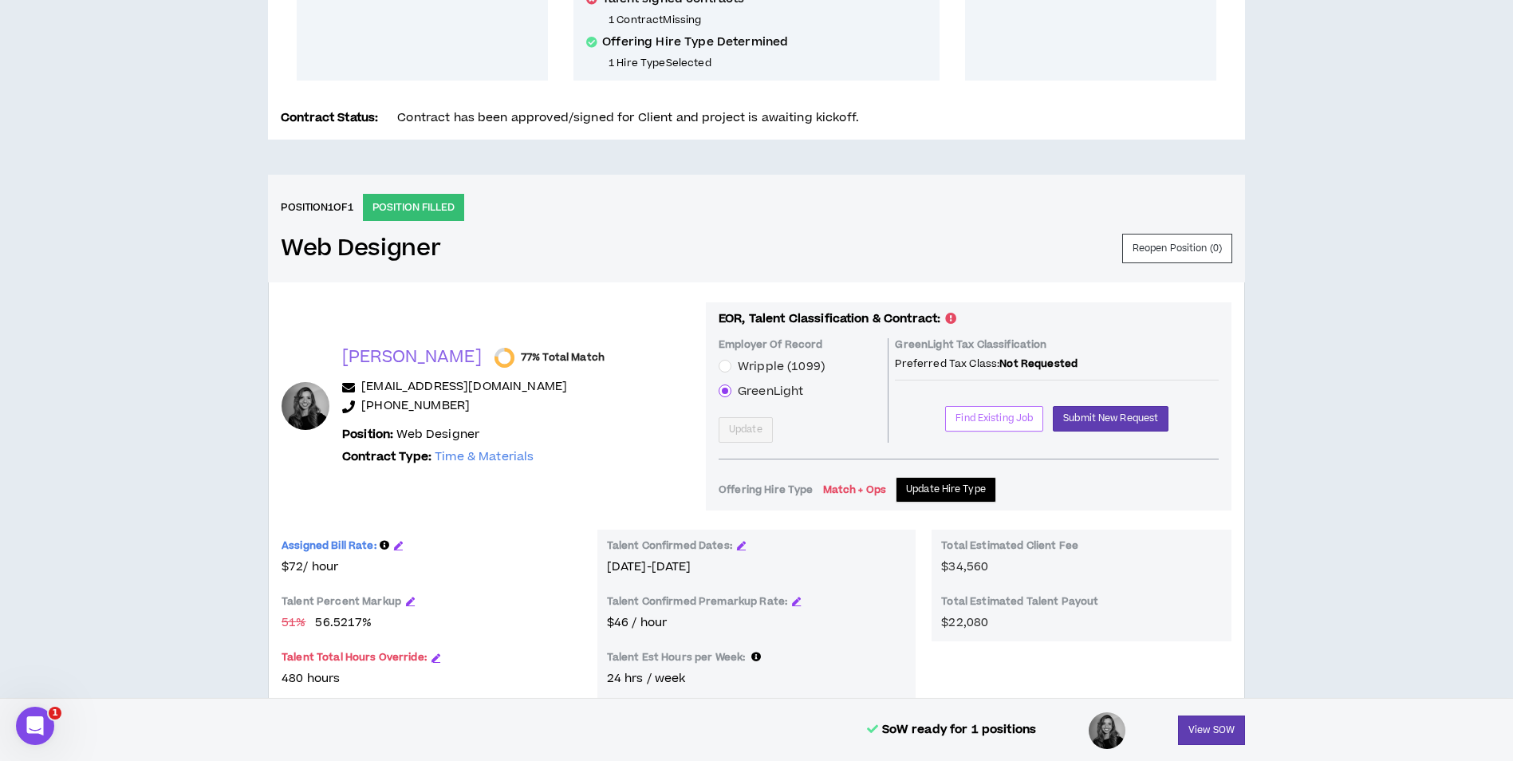
click at [1000, 417] on span "Find Existing Job" at bounding box center [994, 418] width 77 height 15
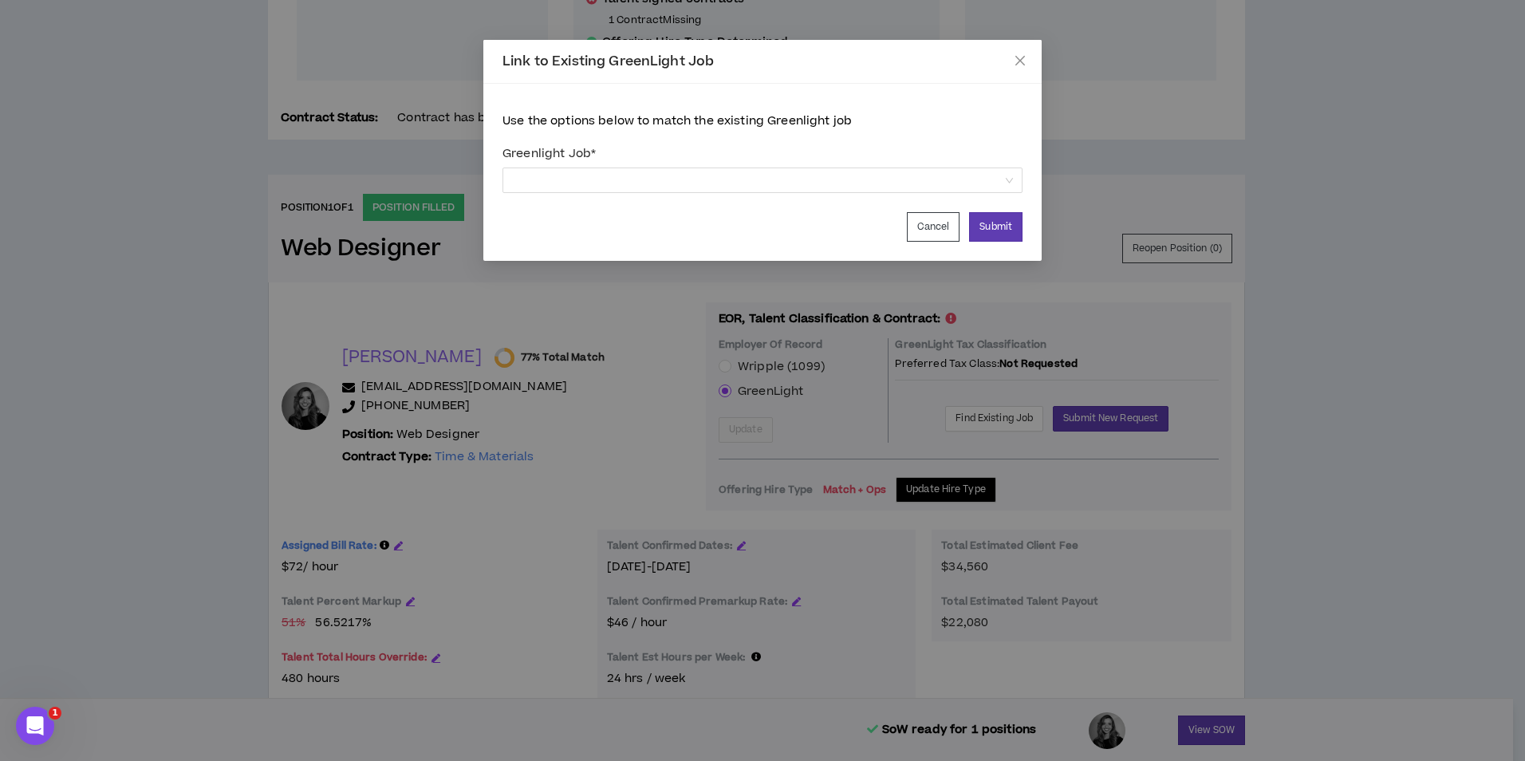
click at [1009, 329] on div "Link to Existing GreenLight Job Use the options below to match the existing Gre…" at bounding box center [762, 380] width 1525 height 761
click at [931, 219] on button "Cancel" at bounding box center [933, 227] width 53 height 30
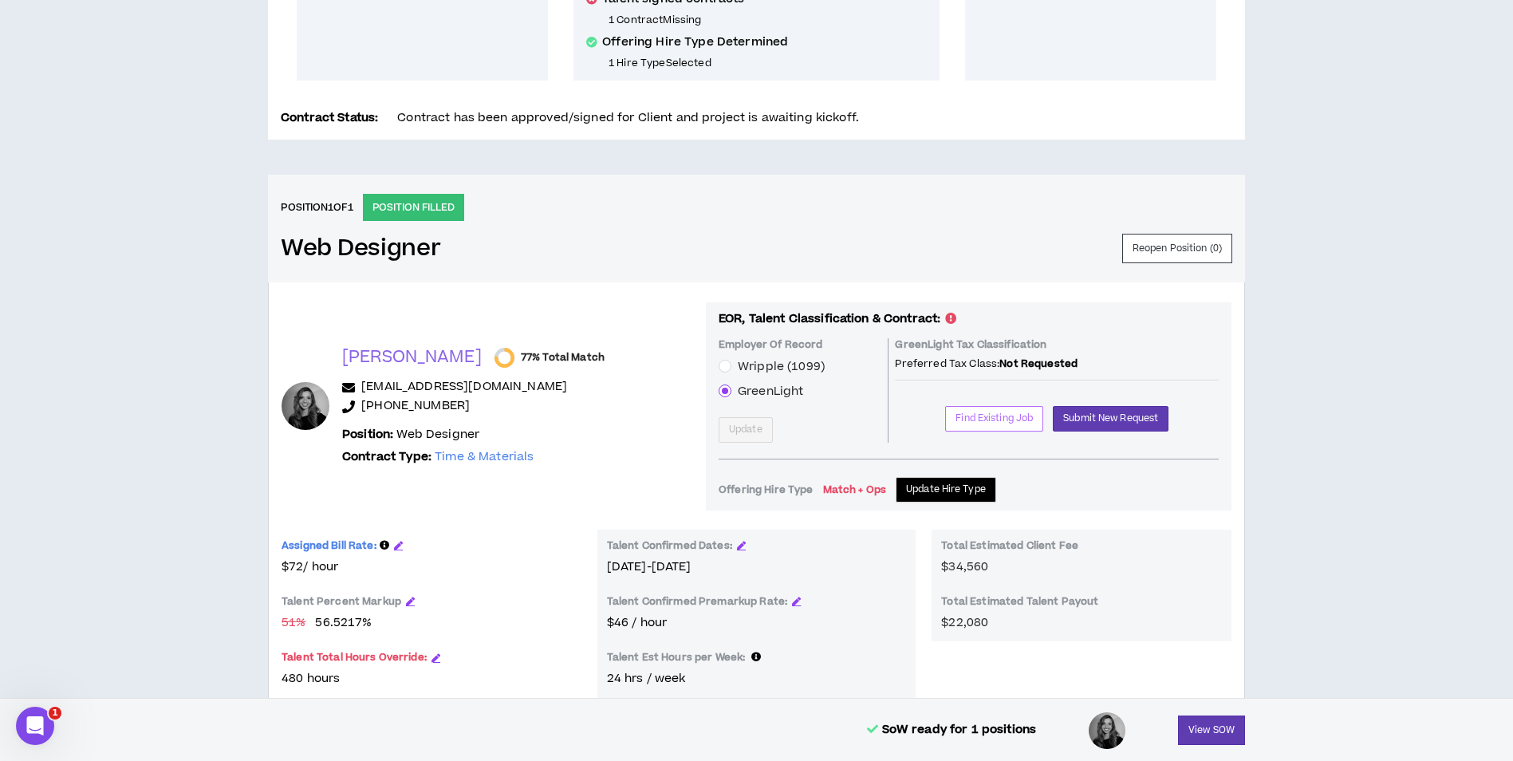
click at [1004, 423] on span "Find Existing Job" at bounding box center [994, 418] width 77 height 15
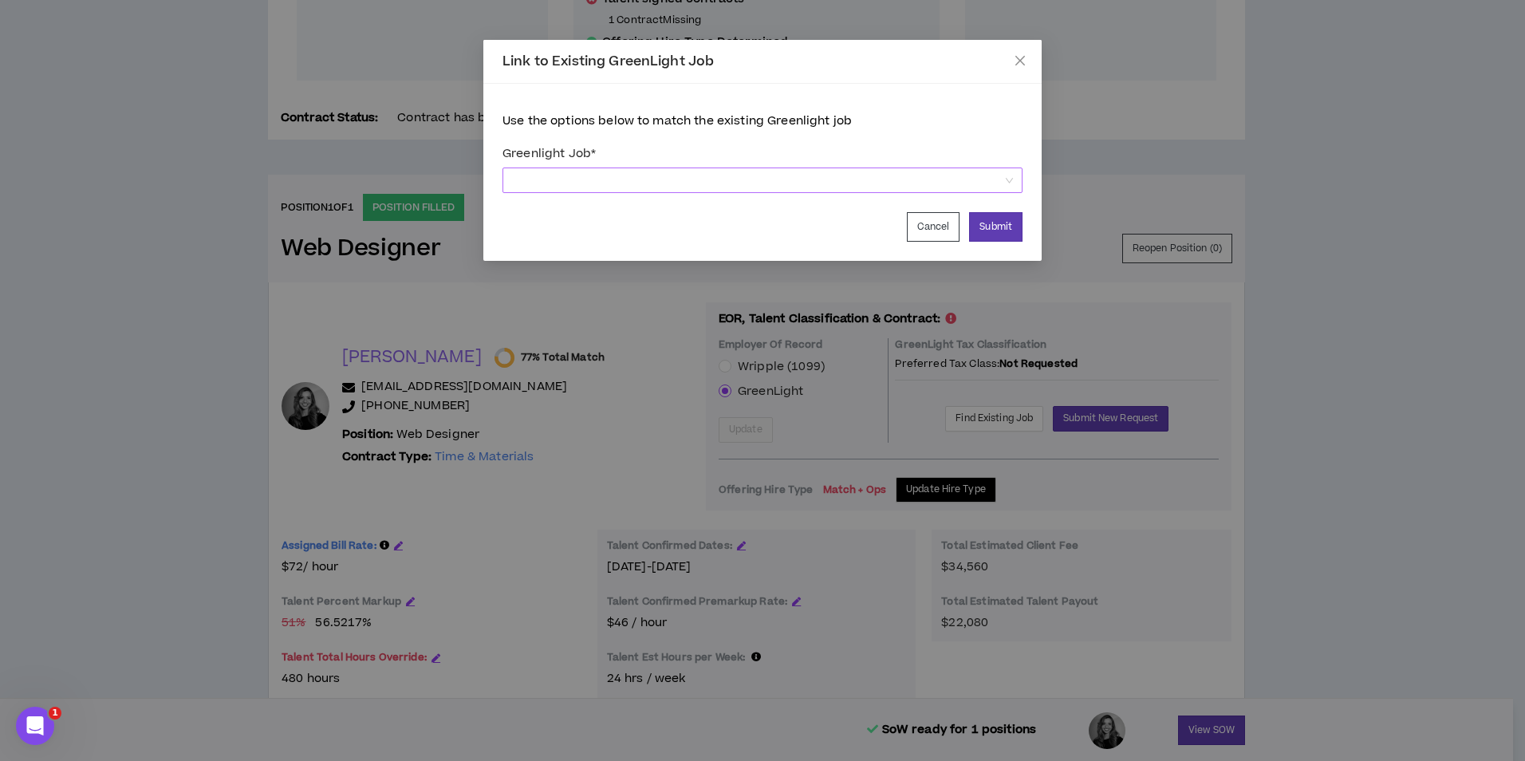
click at [1008, 182] on span at bounding box center [762, 180] width 501 height 24
click at [670, 176] on span at bounding box center [762, 180] width 501 height 24
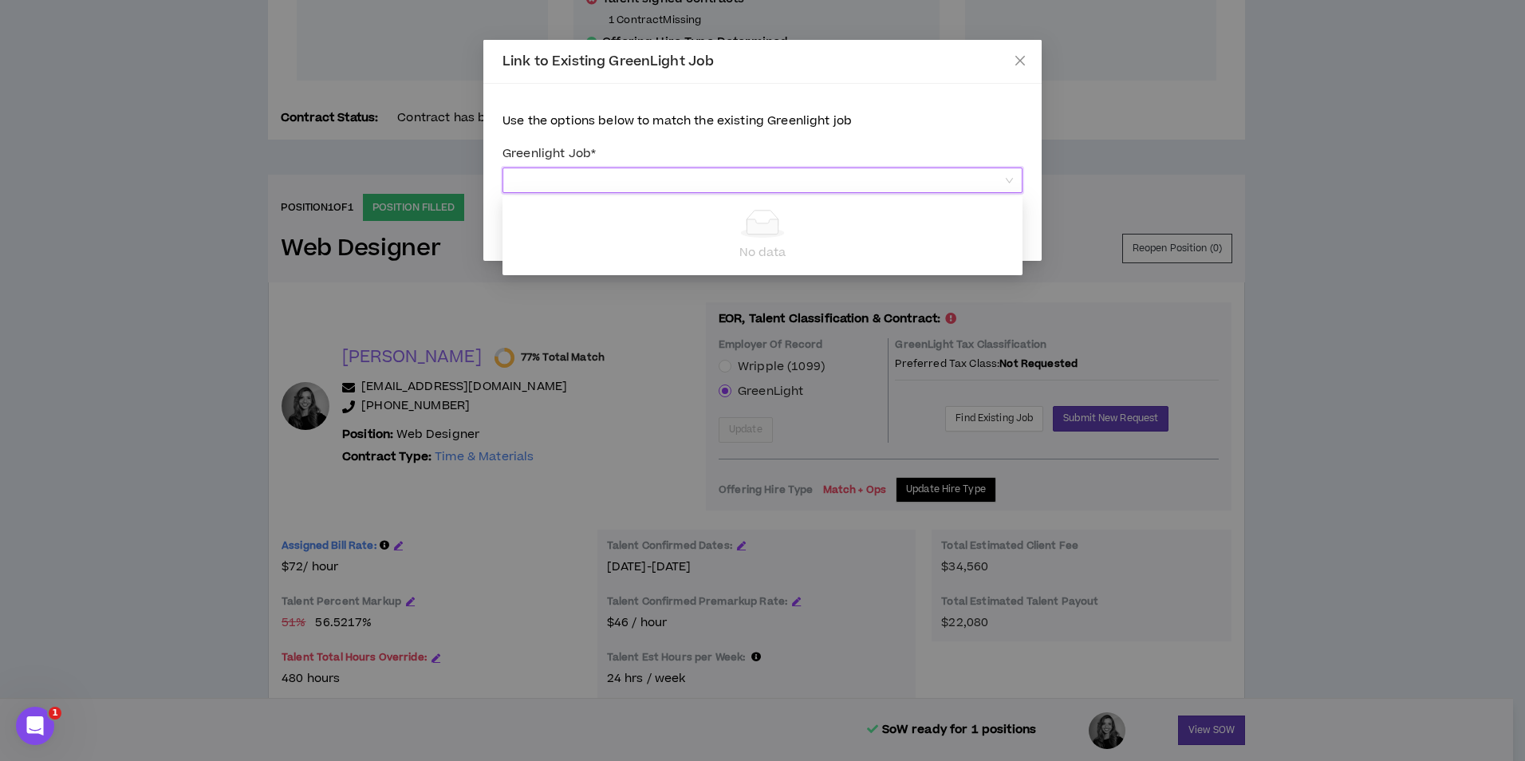
click at [761, 179] on span at bounding box center [762, 180] width 501 height 24
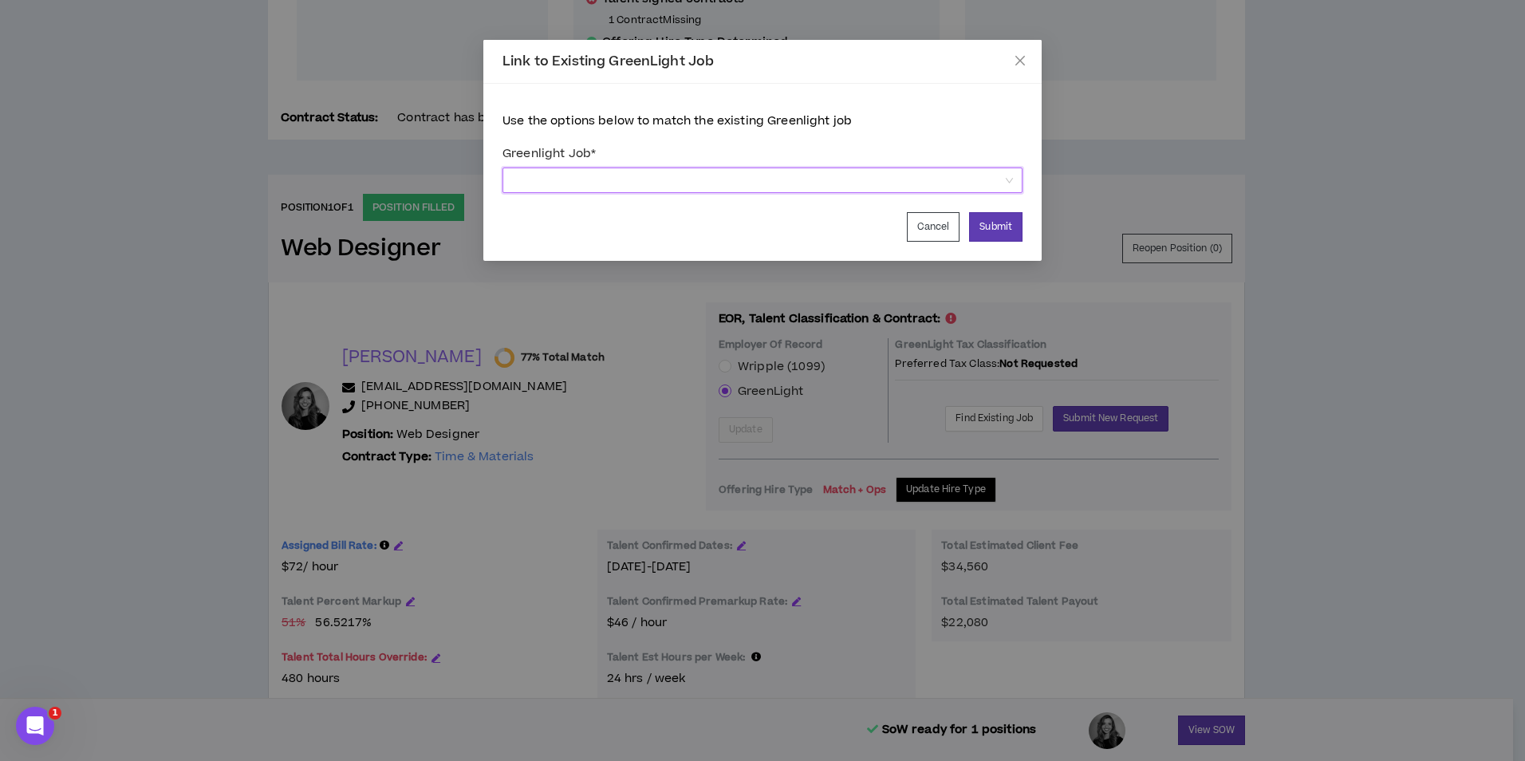
click at [706, 175] on span at bounding box center [762, 180] width 501 height 24
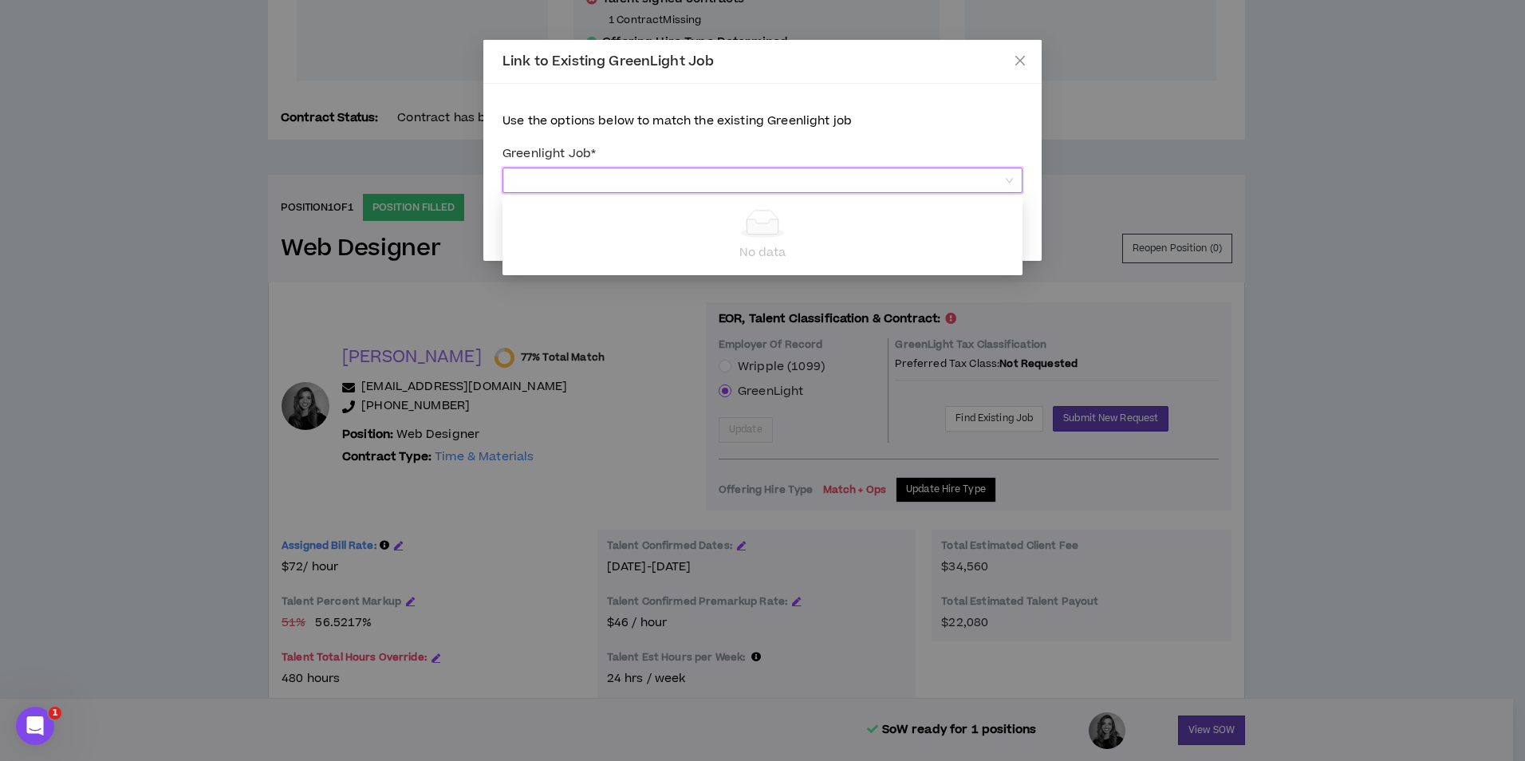
click at [706, 175] on span at bounding box center [762, 180] width 501 height 24
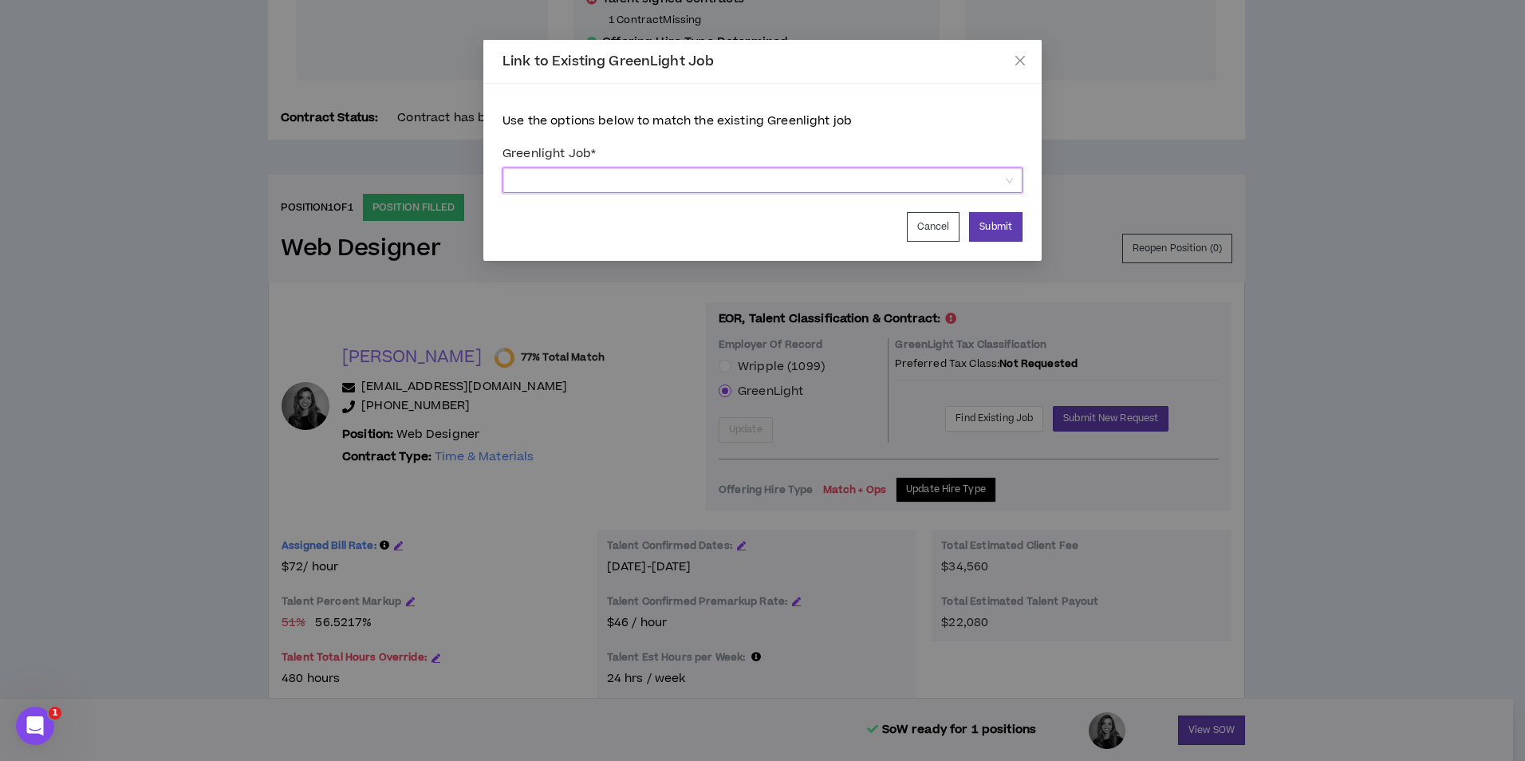
click at [968, 183] on span at bounding box center [762, 180] width 501 height 24
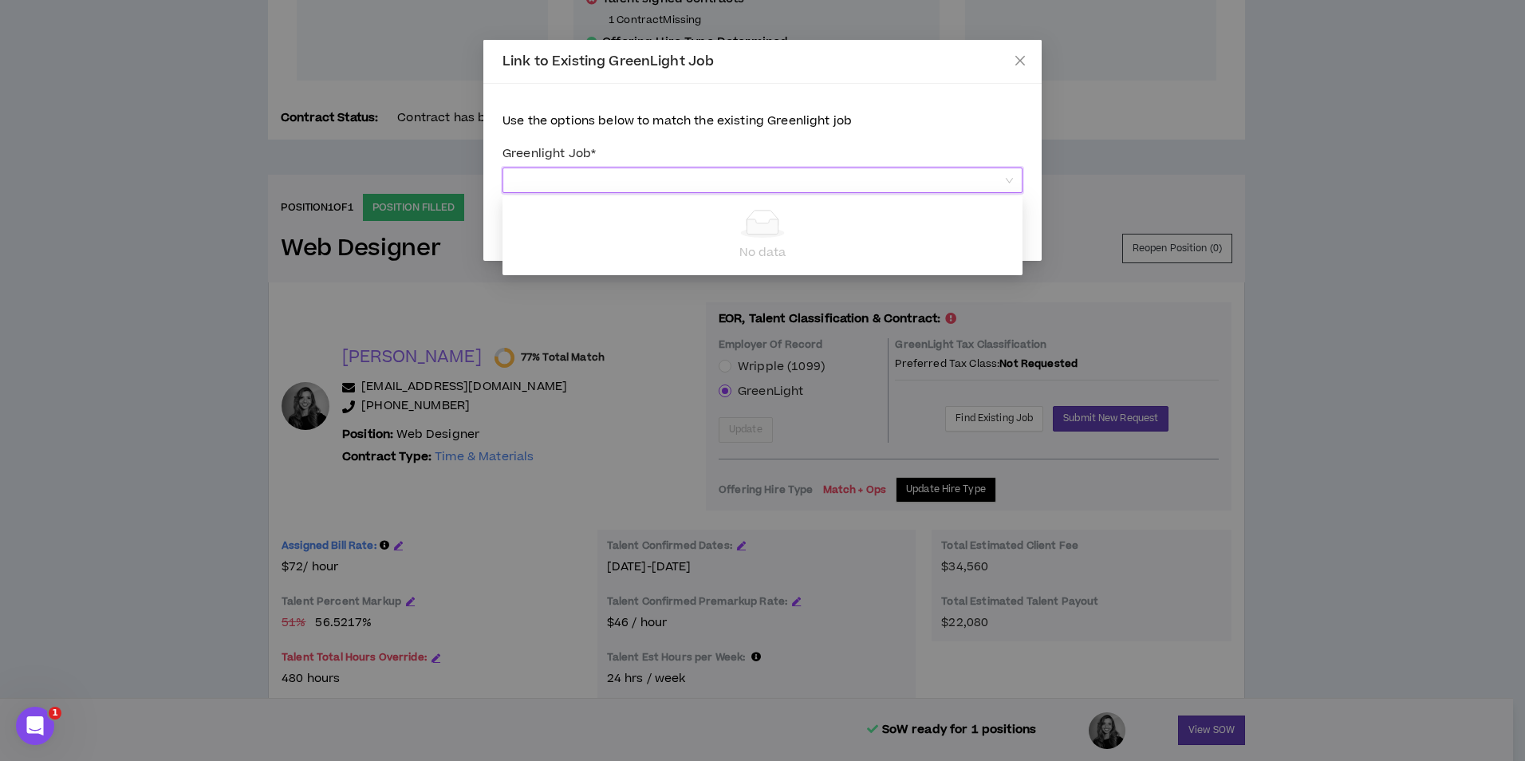
click at [1106, 114] on div "Link to Existing GreenLight Job Use the options below to match the existing Gre…" at bounding box center [762, 380] width 1525 height 761
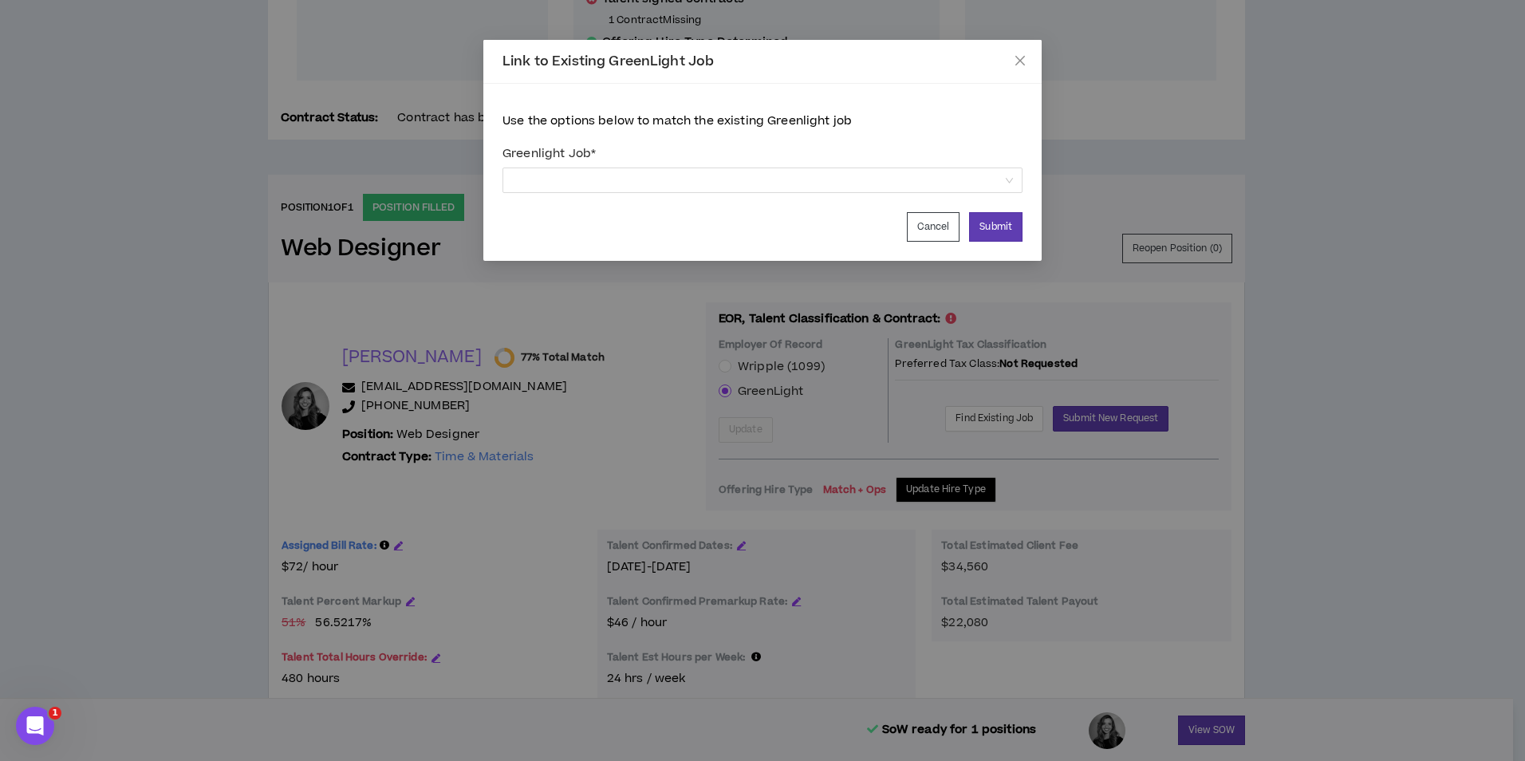
click at [1106, 114] on div "Link to Existing GreenLight Job Use the options below to match the existing Gre…" at bounding box center [762, 380] width 1525 height 761
click at [1024, 57] on icon "close" at bounding box center [1021, 61] width 10 height 10
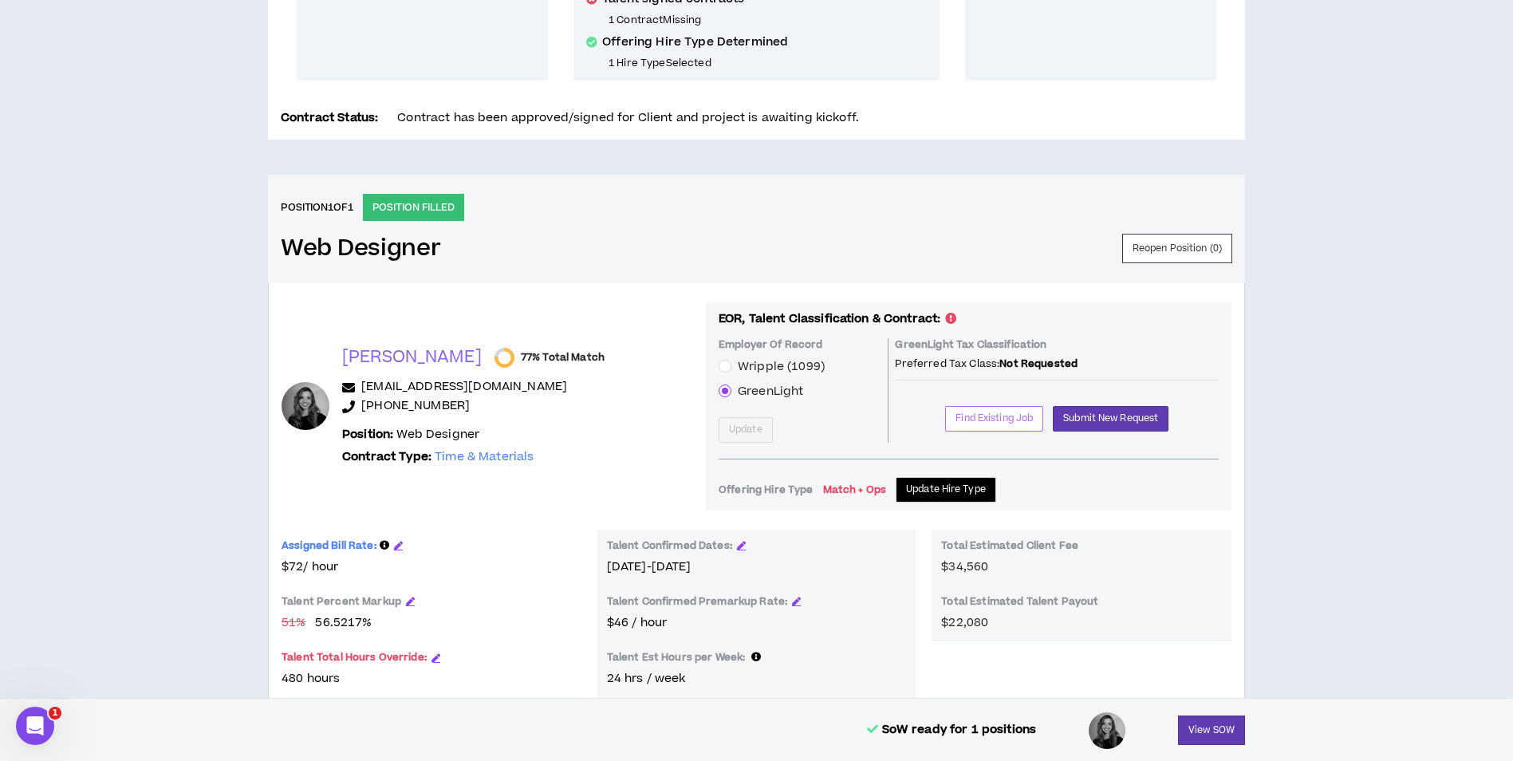
click at [968, 409] on button "Find Existing Job" at bounding box center [994, 419] width 98 height 26
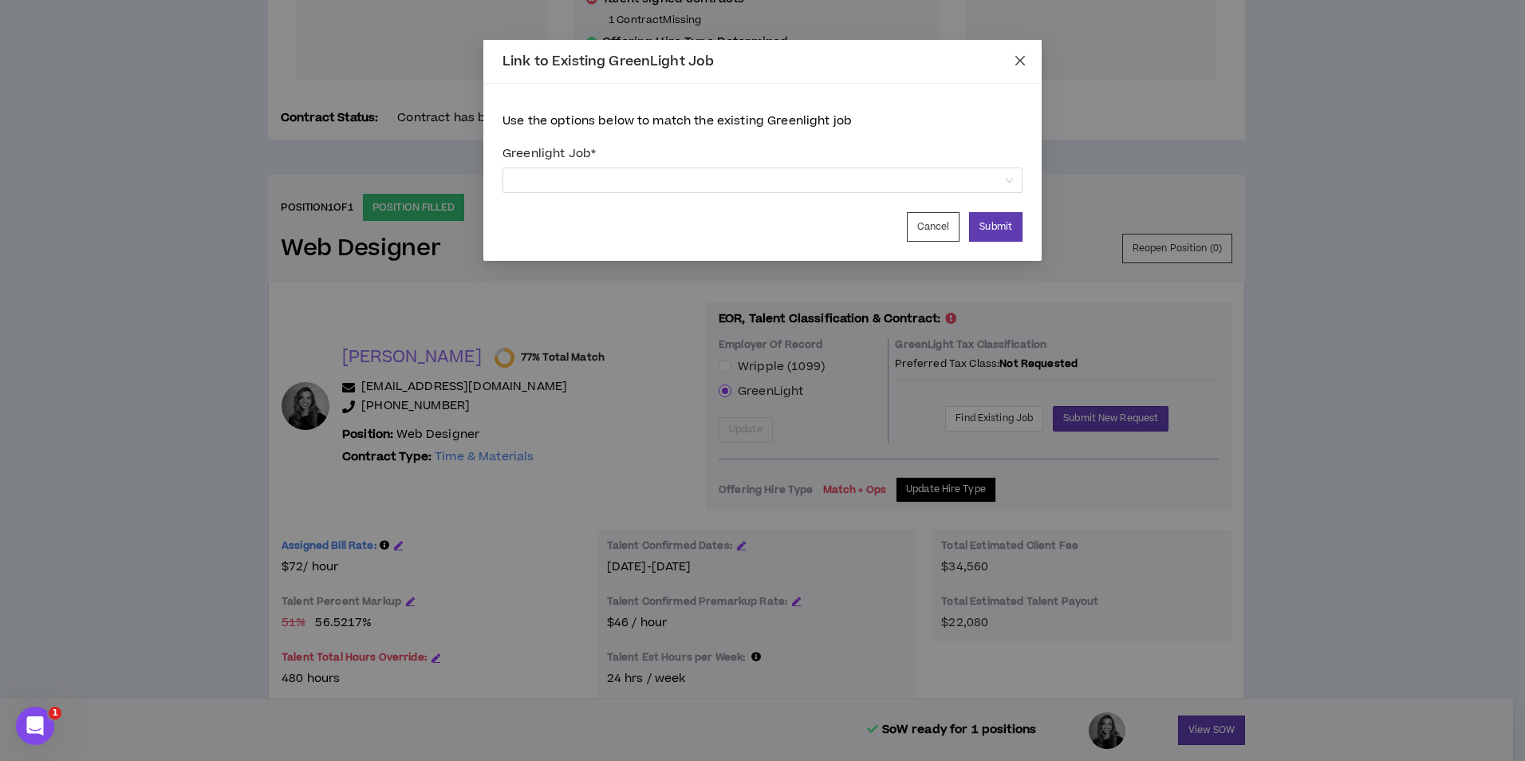
click at [1020, 54] on icon "close" at bounding box center [1020, 60] width 13 height 13
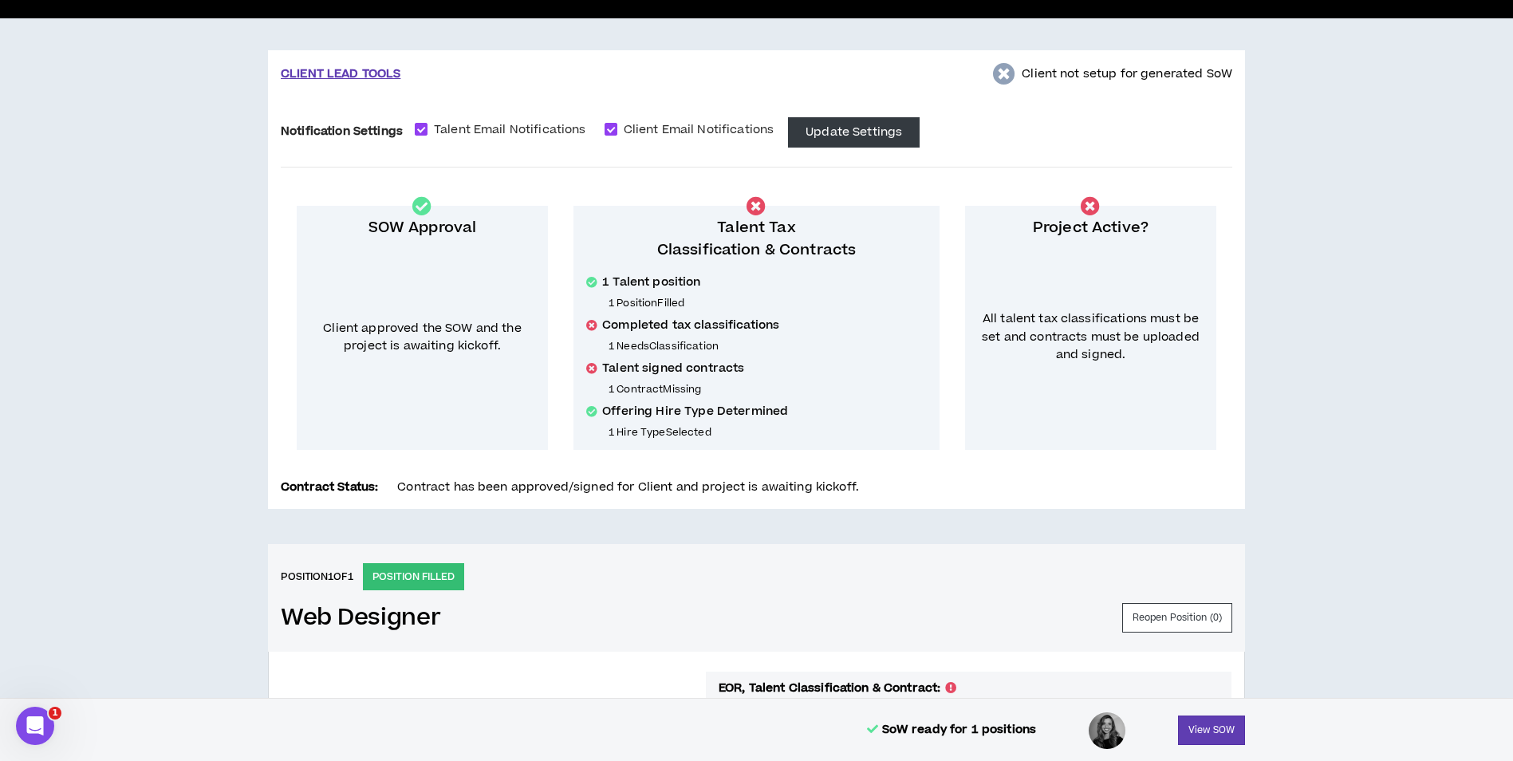
scroll to position [0, 0]
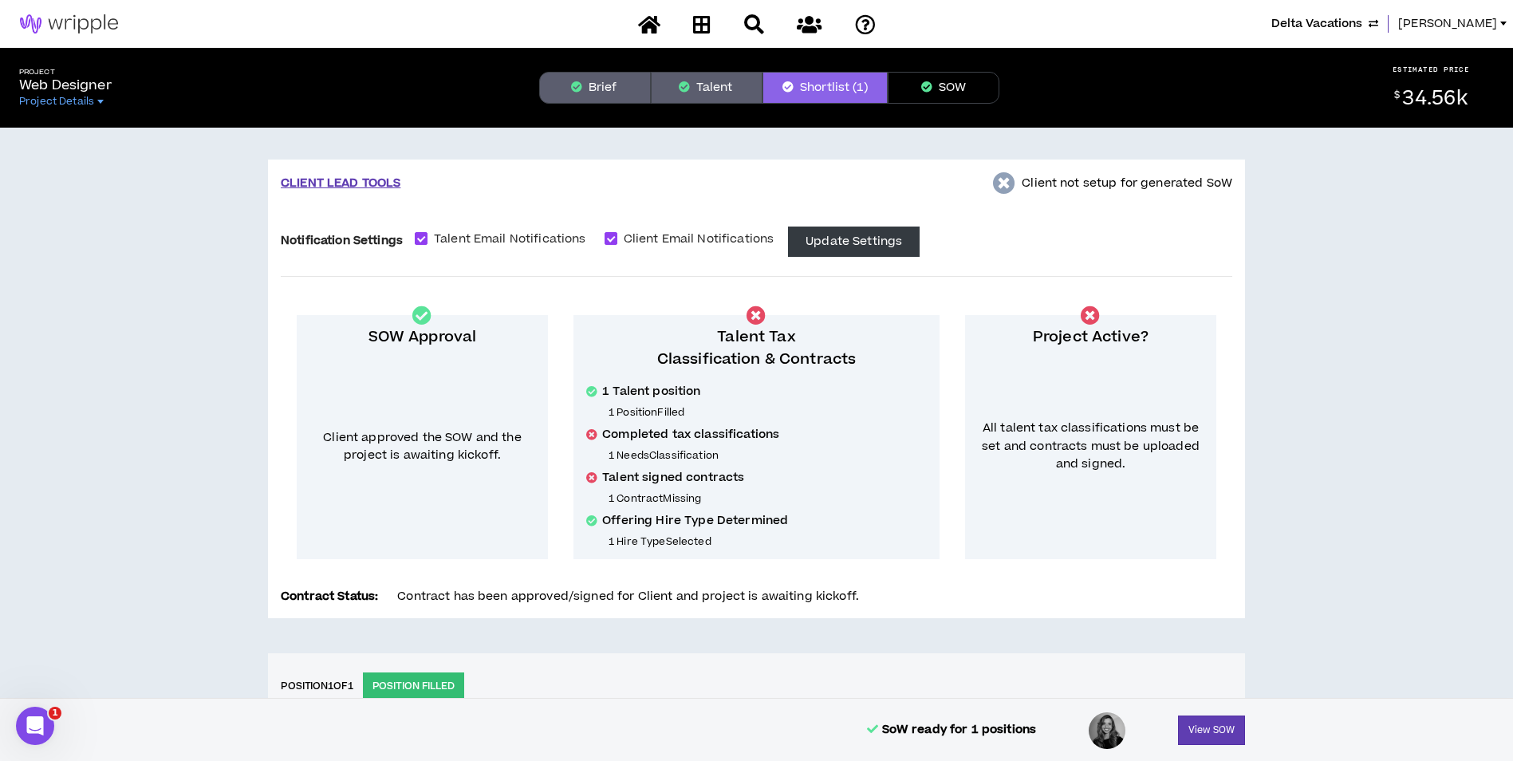
click at [1467, 29] on span "Lauren-Bridget" at bounding box center [1447, 24] width 99 height 18
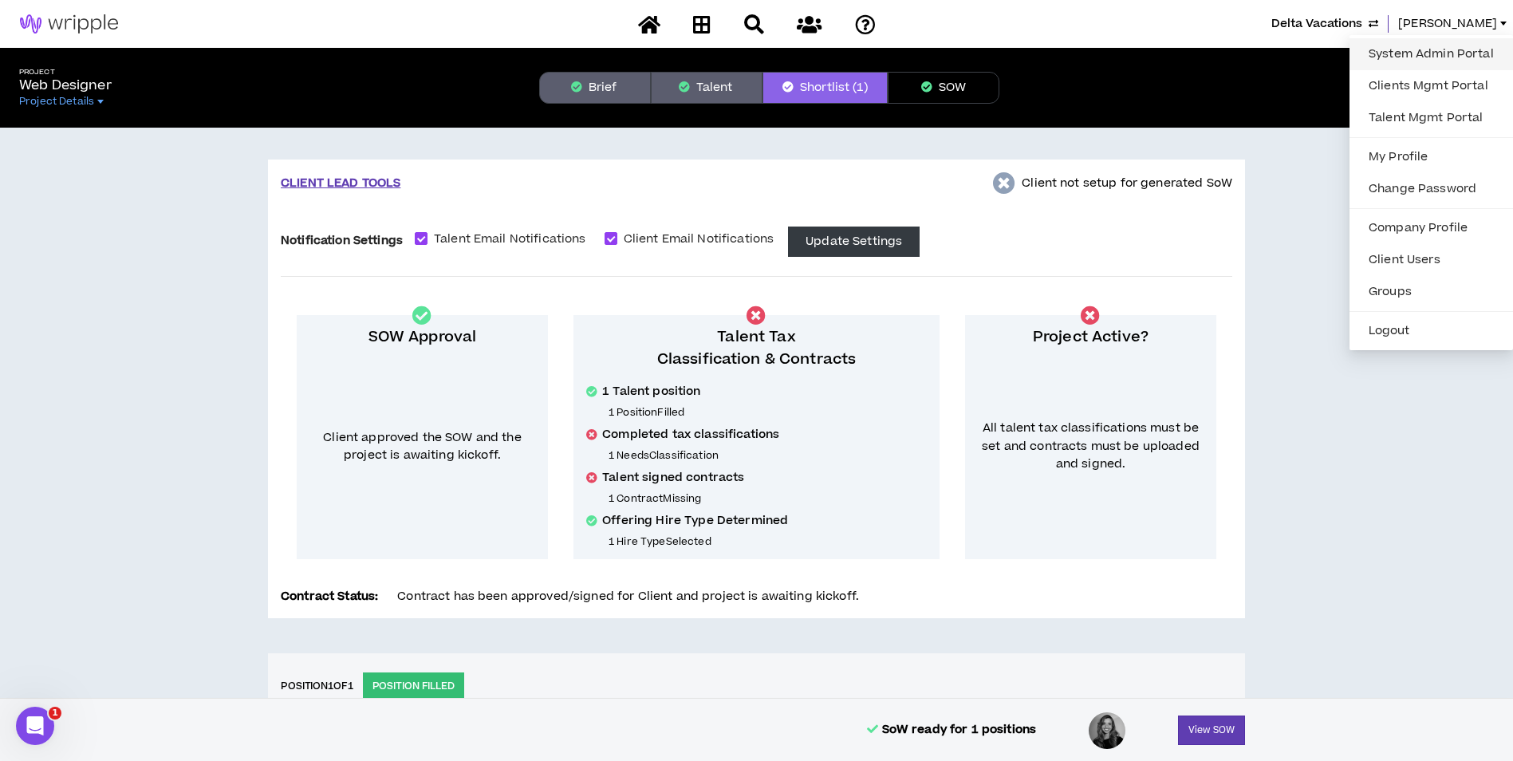
click at [1433, 57] on link "System Admin Portal" at bounding box center [1431, 54] width 144 height 24
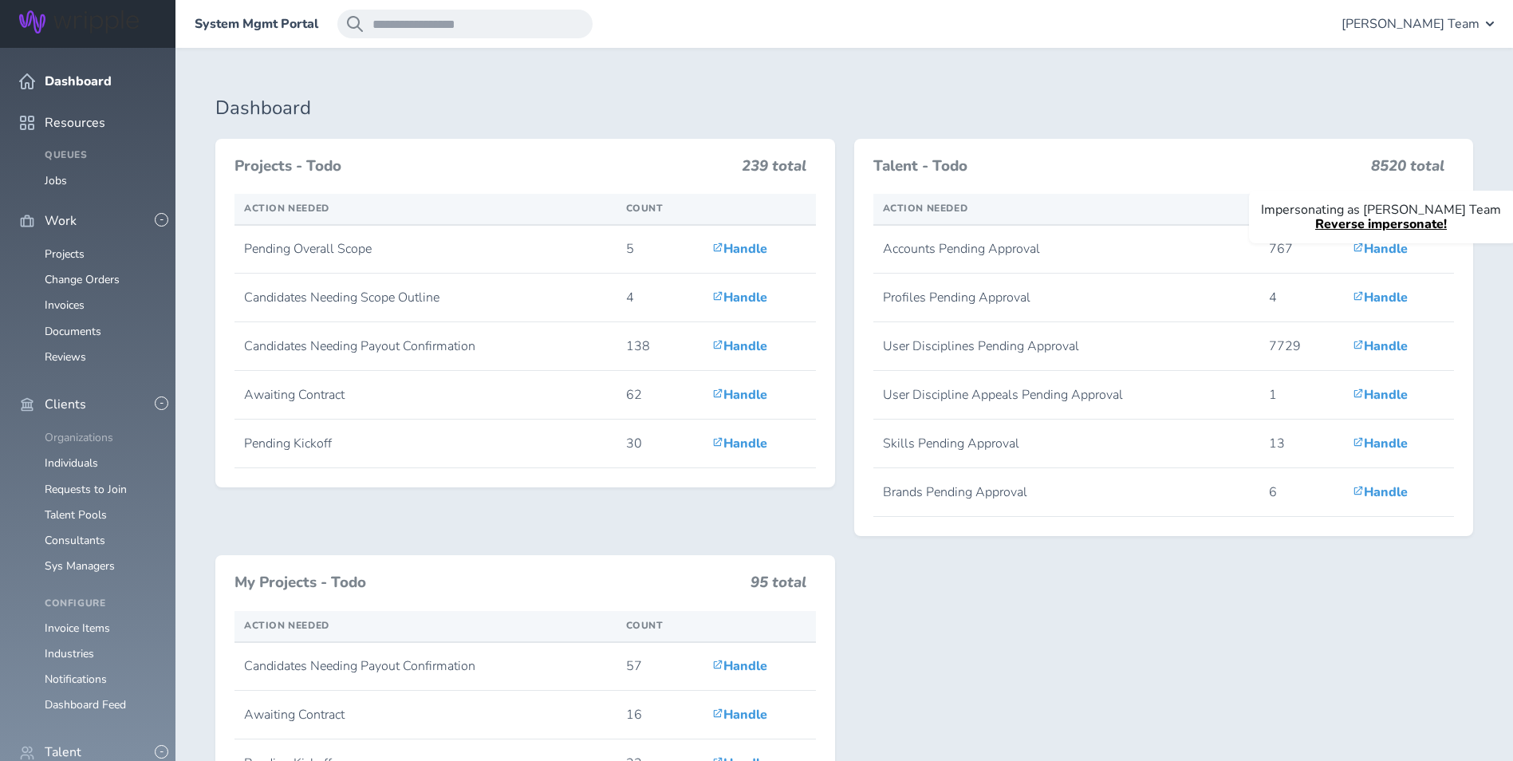
click at [112, 430] on link "Organizations" at bounding box center [79, 437] width 69 height 15
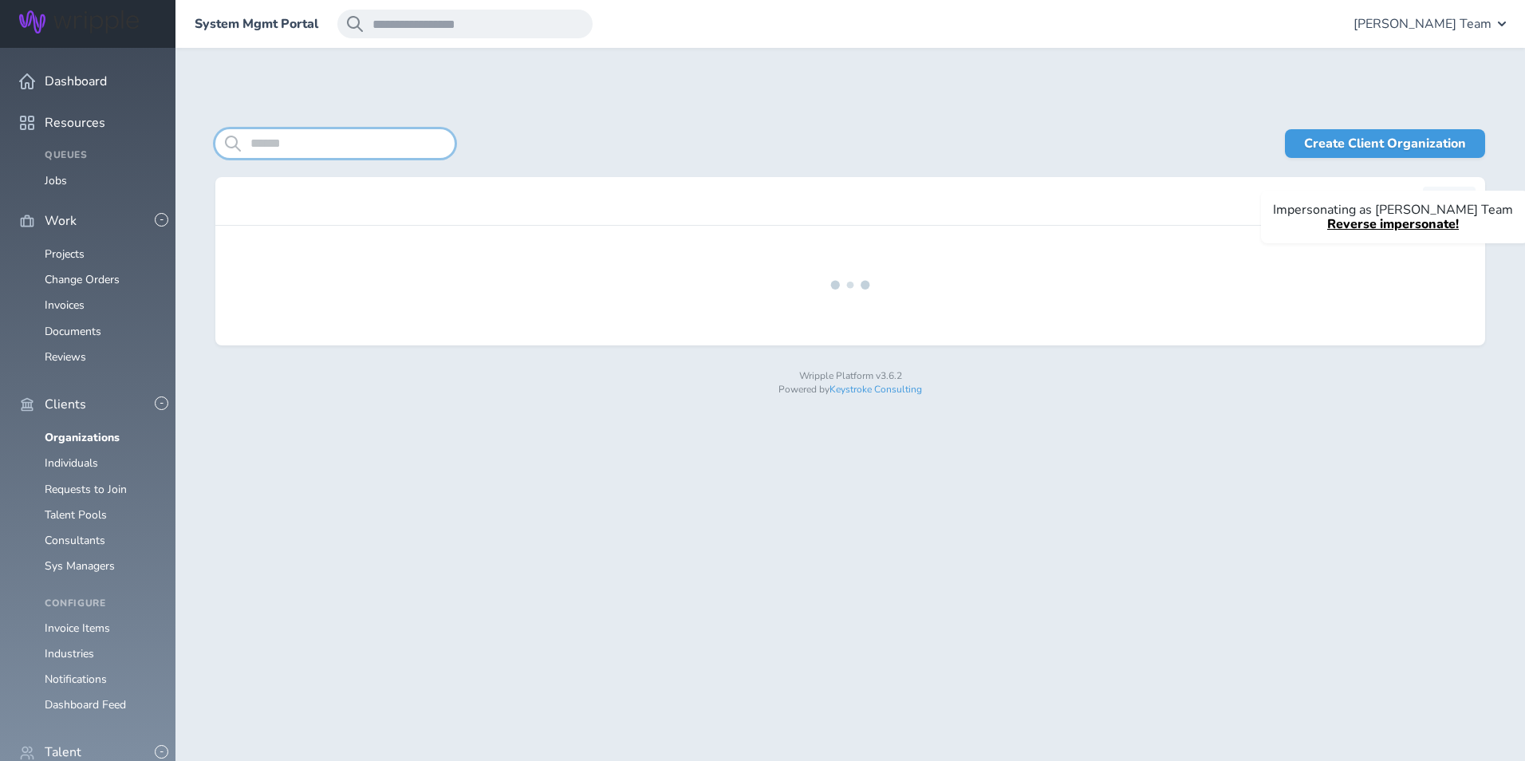
click at [389, 144] on input "search" at bounding box center [334, 143] width 239 height 29
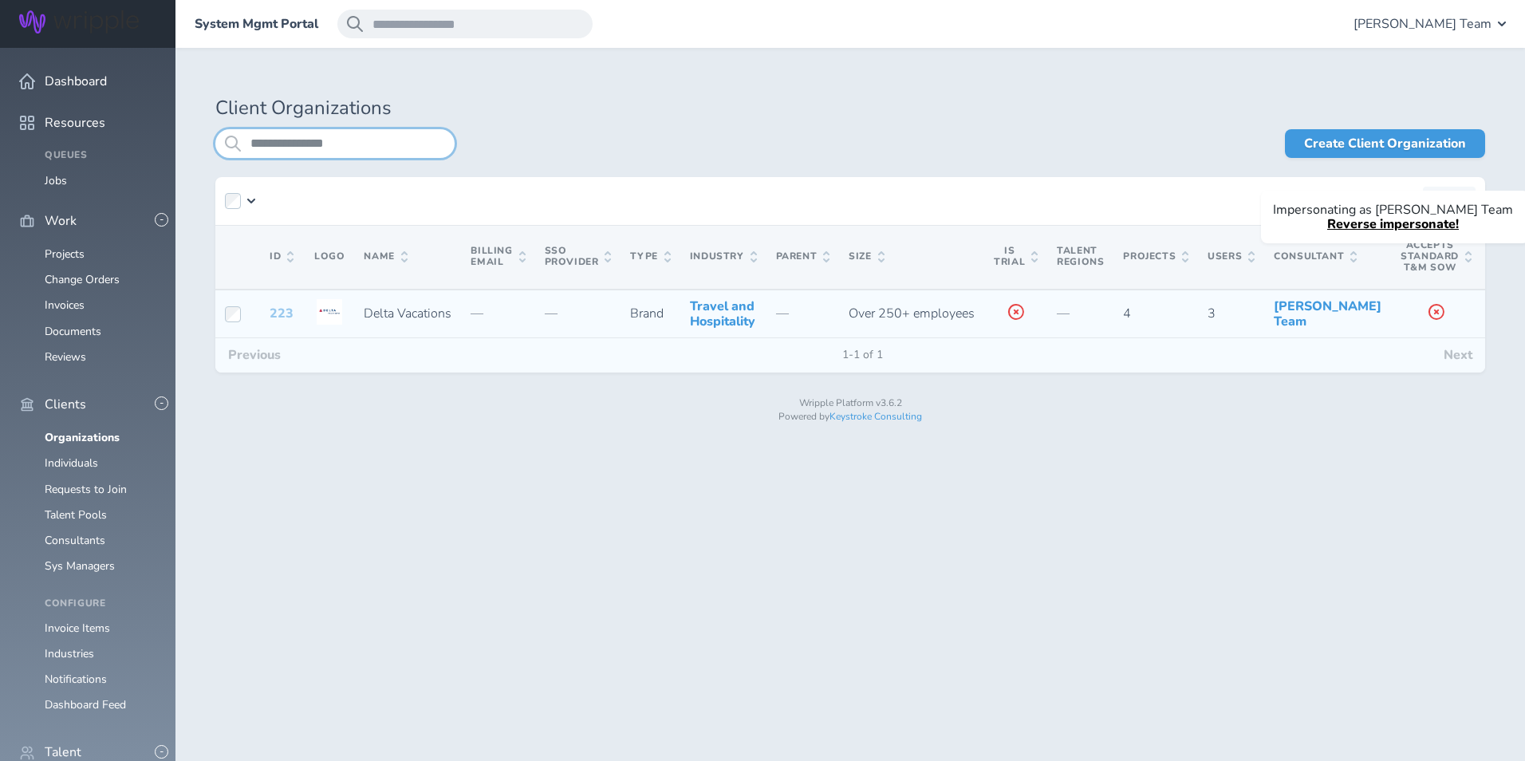
type input "**********"
click at [282, 322] on link "223" at bounding box center [282, 314] width 24 height 18
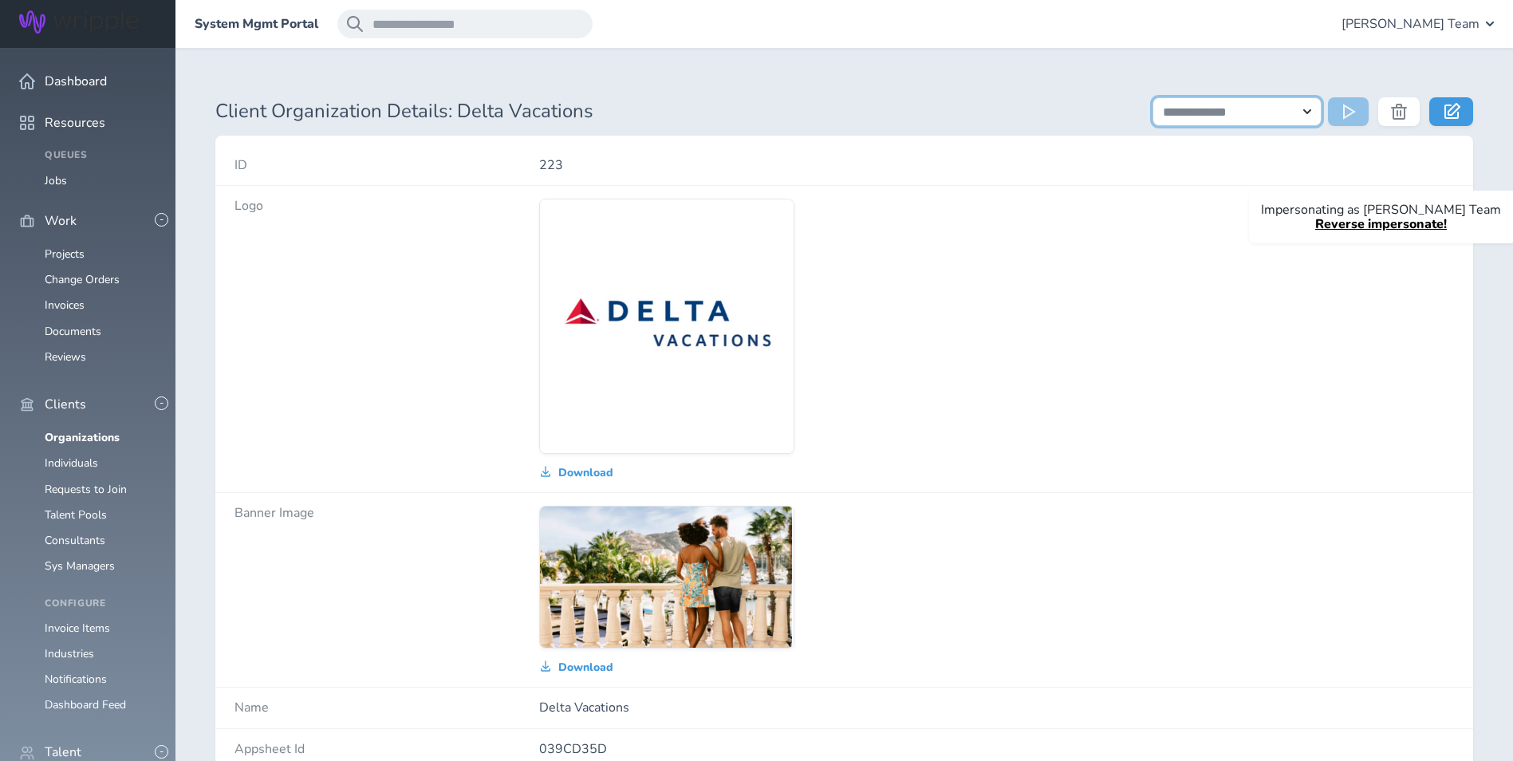
click at [1261, 115] on select "**********" at bounding box center [1237, 111] width 169 height 29
drag, startPoint x: 1261, startPoint y: 115, endPoint x: 1274, endPoint y: 113, distance: 12.9
click at [1261, 115] on select "**********" at bounding box center [1237, 111] width 169 height 29
click at [1442, 116] on link at bounding box center [1452, 111] width 44 height 29
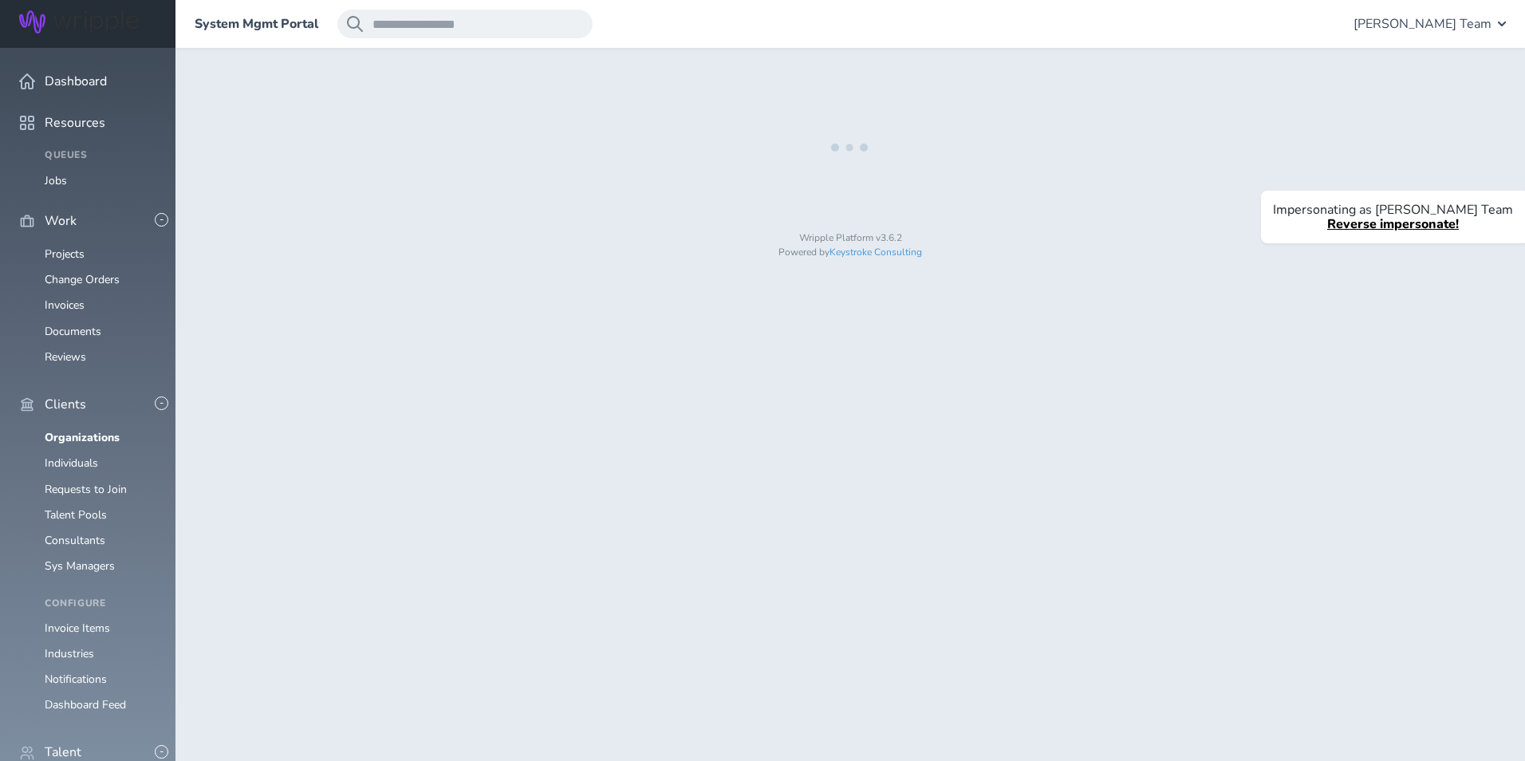
select select "*"
select select "**"
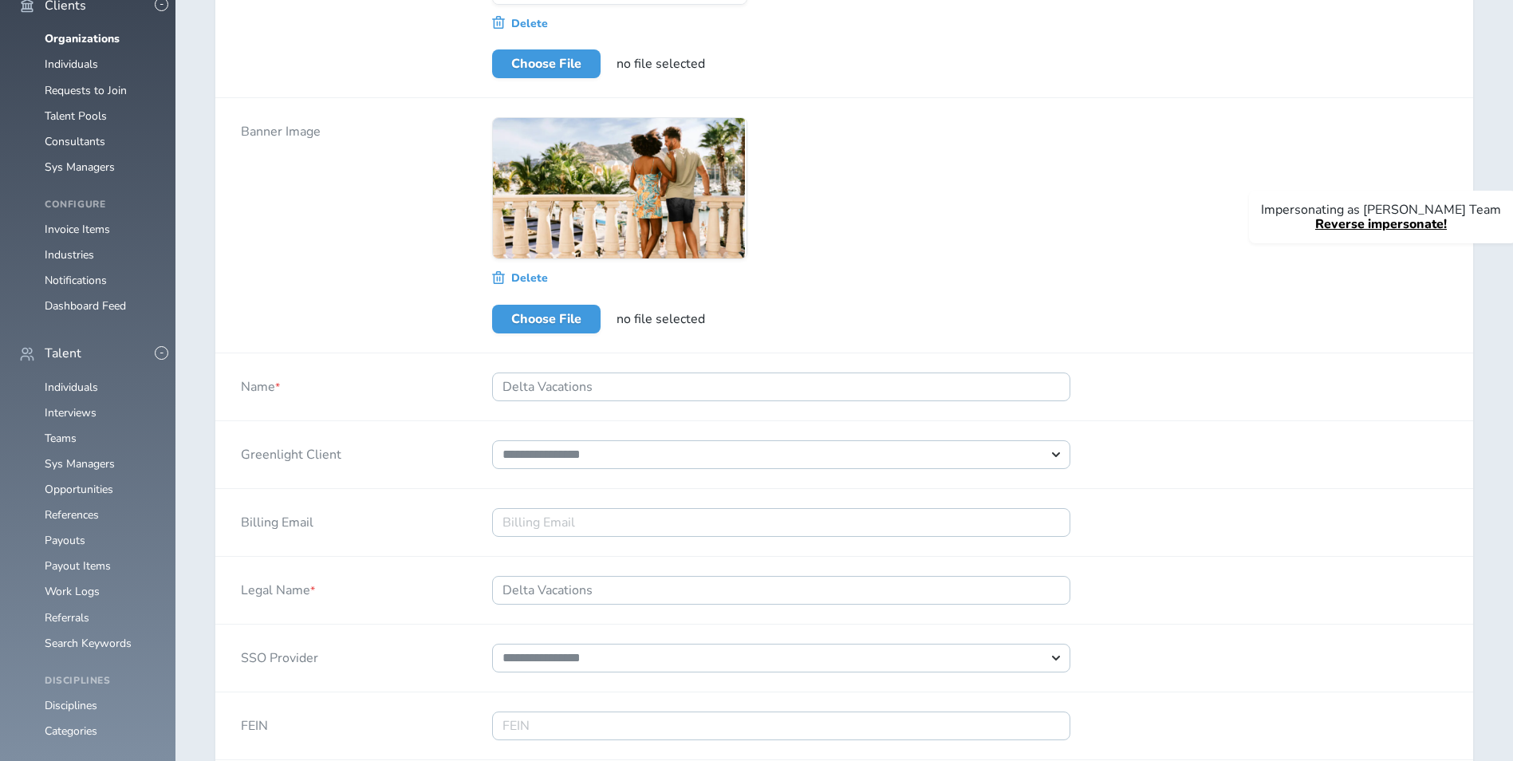
select select "*****"
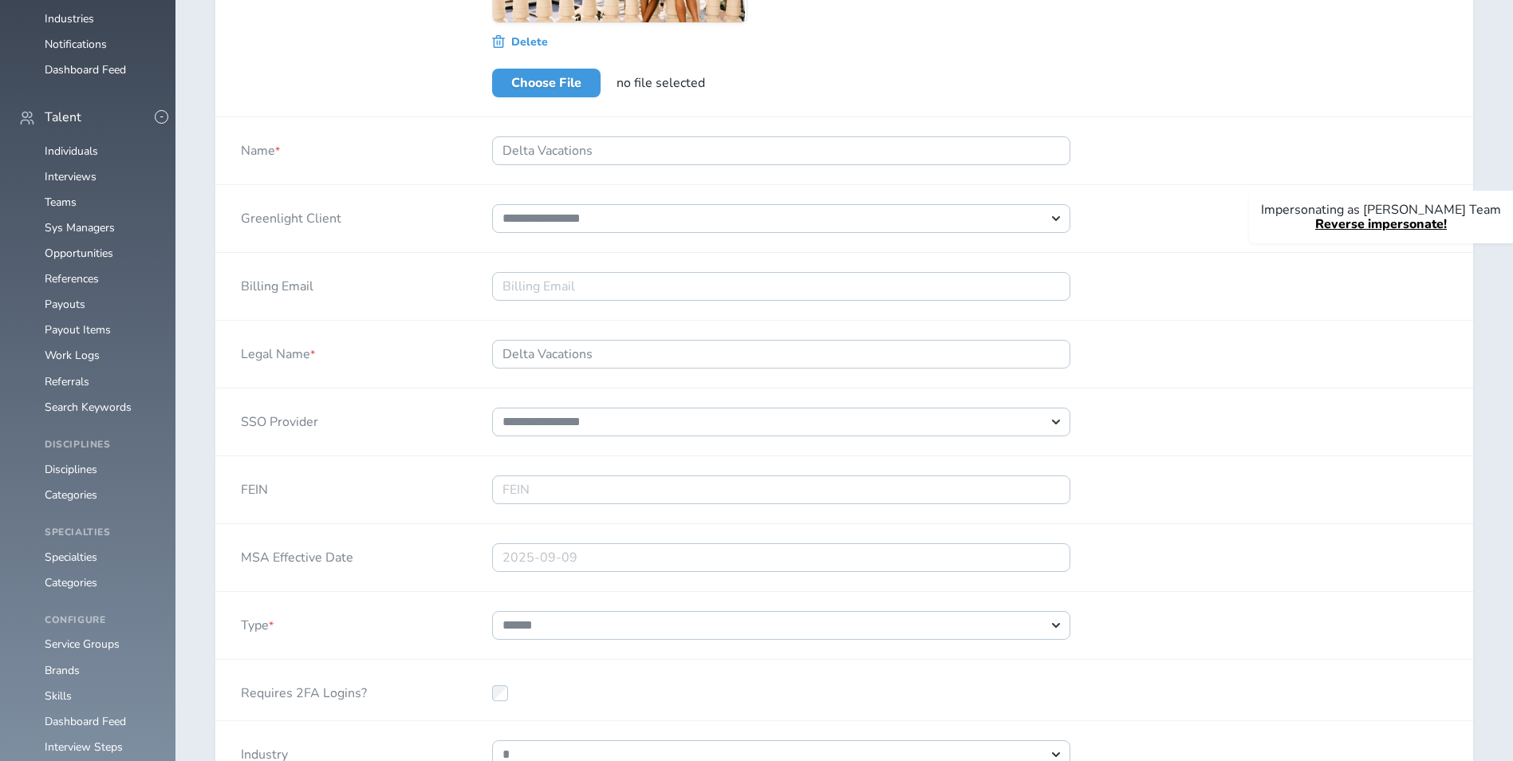
scroll to position [638, 0]
select select "**"
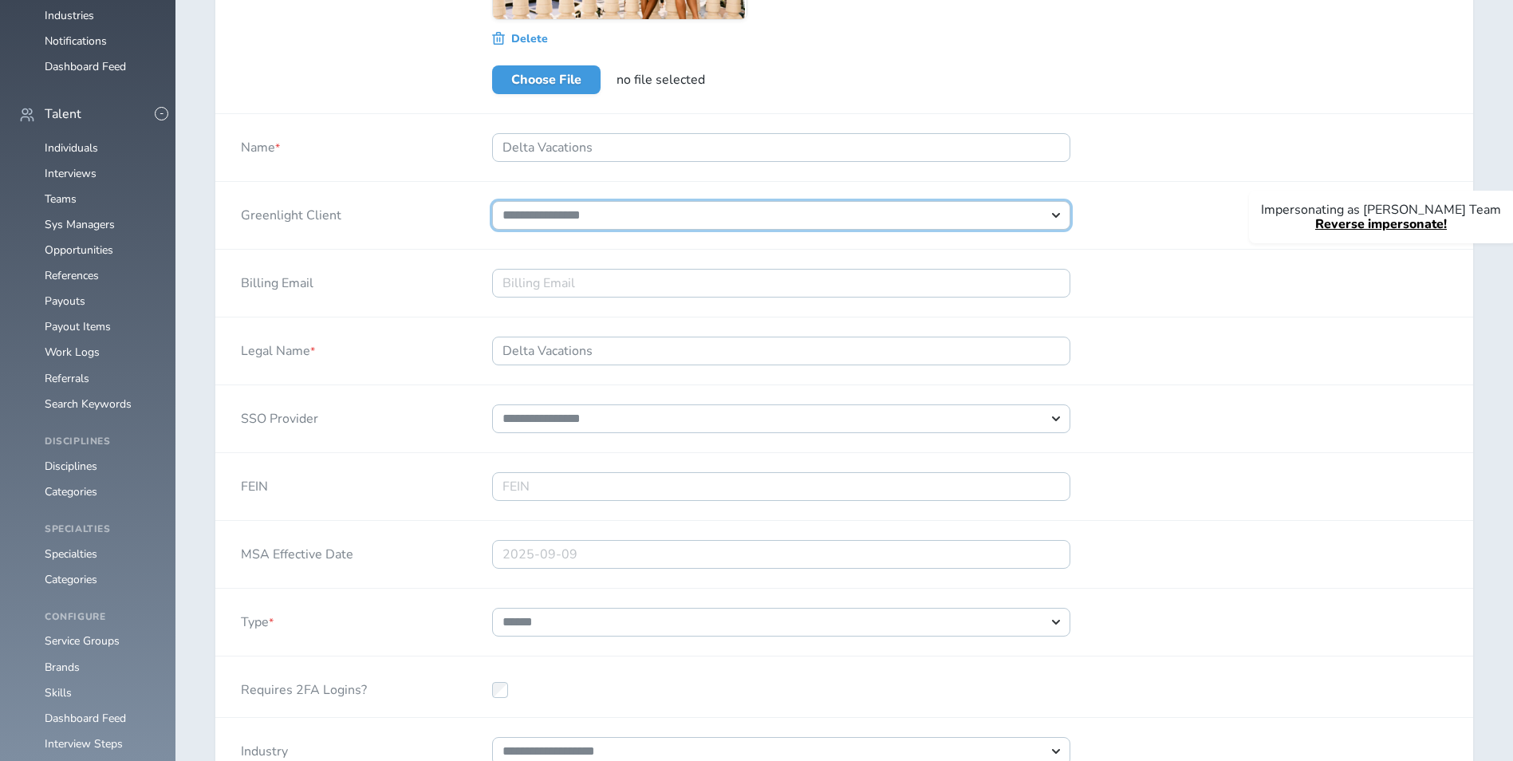
click at [650, 223] on select "**********" at bounding box center [781, 215] width 578 height 29
select select "**********"
click at [492, 201] on select "**********" at bounding box center [781, 215] width 578 height 29
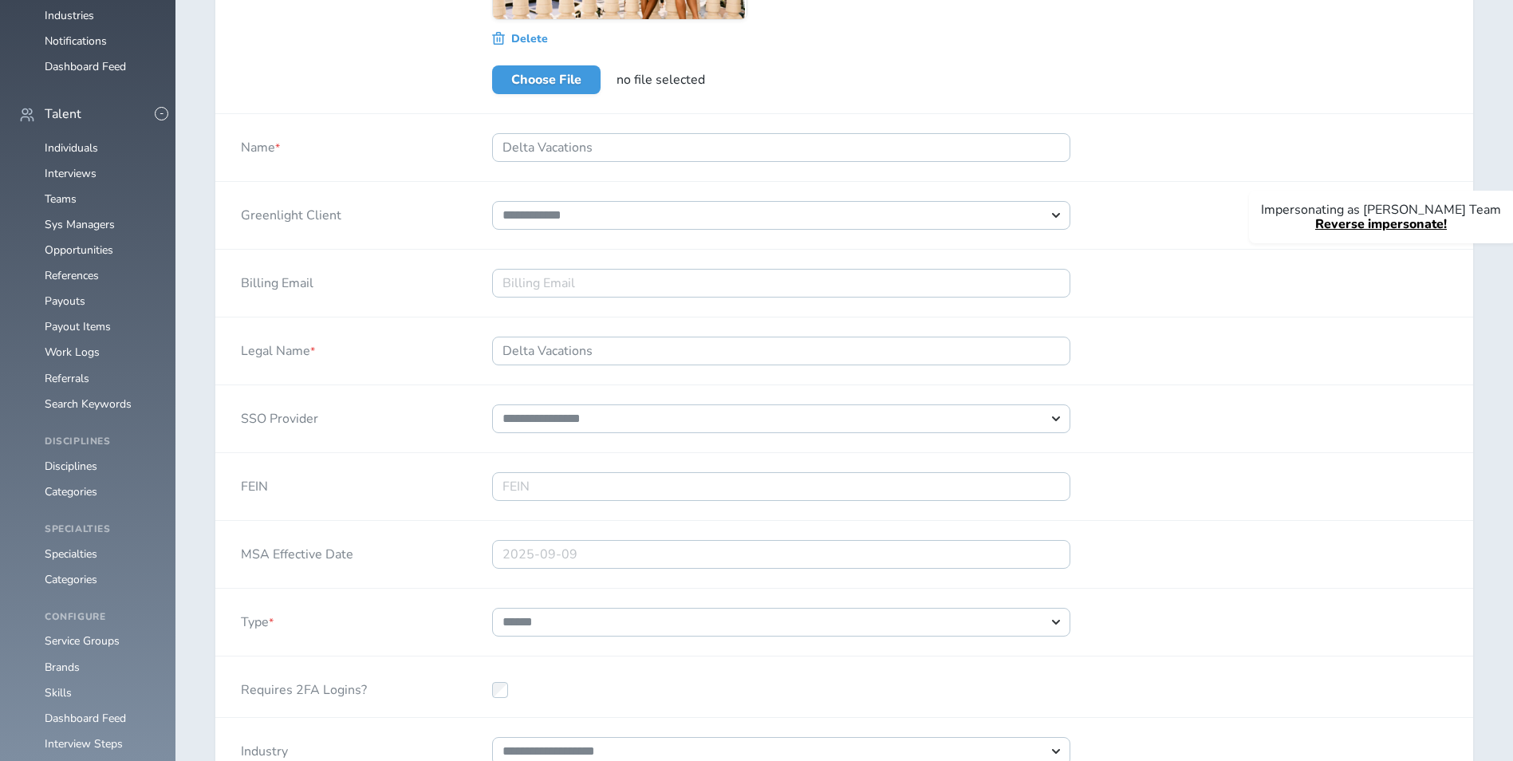
click at [1266, 383] on div "Legal Name * Delta Vacations" at bounding box center [844, 352] width 1258 height 68
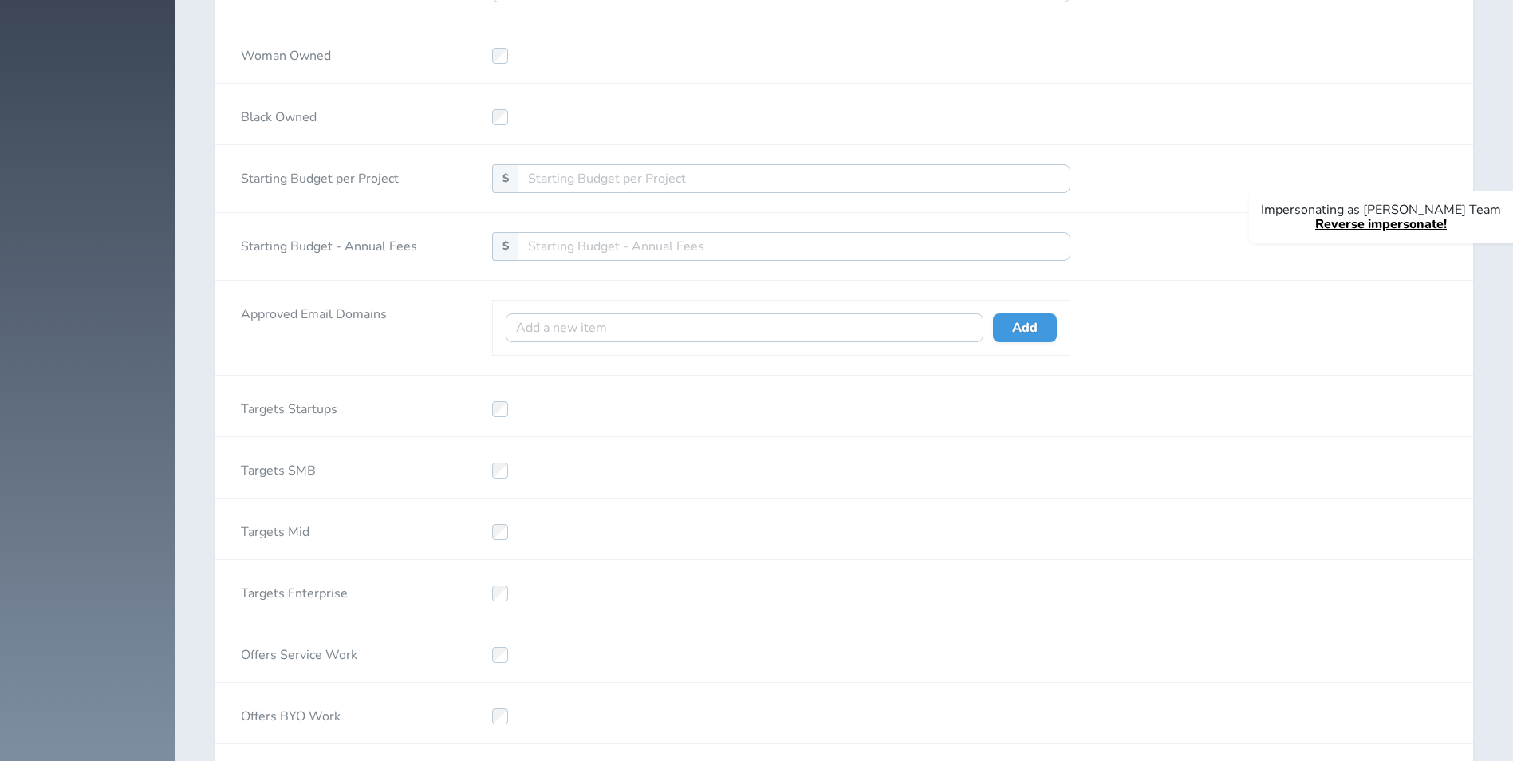
scroll to position [3116, 0]
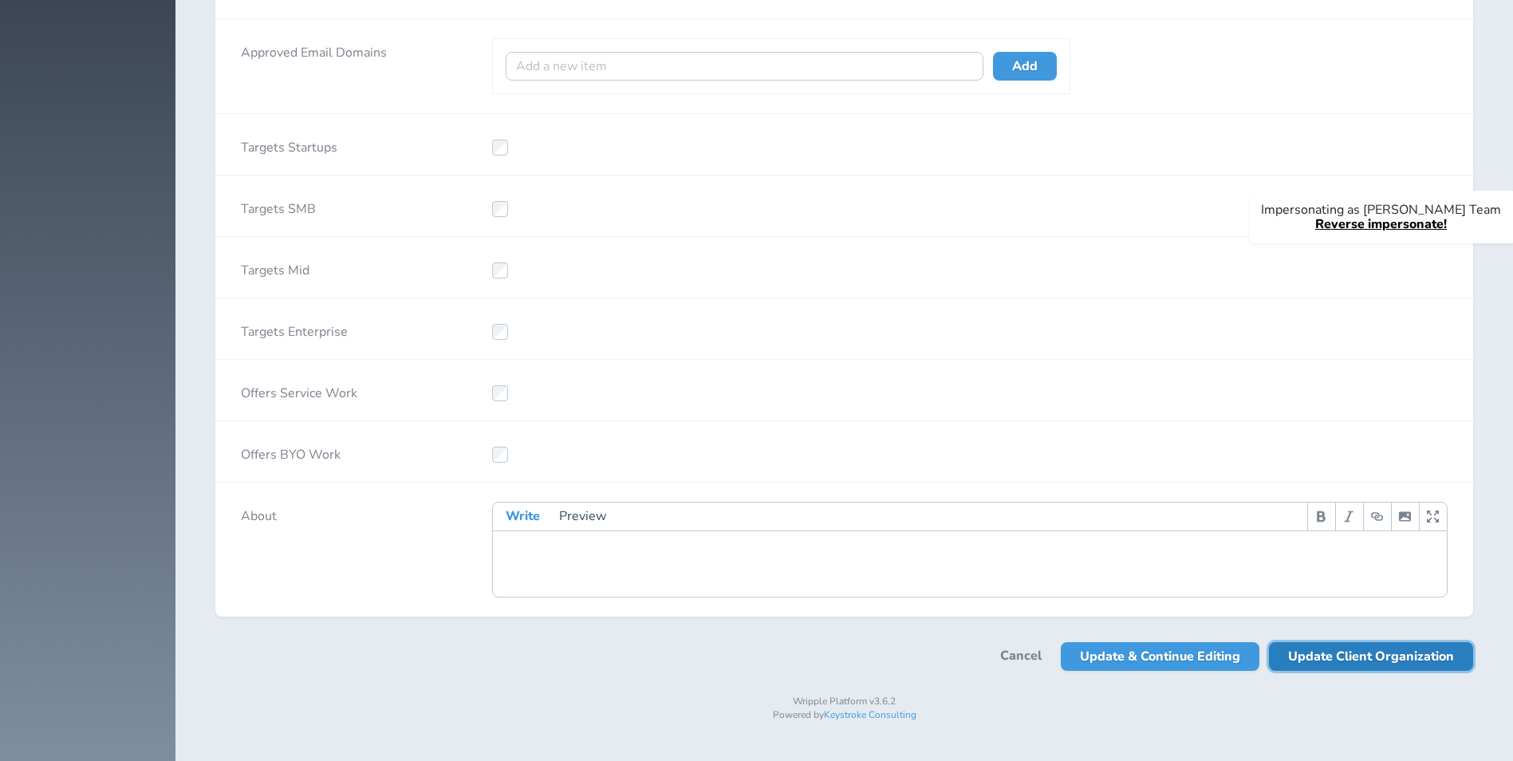
click at [1375, 671] on span "Update Client Organization" at bounding box center [1371, 656] width 166 height 29
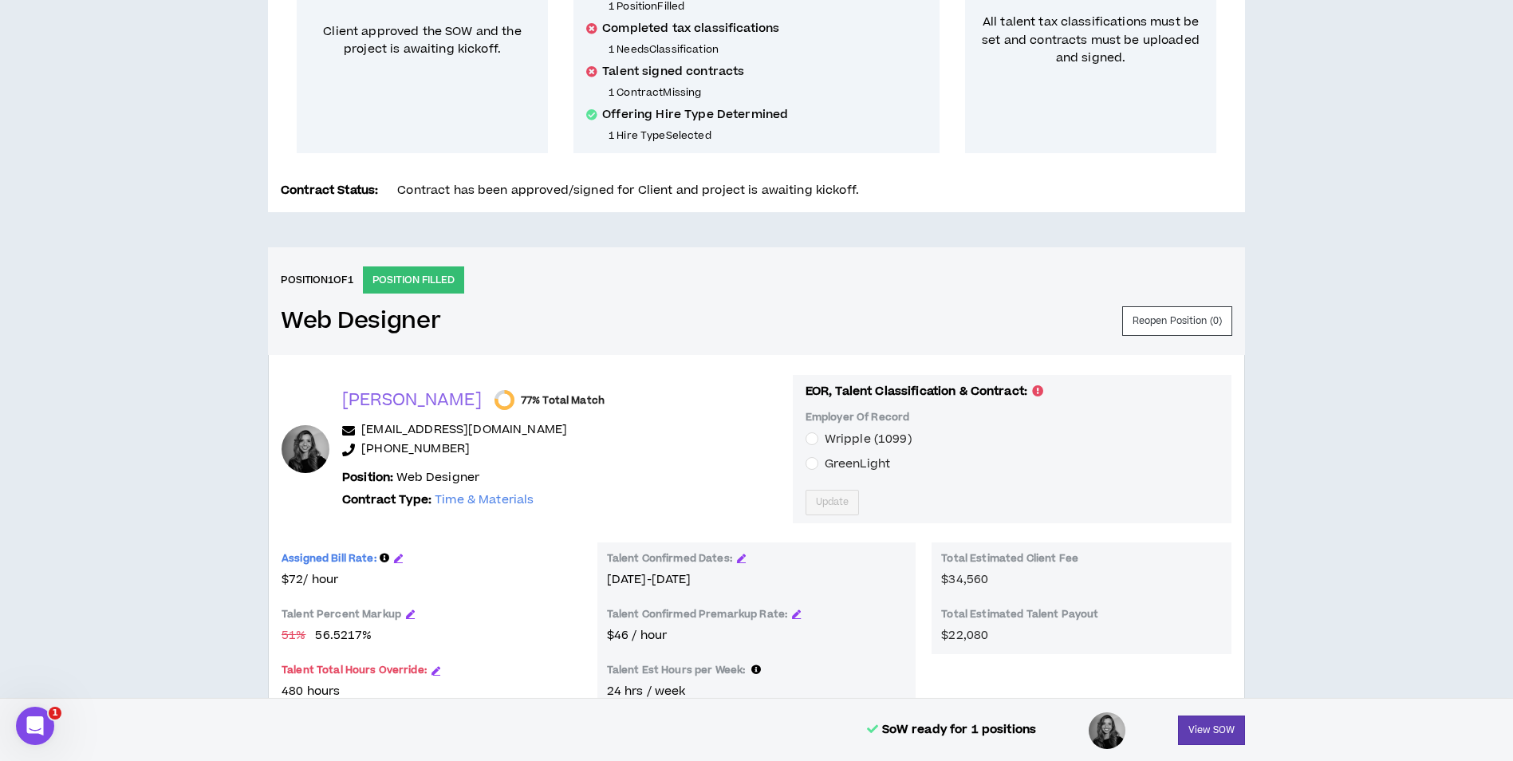
scroll to position [479, 0]
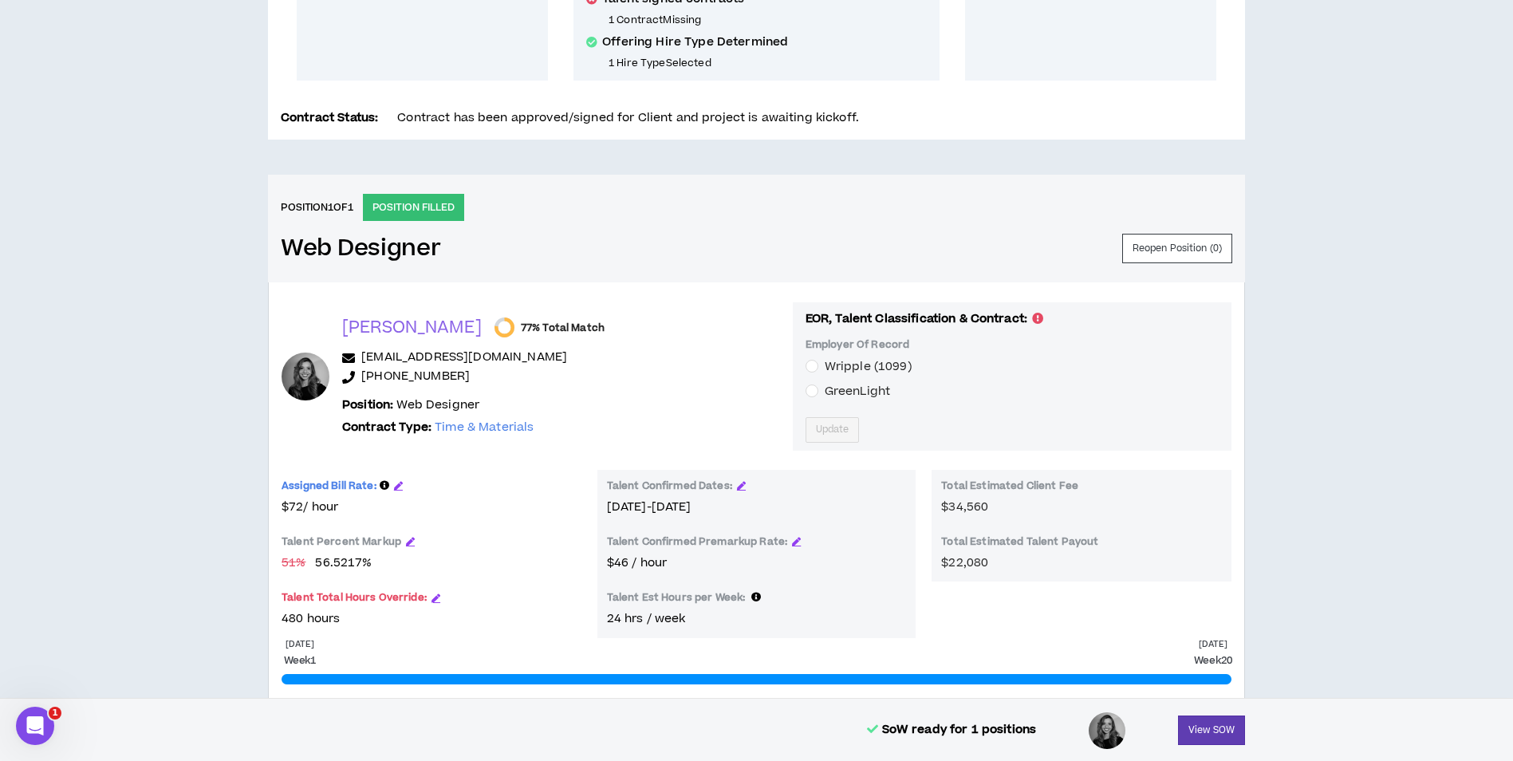
click at [825, 385] on span "GreenLight" at bounding box center [857, 391] width 65 height 17
click at [816, 426] on span "Update" at bounding box center [833, 429] width 34 height 15
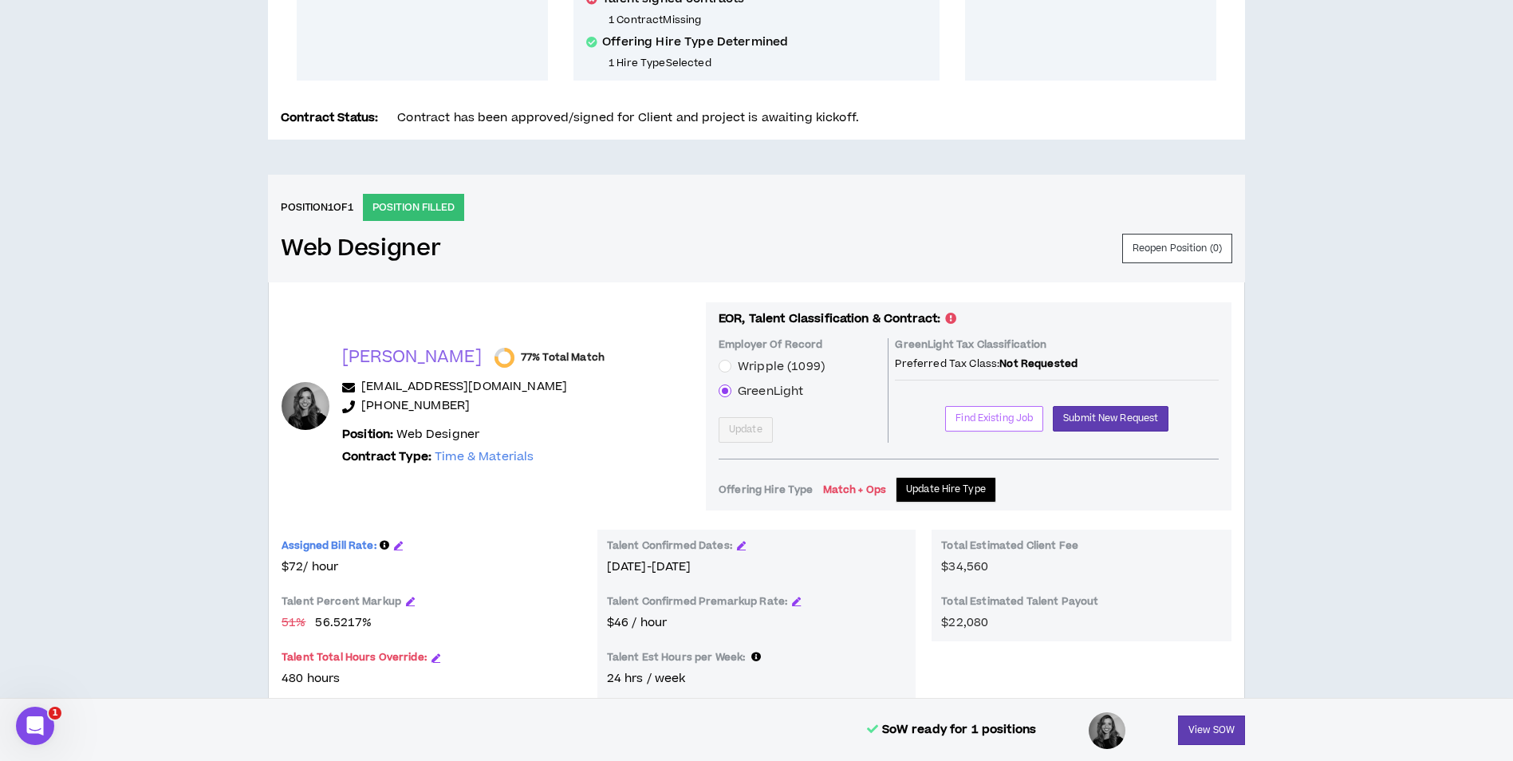
click at [956, 420] on span "Find Existing Job" at bounding box center [994, 418] width 77 height 15
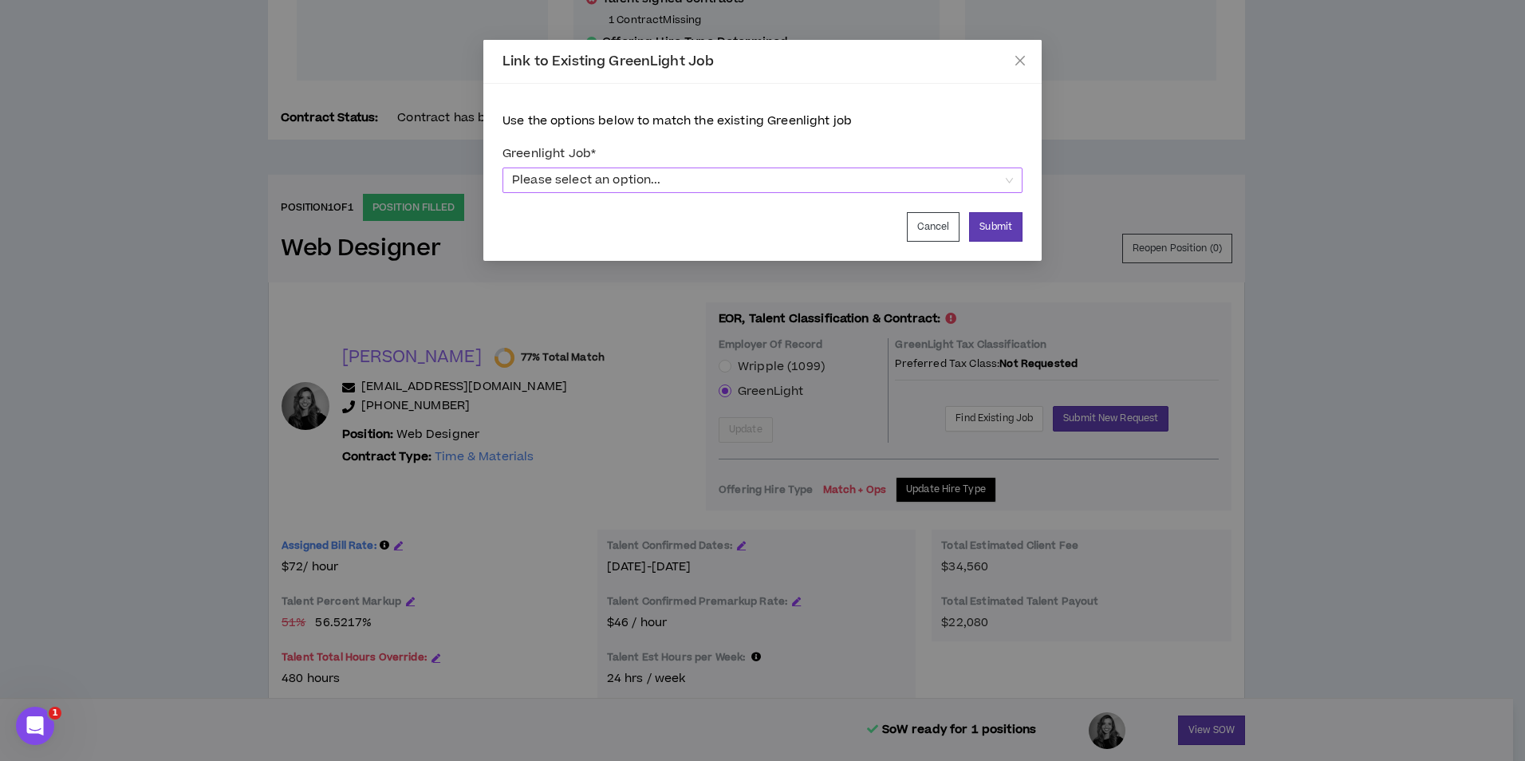
click at [840, 193] on div "Please select an option..." at bounding box center [763, 181] width 520 height 26
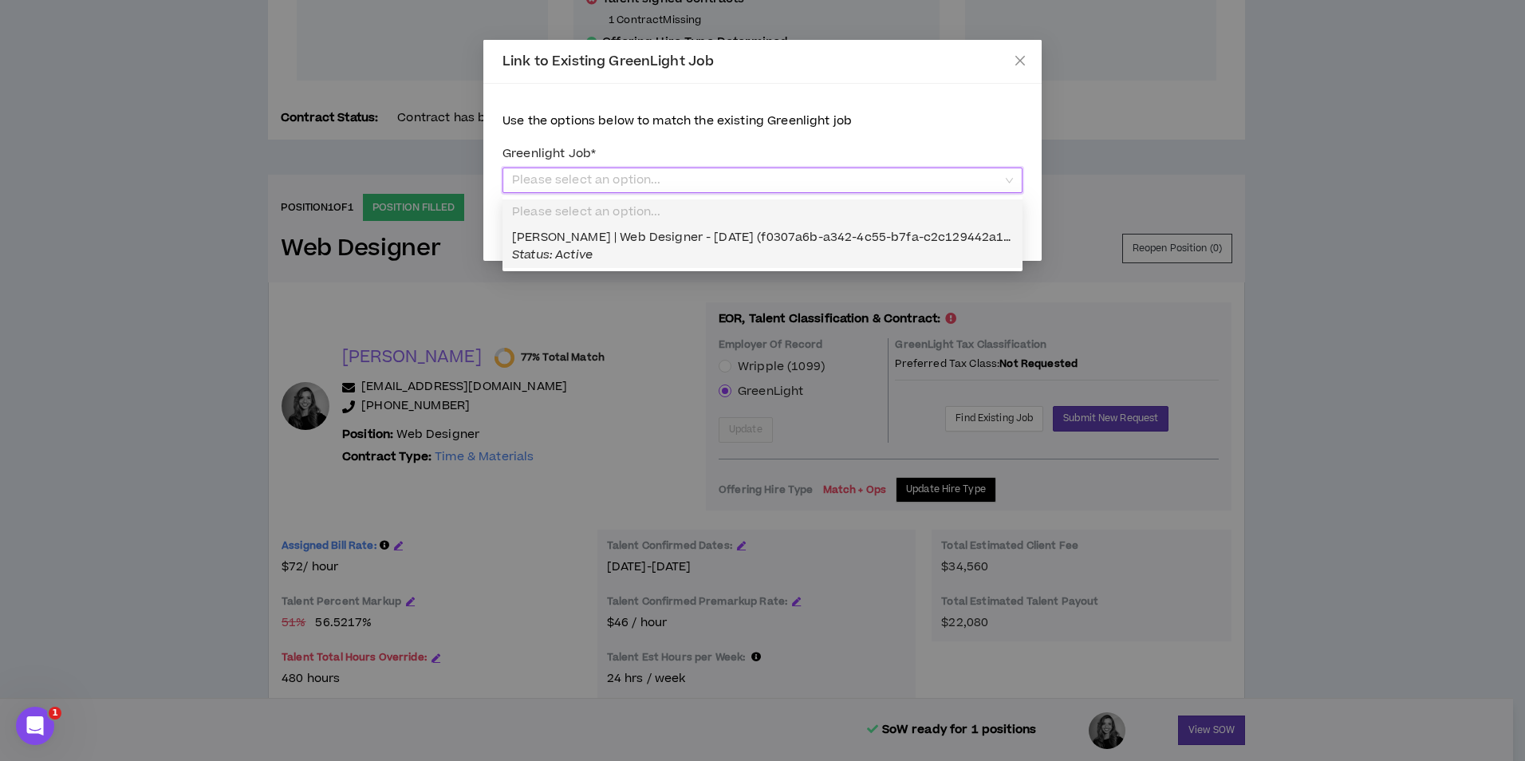
click at [731, 253] on div "Karla Vazquez | Web Designer - 08/18/2025 (f0307a6b-a342-4c55-b7fa-c2c129442a1e…" at bounding box center [762, 246] width 501 height 35
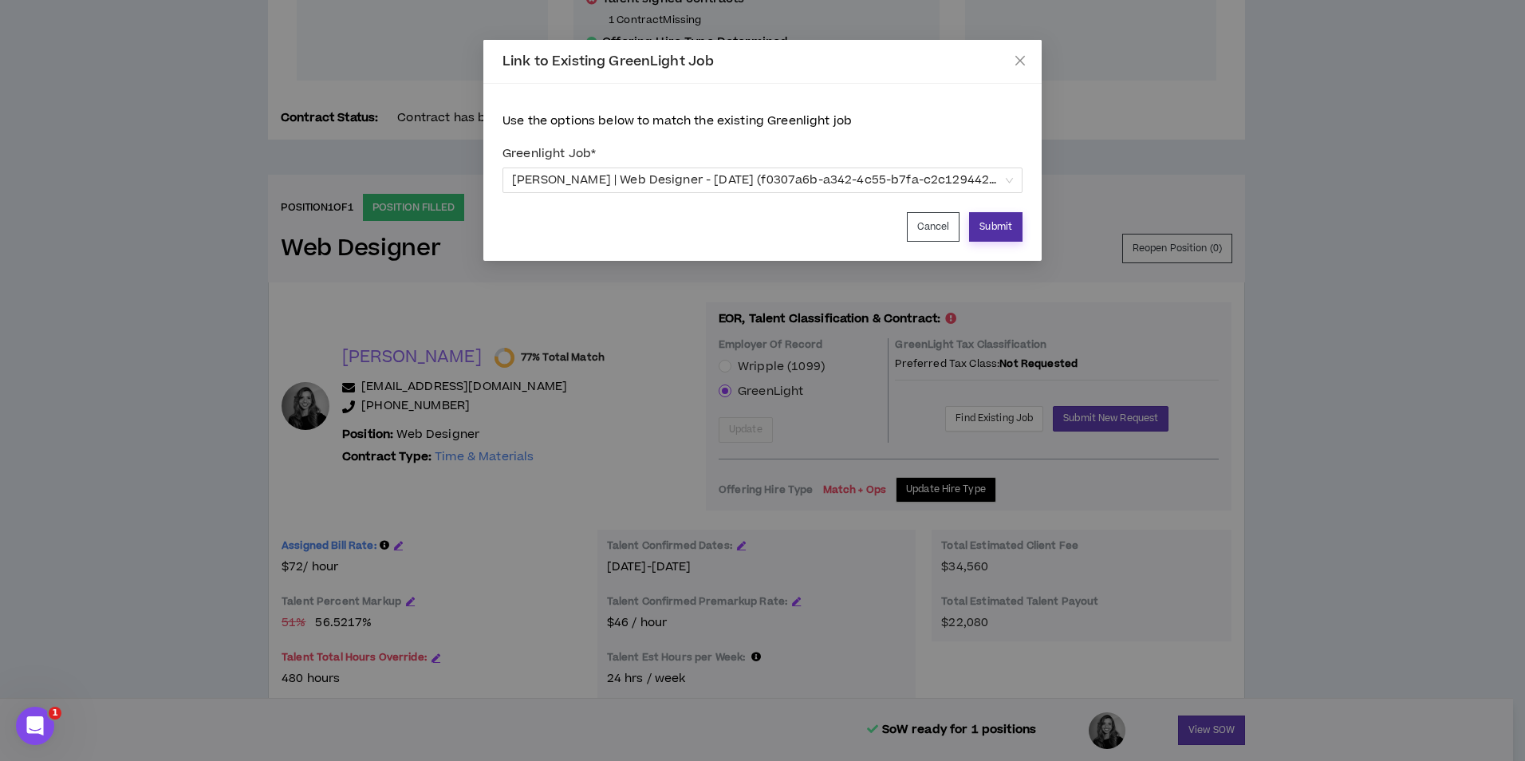
click at [1001, 231] on button "Submit" at bounding box center [995, 227] width 53 height 30
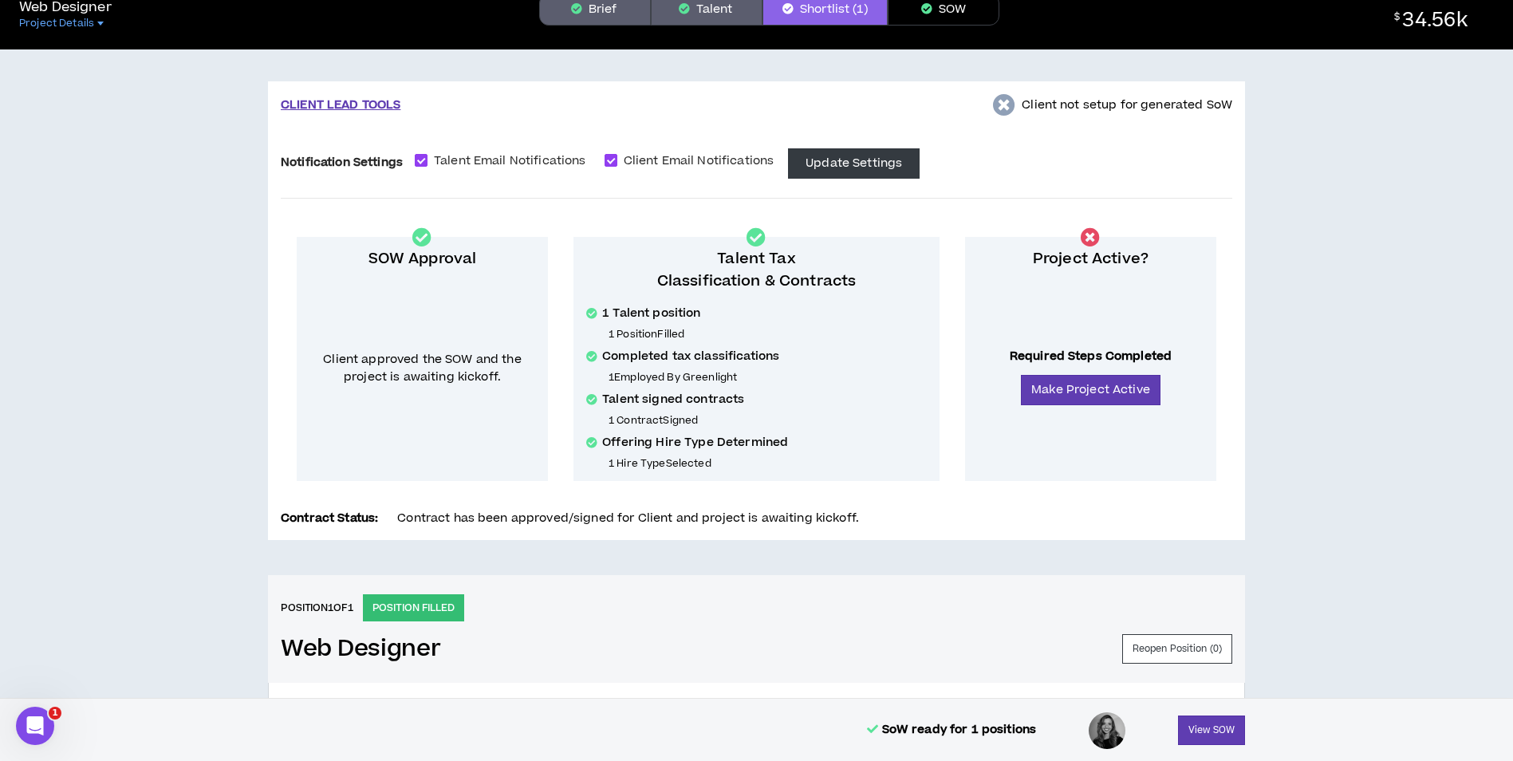
scroll to position [7, 0]
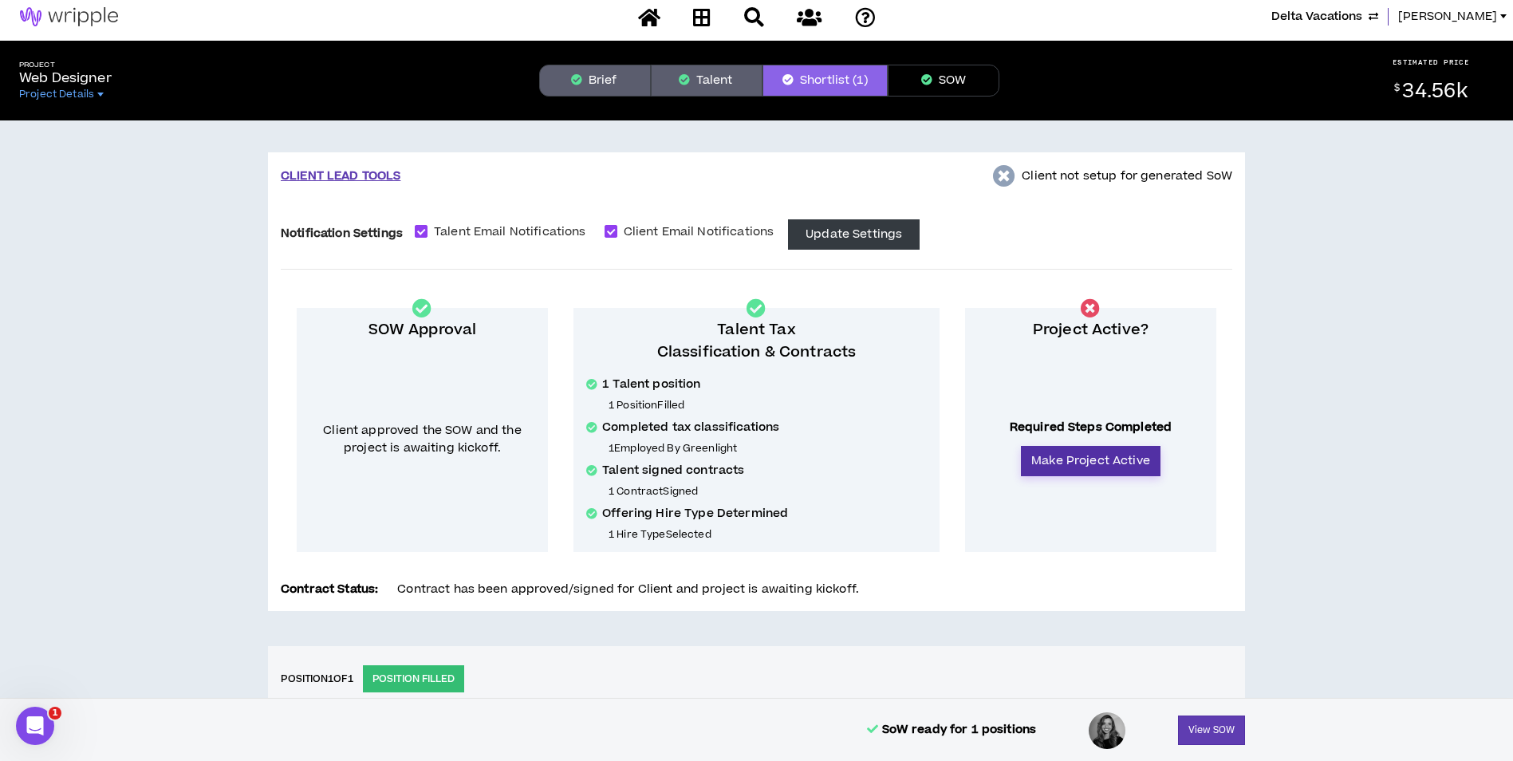
click at [1083, 468] on button "Make Project Active" at bounding box center [1091, 461] width 140 height 30
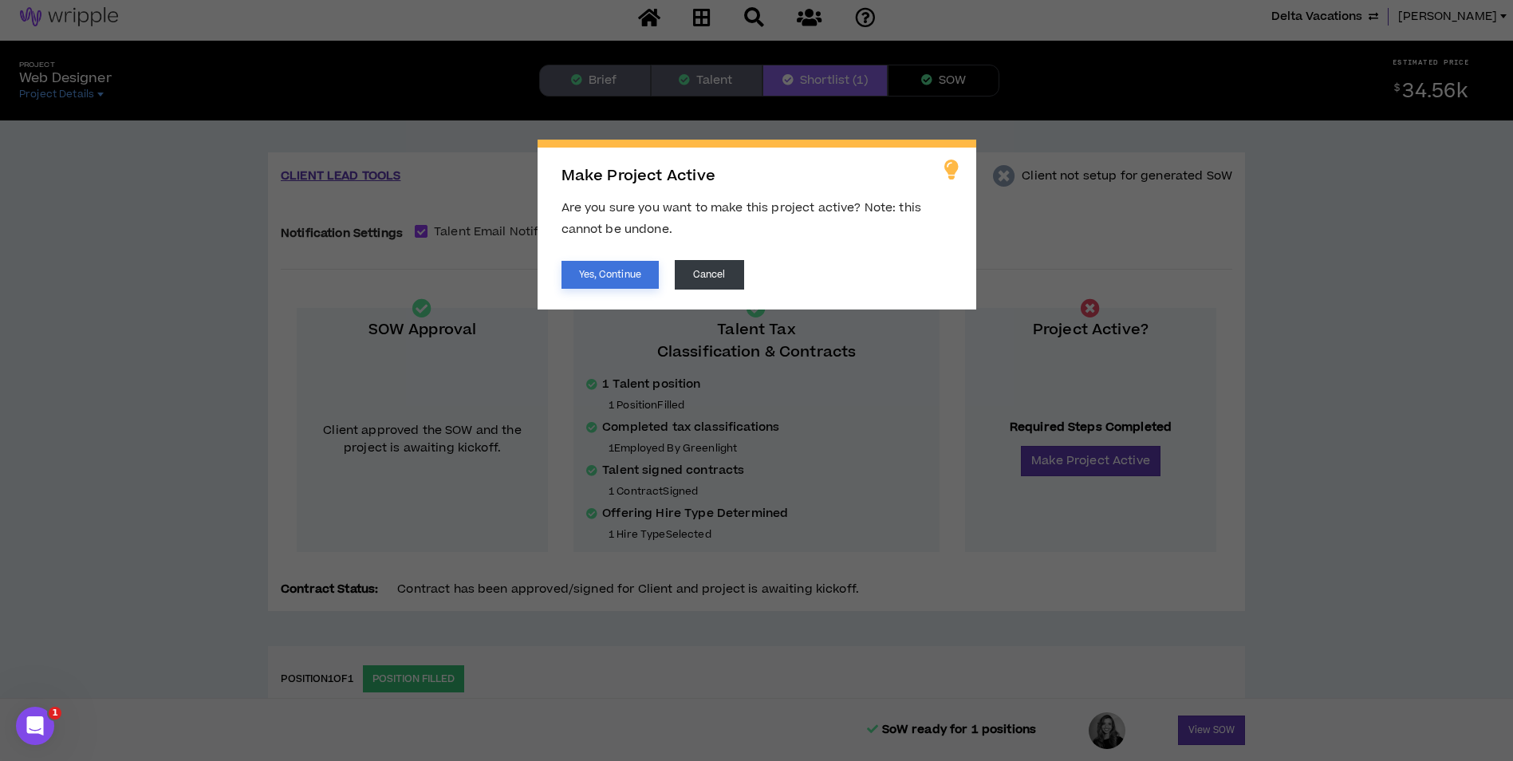
click at [631, 274] on button "Yes, Continue" at bounding box center [610, 275] width 97 height 28
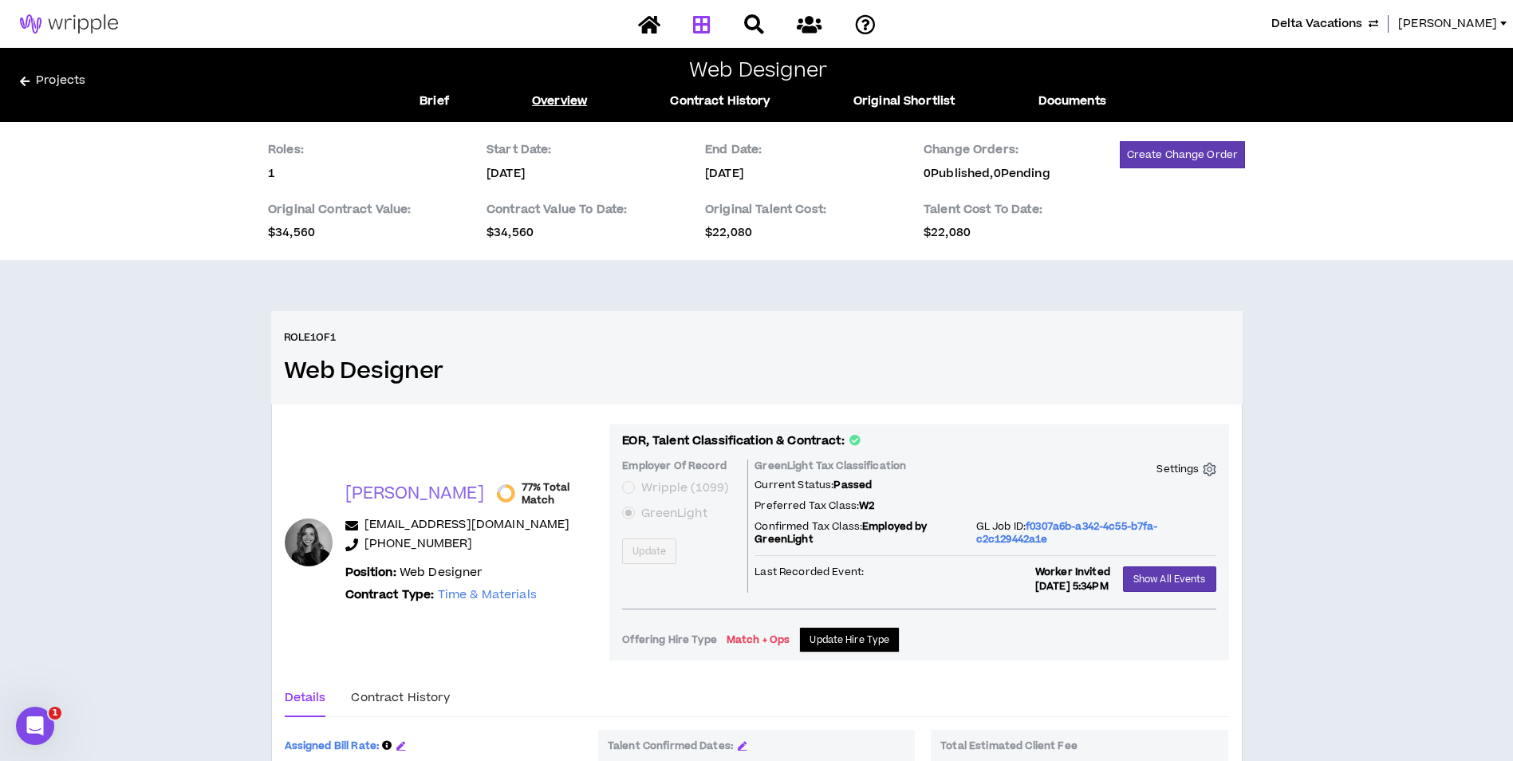
click at [704, 26] on icon at bounding box center [702, 24] width 18 height 20
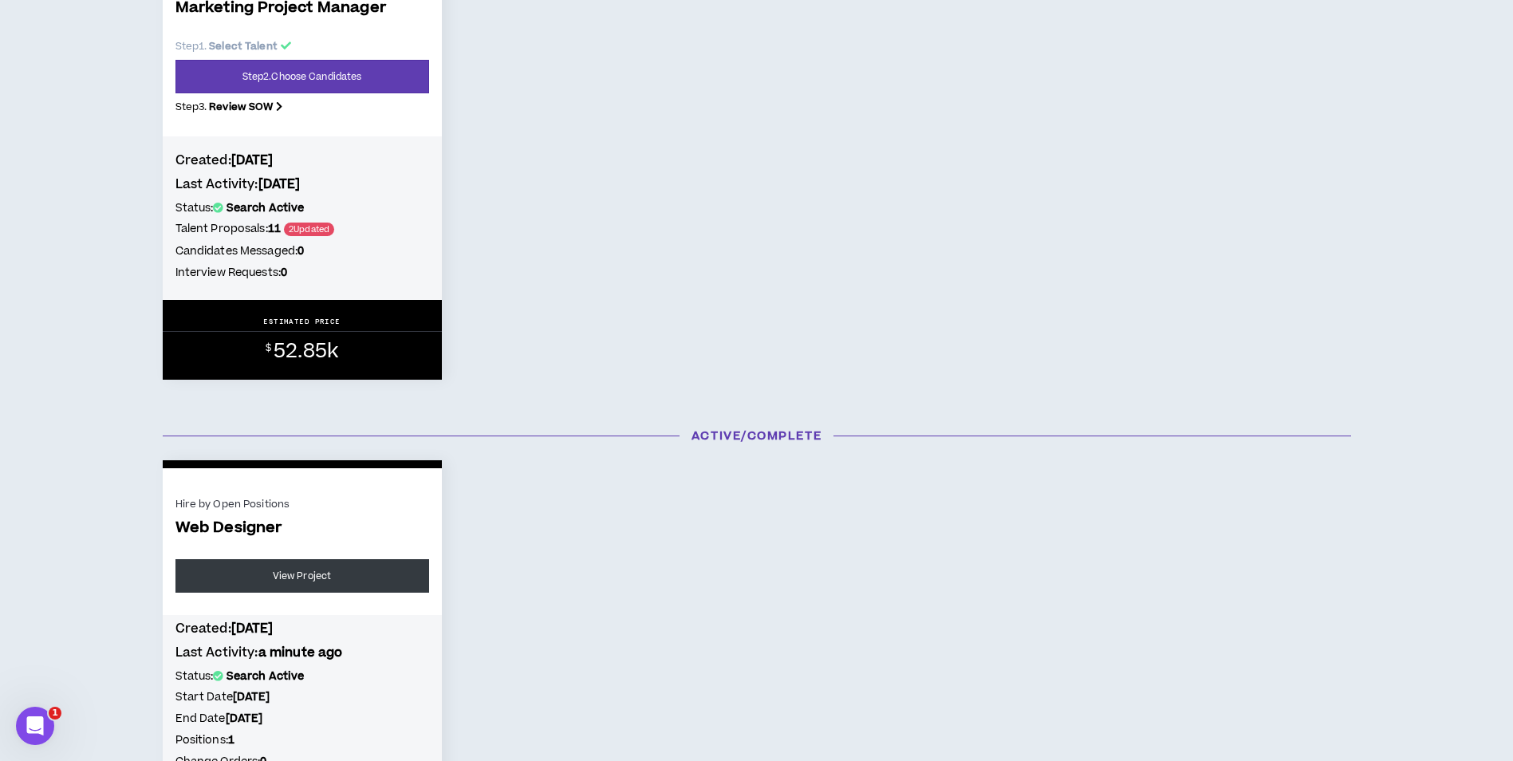
scroll to position [80, 0]
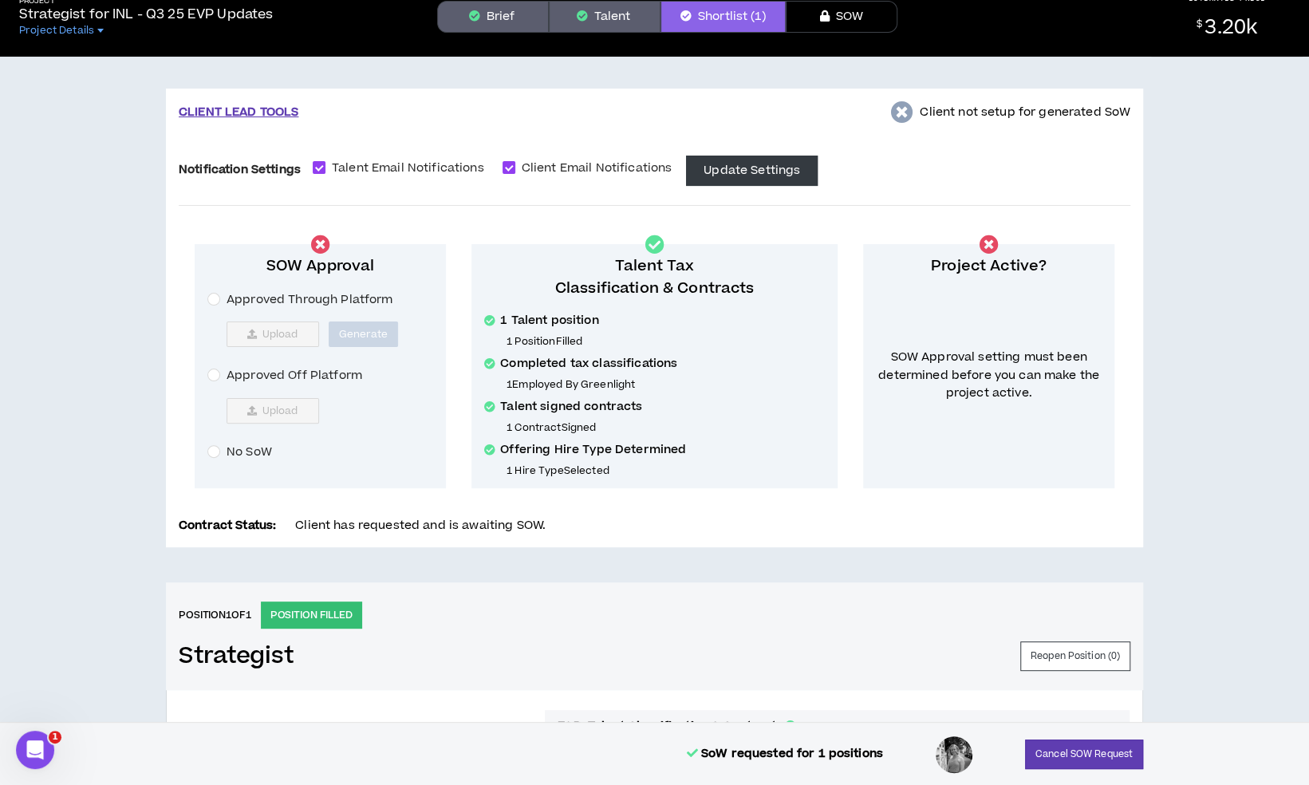
scroll to position [45, 0]
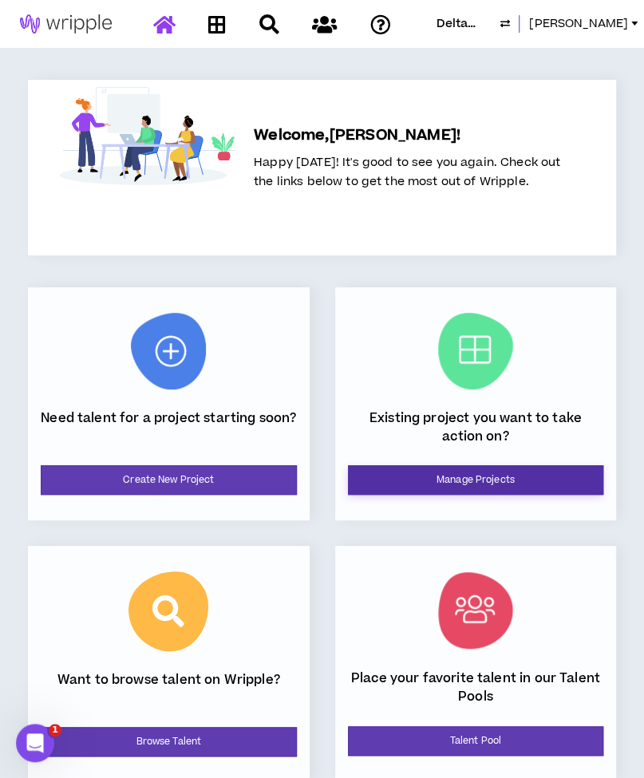
click at [421, 486] on link "Manage Projects" at bounding box center [476, 480] width 256 height 30
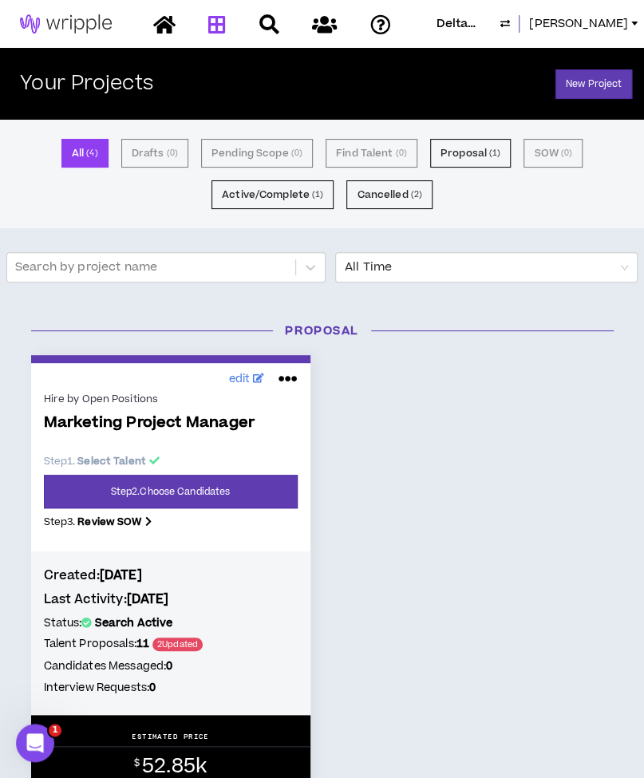
click at [493, 15] on span "Delta Vacations" at bounding box center [464, 24] width 57 height 18
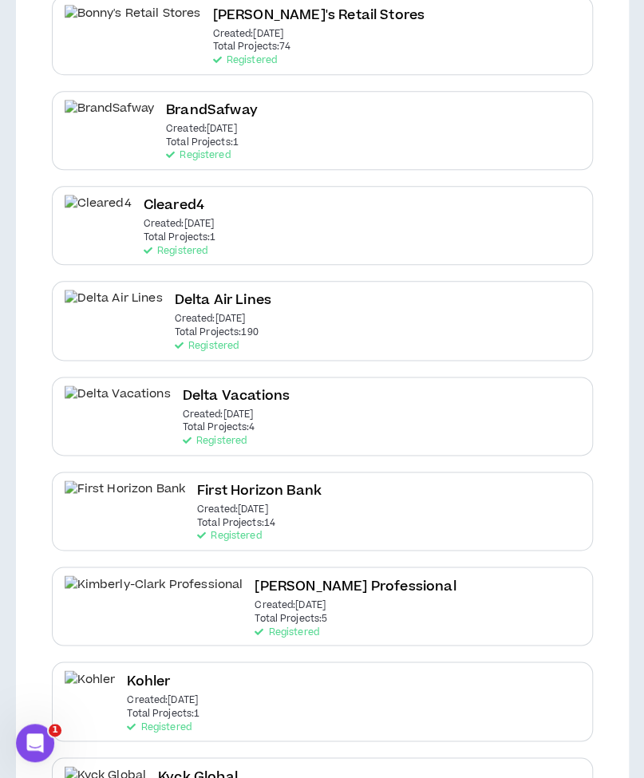
scroll to position [407, 0]
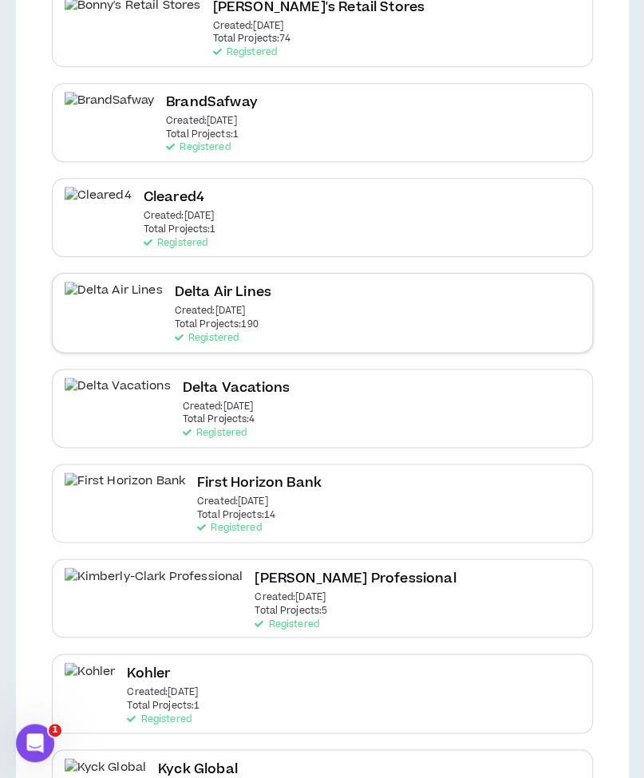
click at [258, 312] on div "Delta Air Lines Created: [DATE] Total Projects: 190 Registered" at bounding box center [322, 312] width 541 height 79
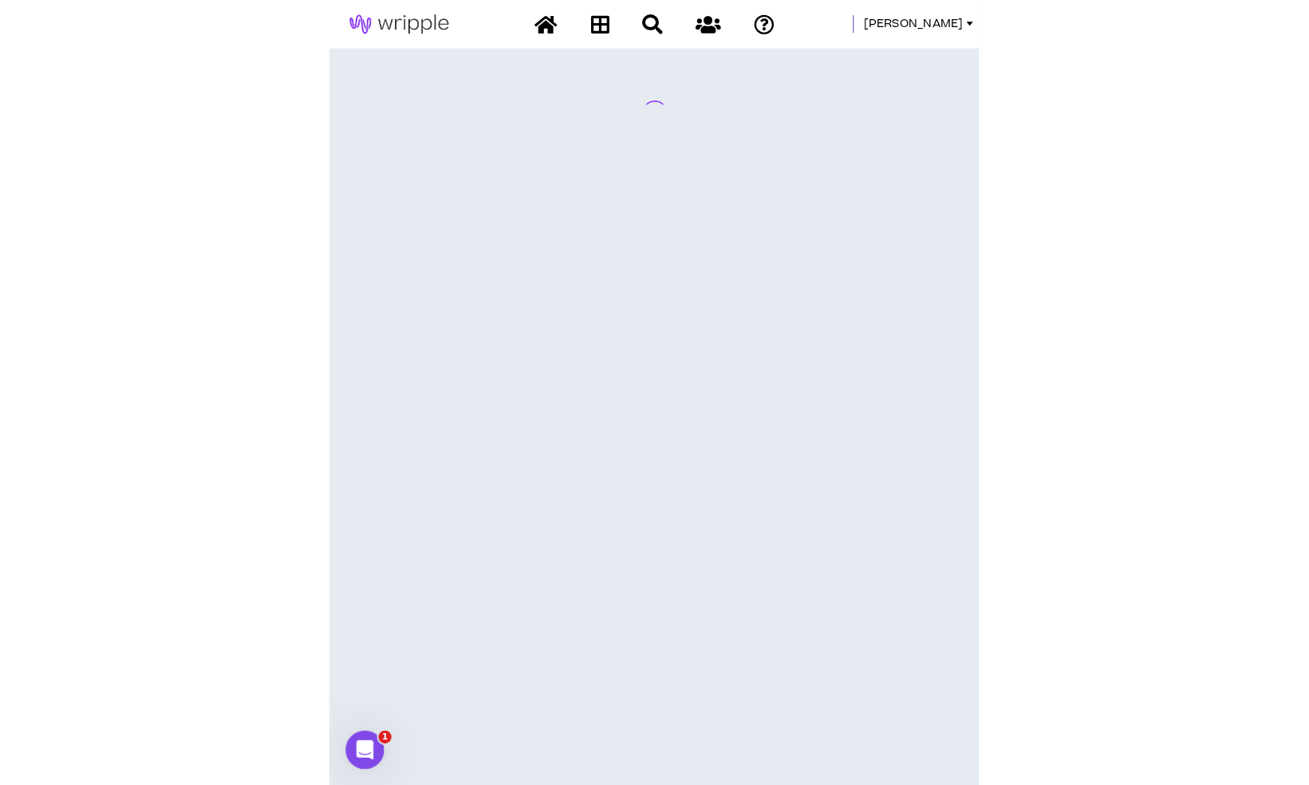
scroll to position [0, 0]
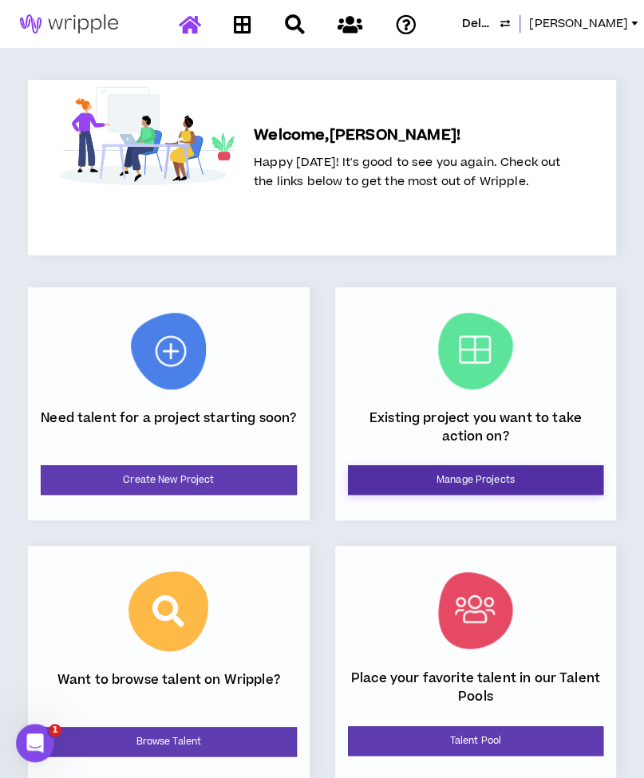
click at [469, 479] on link "Manage Projects" at bounding box center [476, 480] width 256 height 30
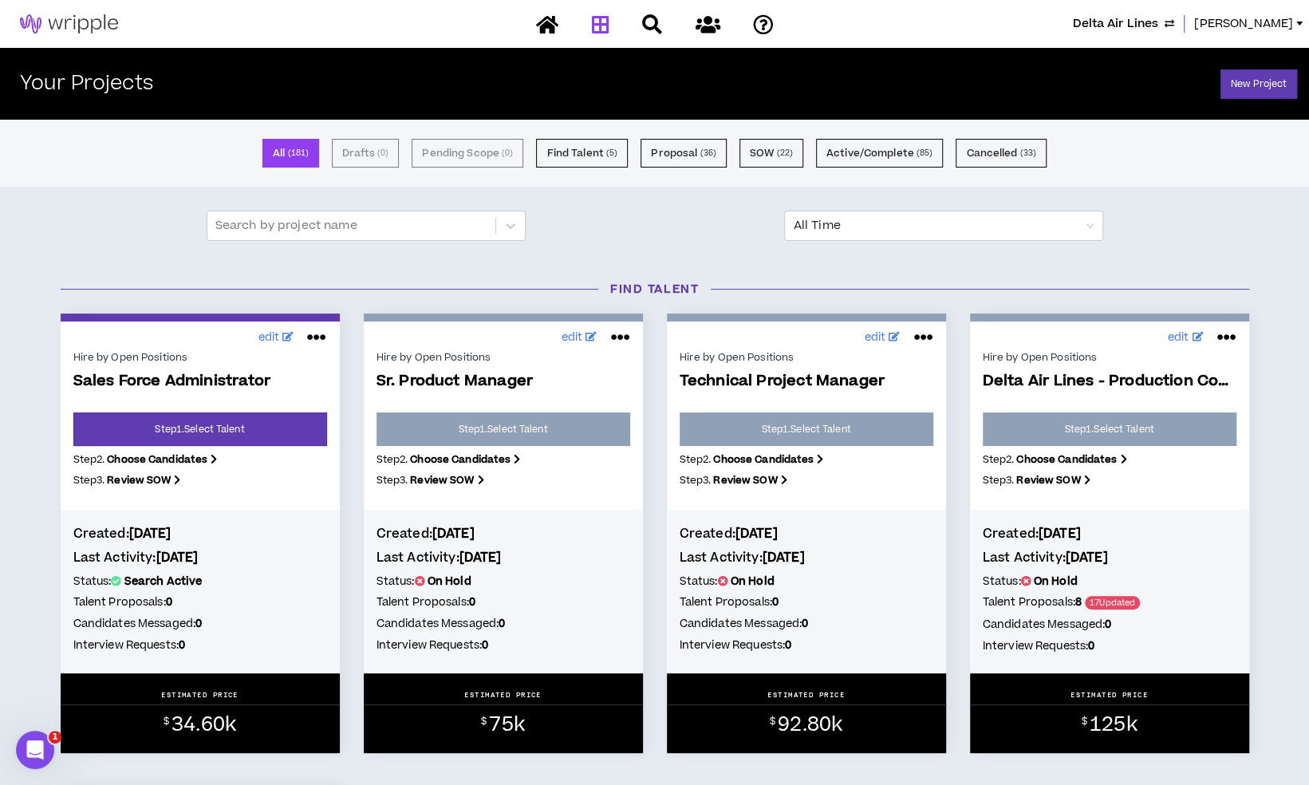
click at [643, 225] on div "Search by project name All Time" at bounding box center [654, 226] width 909 height 30
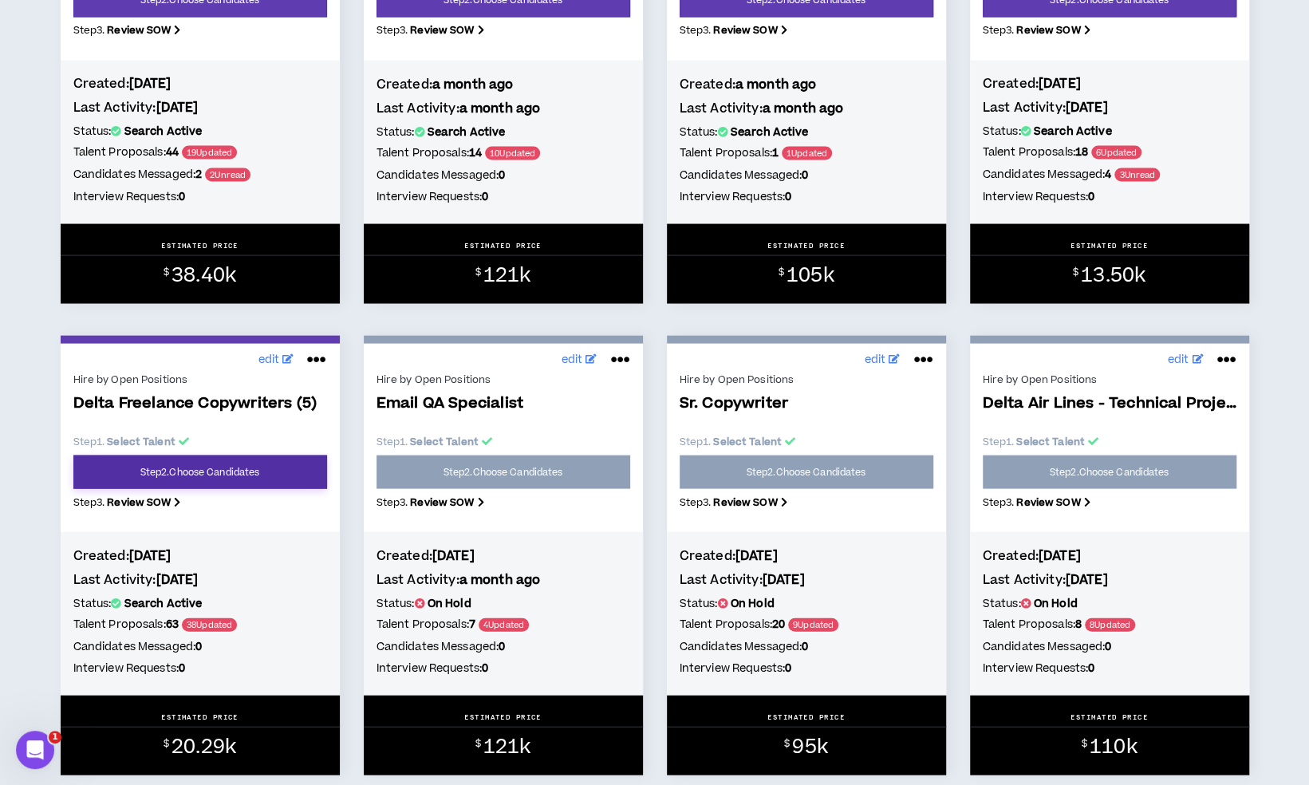
scroll to position [1915, 0]
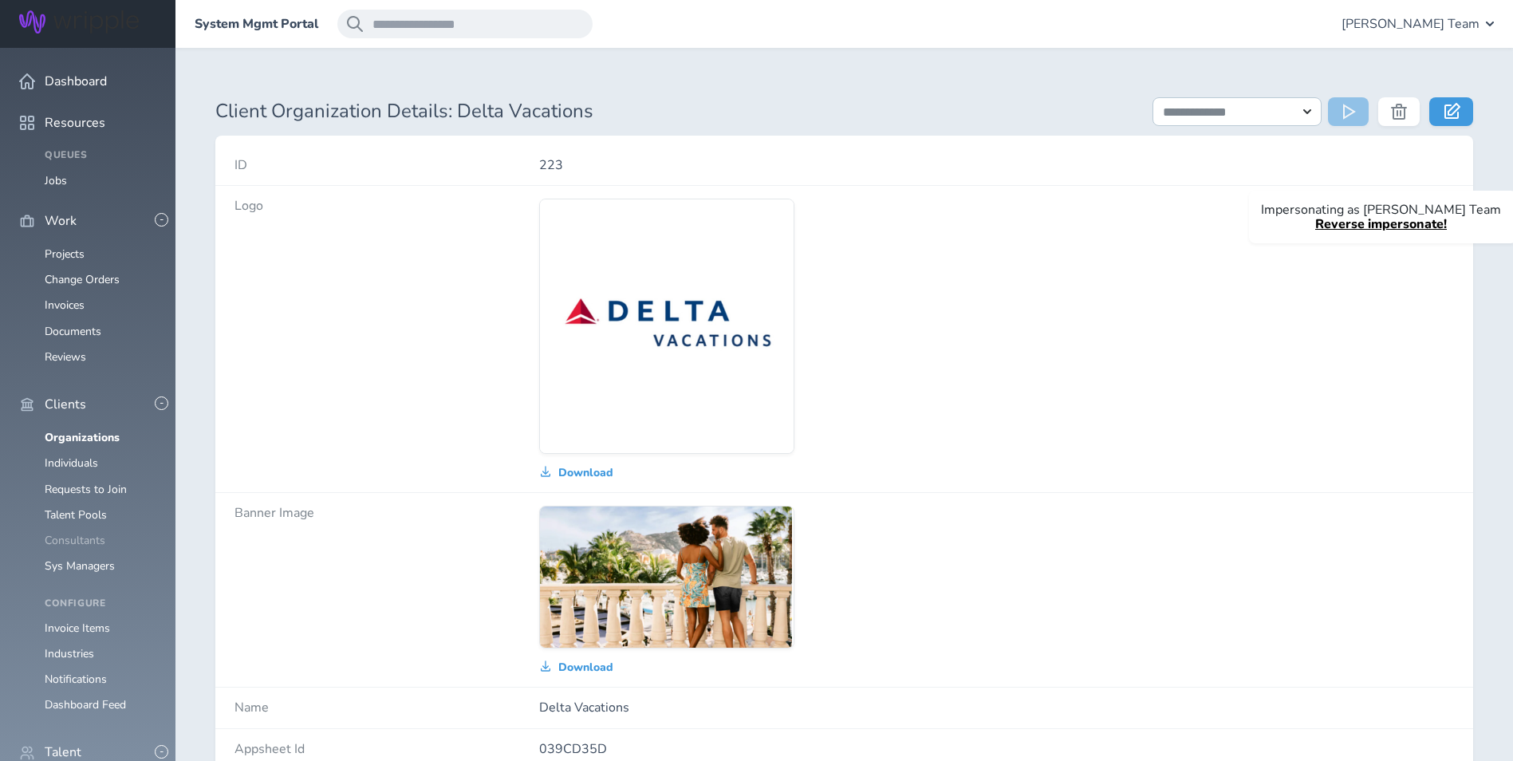
click at [97, 533] on link "Consultants" at bounding box center [75, 540] width 61 height 15
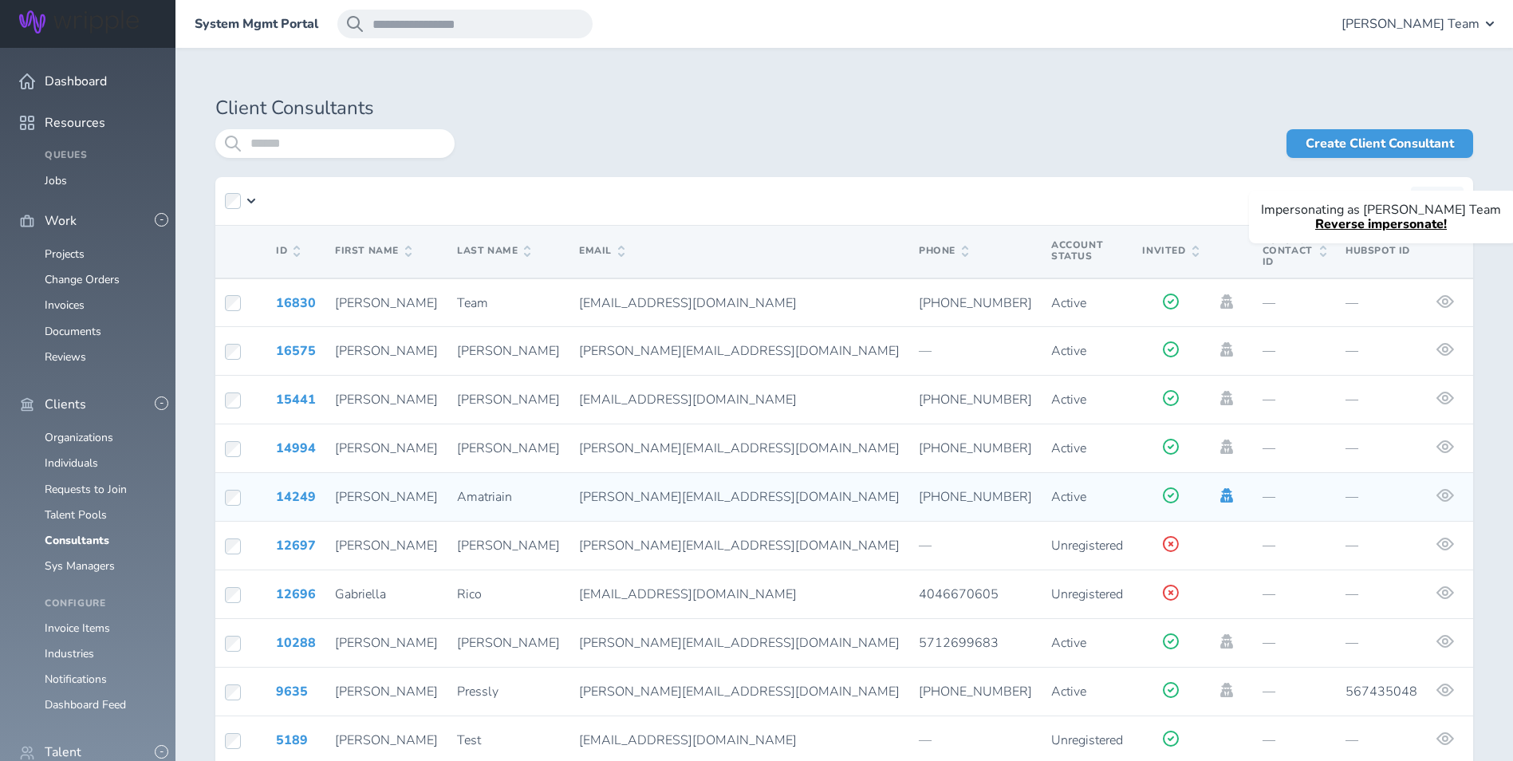
click at [1221, 488] on icon at bounding box center [1227, 495] width 13 height 14
